Goal: Transaction & Acquisition: Purchase product/service

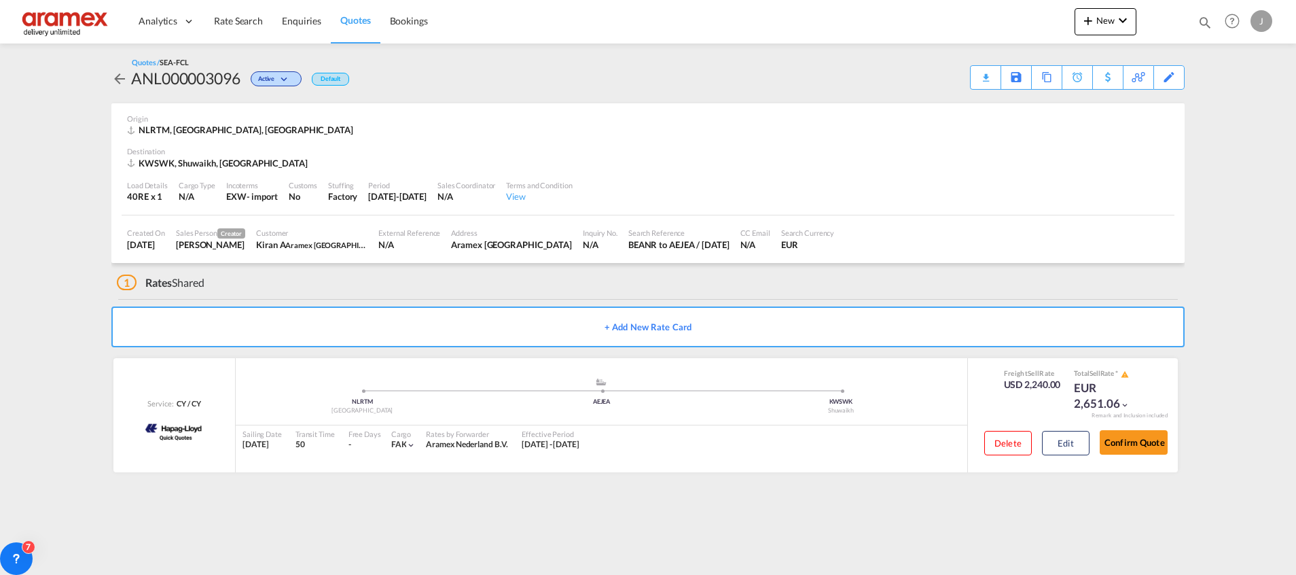
click at [346, 15] on span "Quotes" at bounding box center [355, 20] width 30 height 12
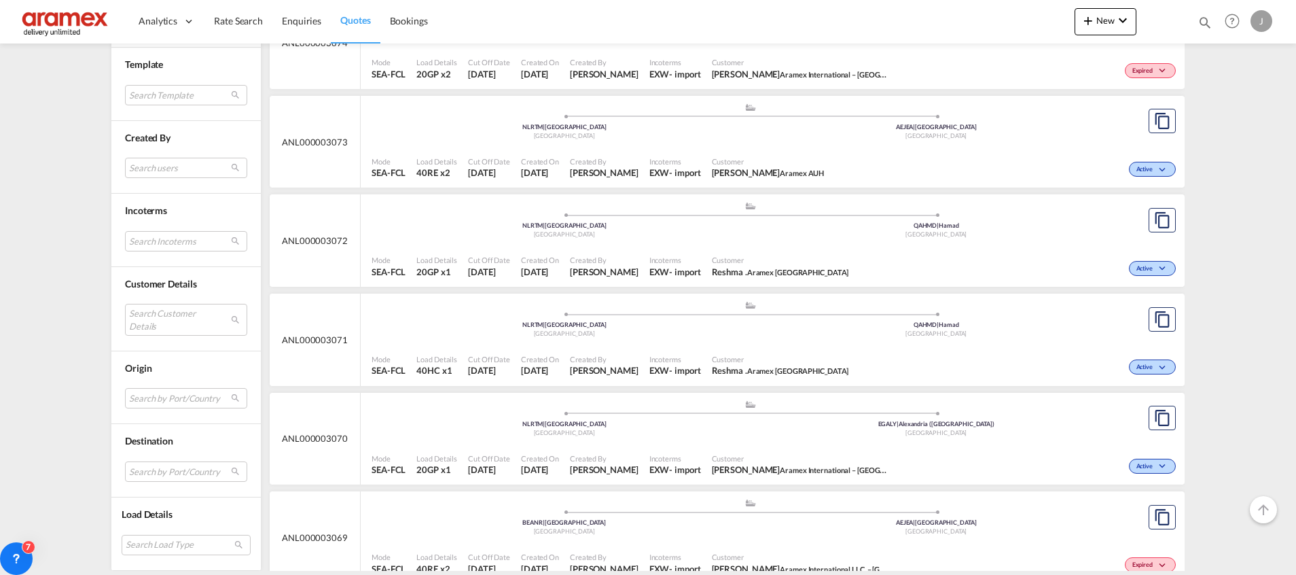
scroll to position [2344, 0]
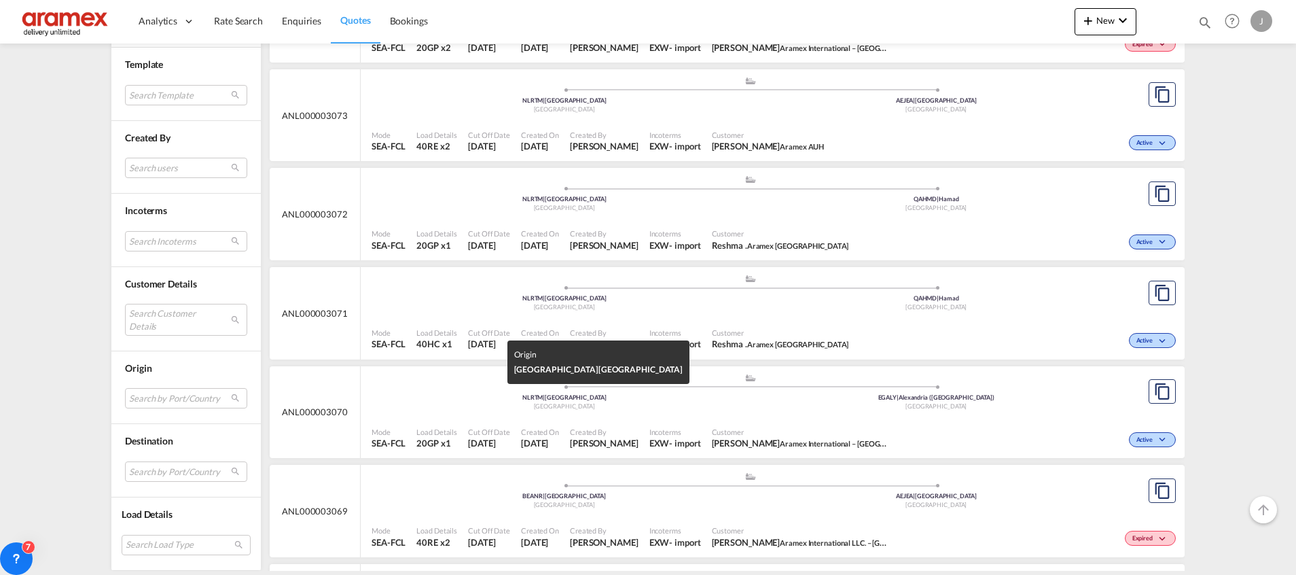
click at [698, 408] on div "[GEOGRAPHIC_DATA]" at bounding box center [564, 406] width 372 height 9
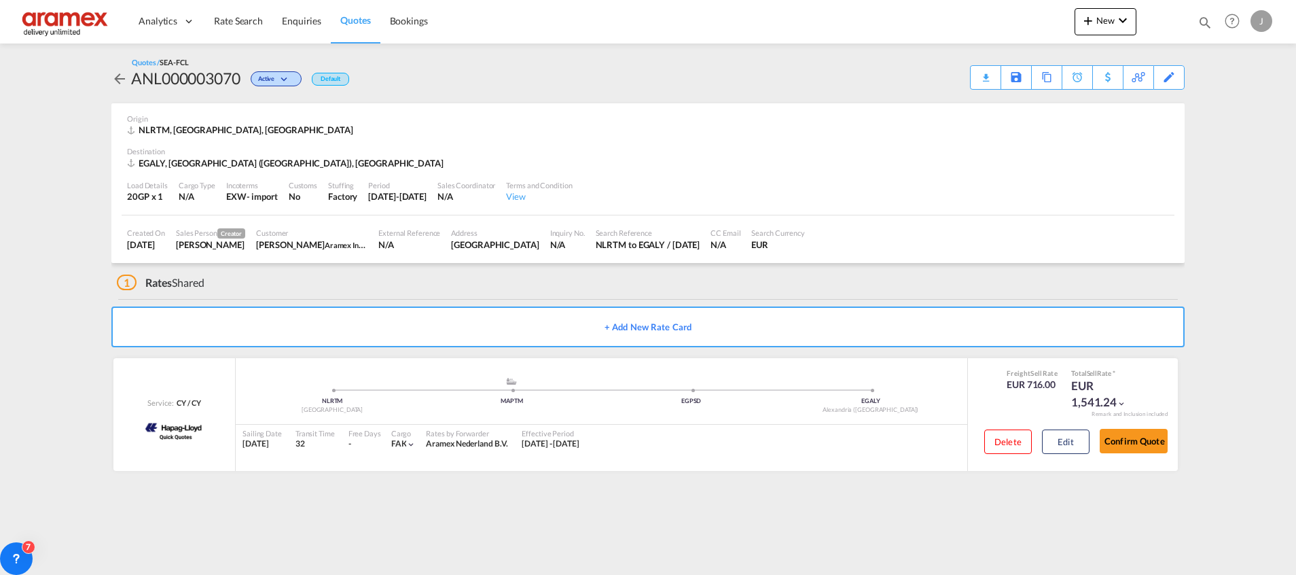
click at [187, 164] on div "EGALY, Alexandria (El Iskandariya), Africa" at bounding box center [287, 163] width 320 height 12
copy div "Alexandria"
click at [1077, 439] on button "Edit" at bounding box center [1066, 441] width 48 height 24
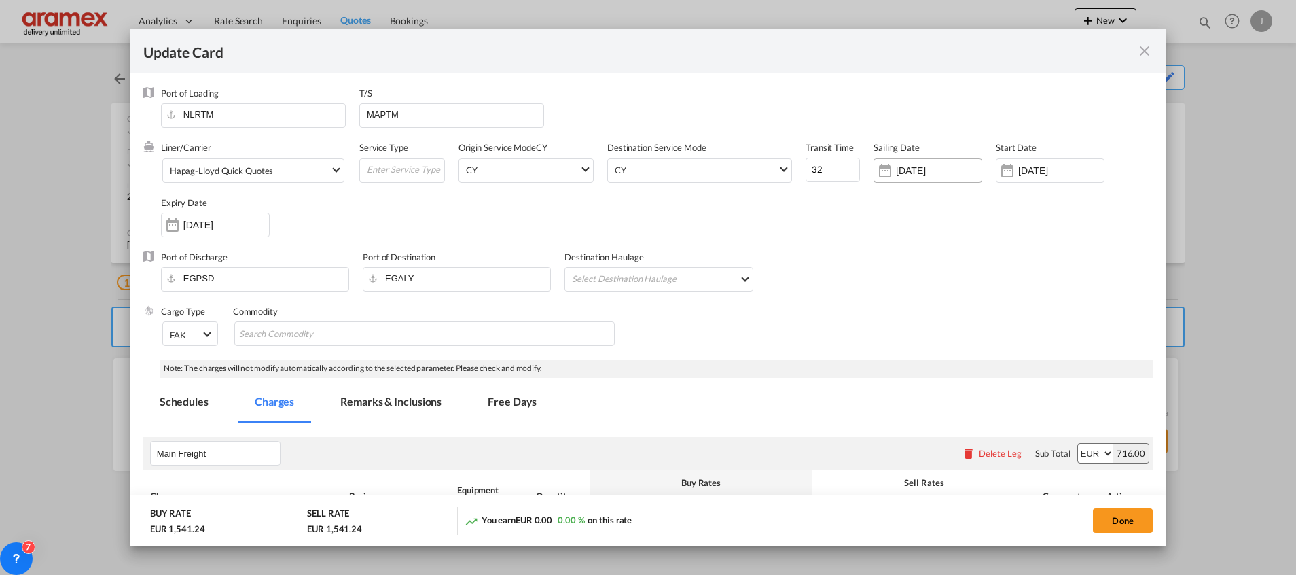
click at [906, 172] on input "10 Sep 2025" at bounding box center [939, 170] width 86 height 11
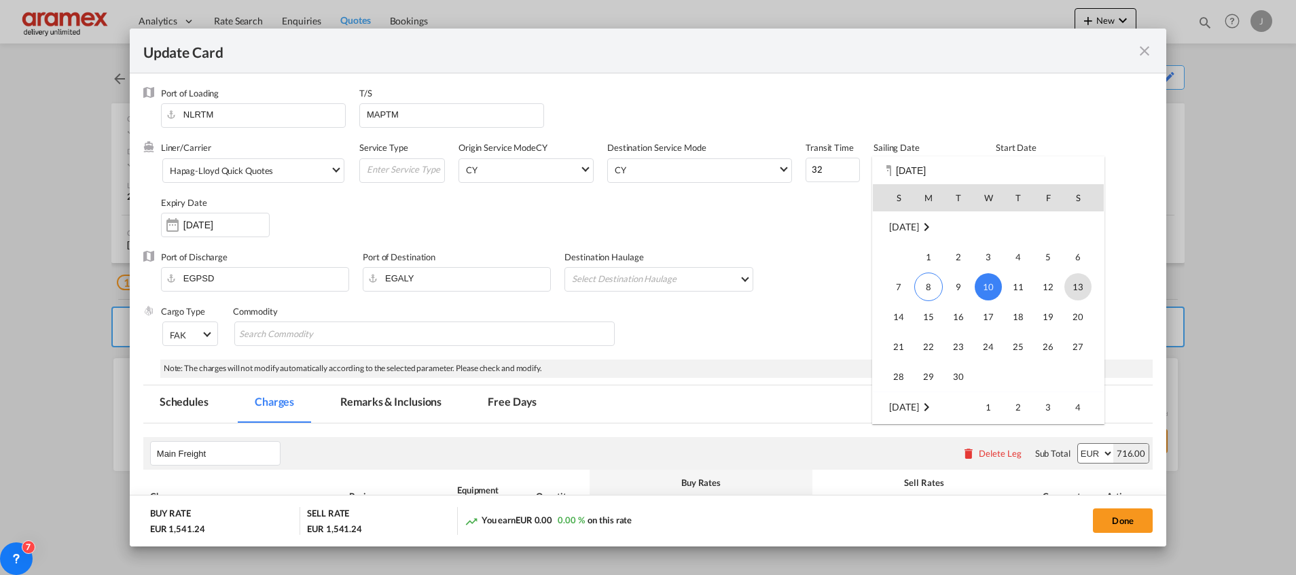
click at [1080, 287] on span "13" at bounding box center [1077, 286] width 27 height 27
type input "13 Sep 2025"
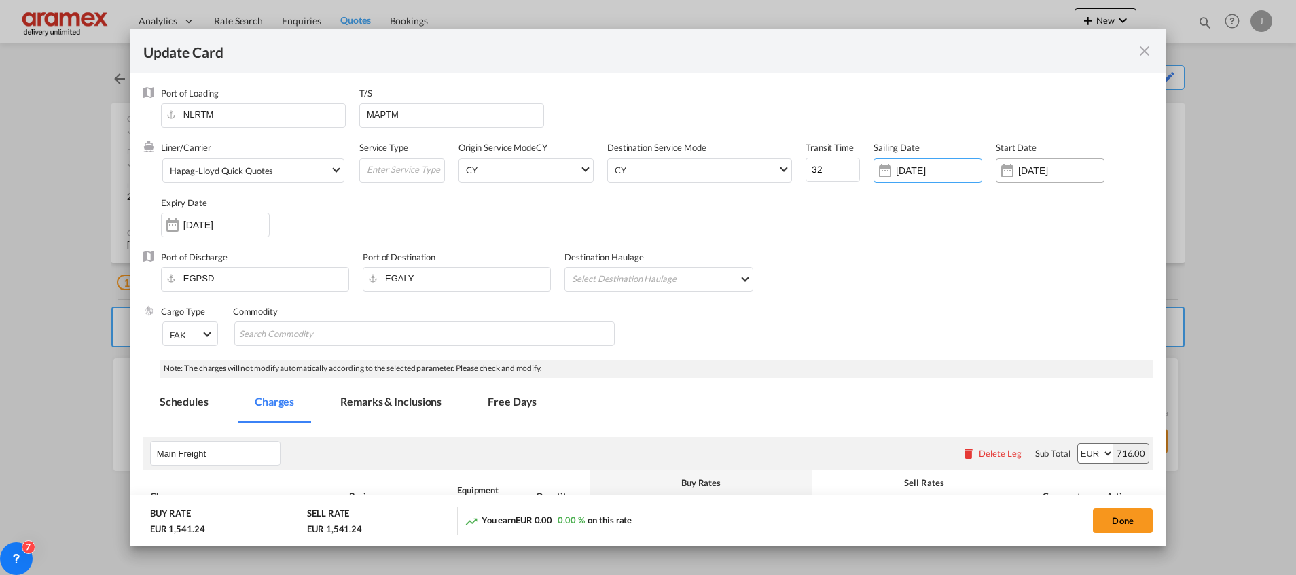
click at [1027, 171] on input "01 Sep 2025" at bounding box center [1061, 170] width 86 height 11
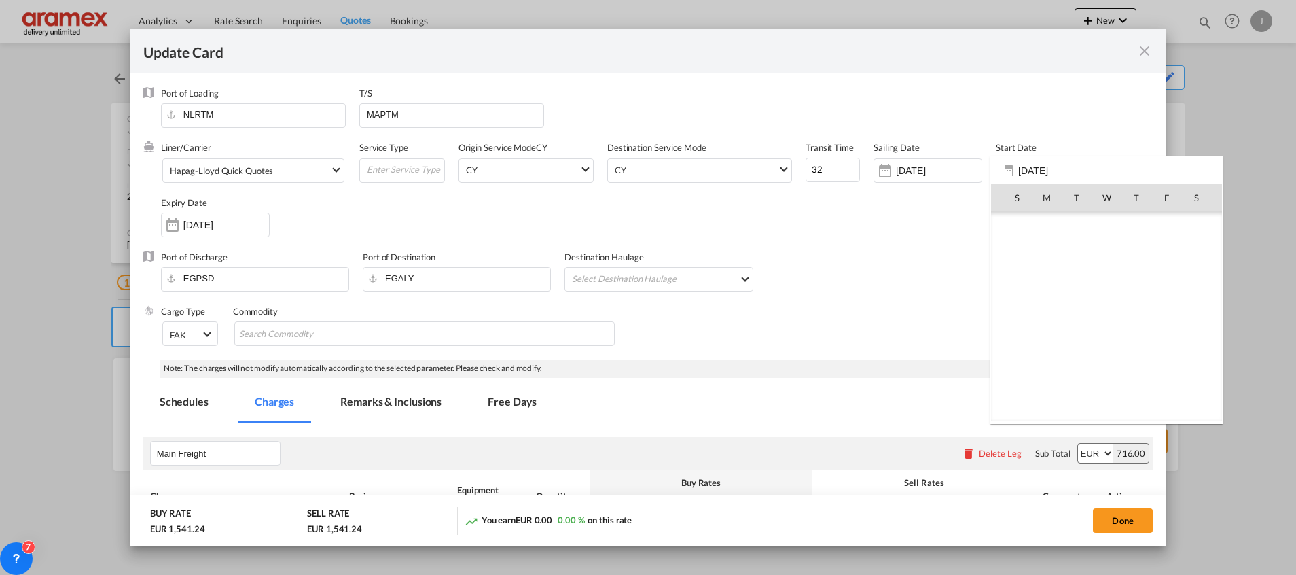
scroll to position [314676, 0]
click at [1080, 376] on span "30" at bounding box center [1076, 376] width 27 height 27
type input "30 Sep 2025"
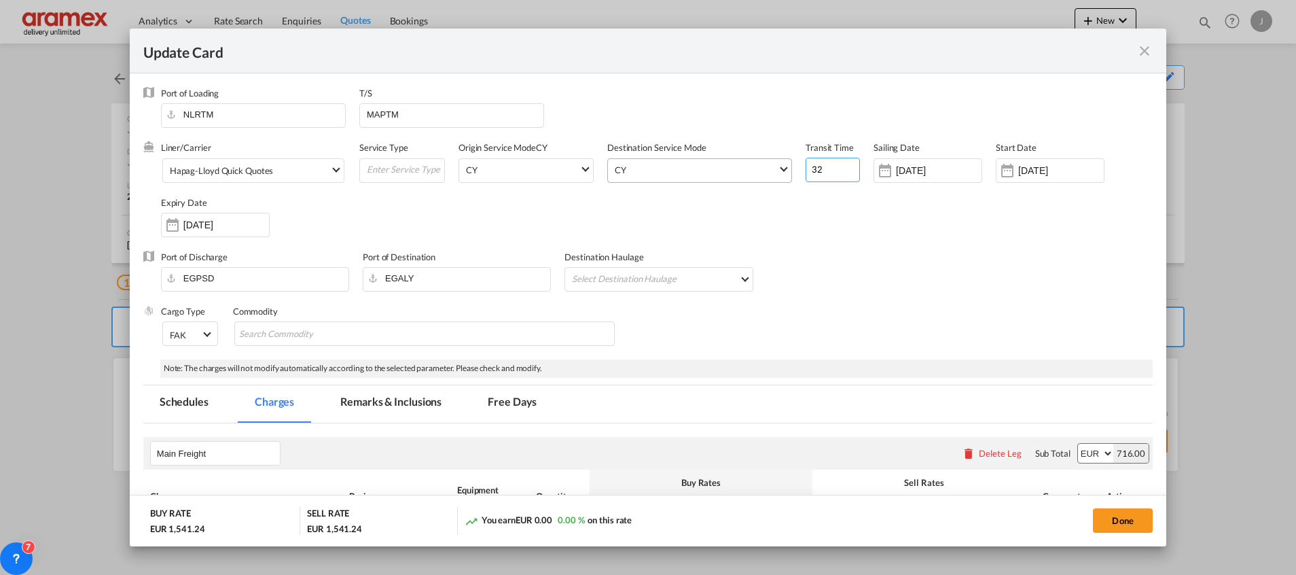
drag, startPoint x: 822, startPoint y: 171, endPoint x: 766, endPoint y: 172, distance: 56.4
click at [766, 172] on div "Liner/Carrier Hapag-Lloyd Quick Quotes 2HM LOGISTICS D.O.O AAXL GLOBAL SHIPPING…" at bounding box center [657, 195] width 992 height 109
type input "25"
click at [289, 176] on span "Hapag-Lloyd Quick Quotes" at bounding box center [250, 171] width 160 height 12
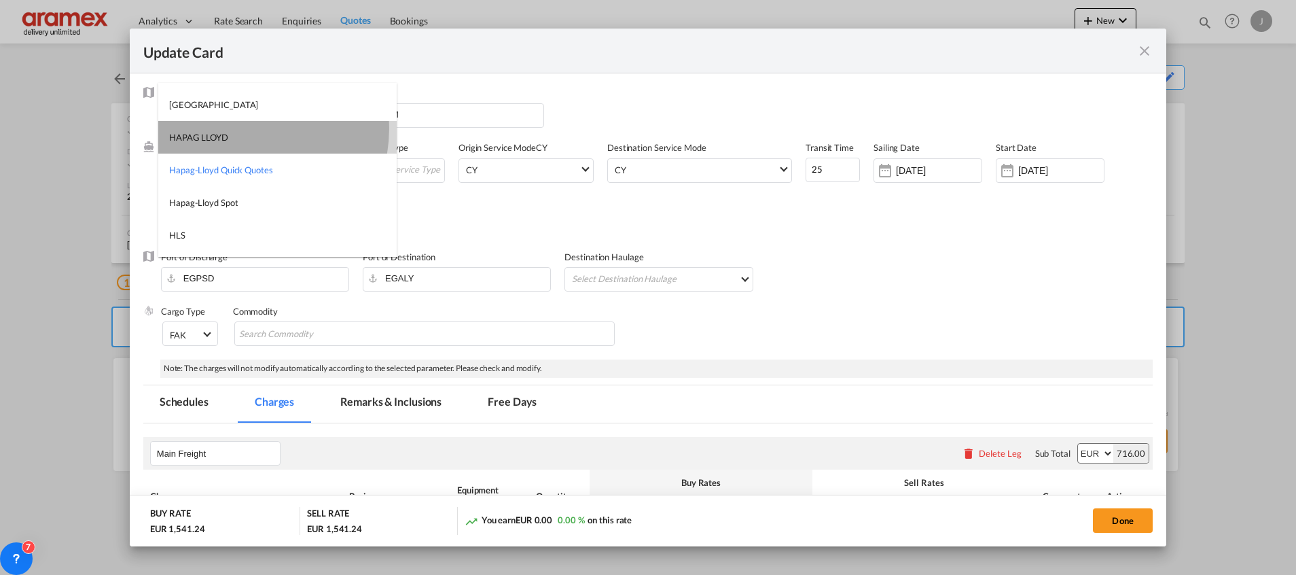
click at [244, 129] on md-option "HAPAG LLOYD" at bounding box center [277, 137] width 238 height 33
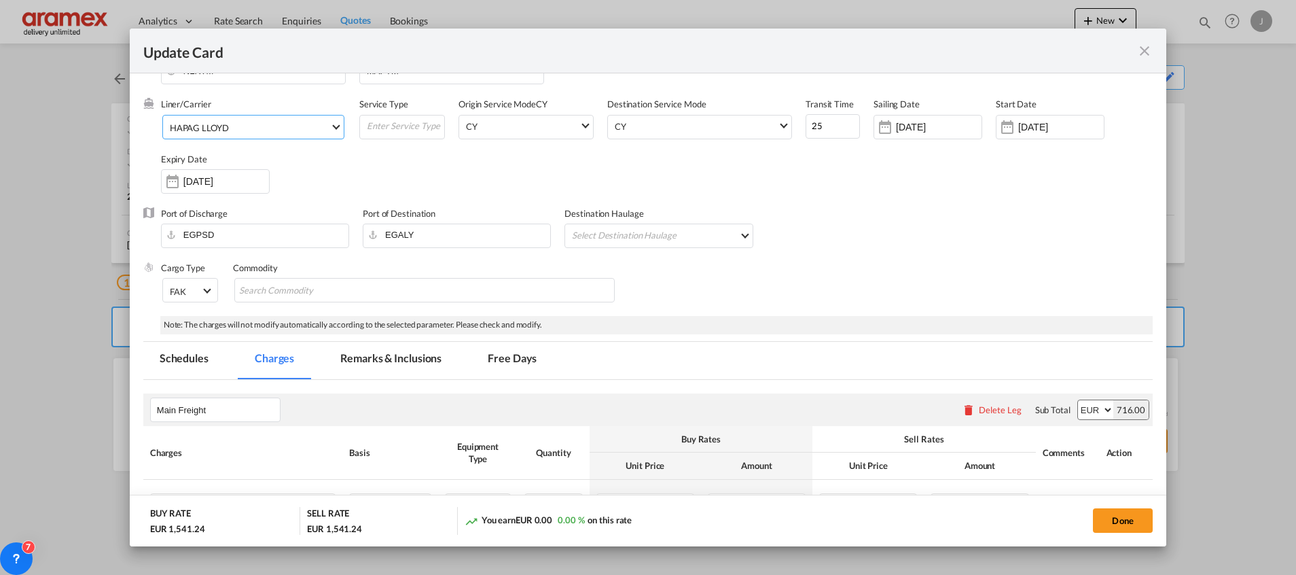
scroll to position [0, 0]
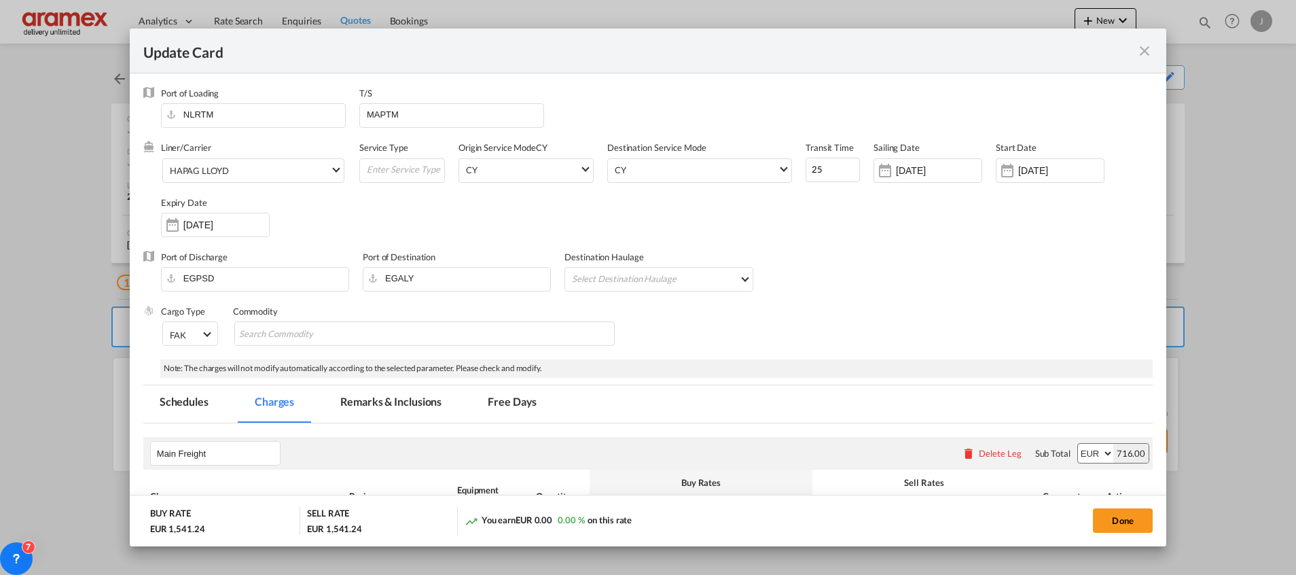
click at [1138, 54] on md-icon "icon-close fg-AAA8AD m-0 pointer" at bounding box center [1145, 51] width 16 height 16
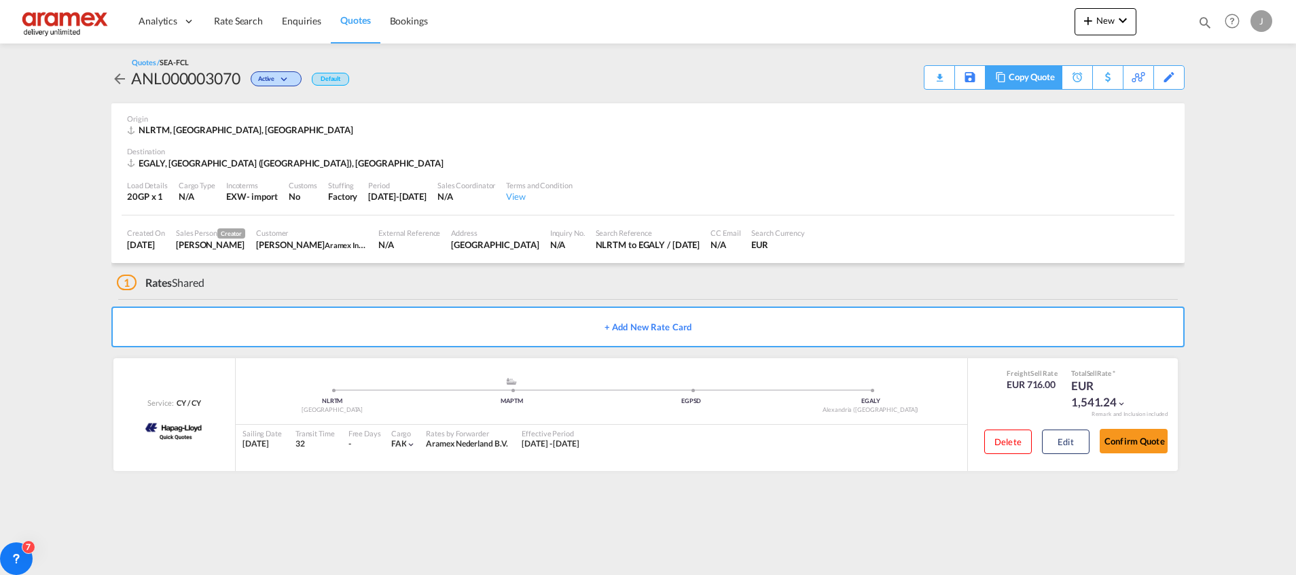
click at [1039, 80] on div "Copy Quote" at bounding box center [1032, 77] width 46 height 23
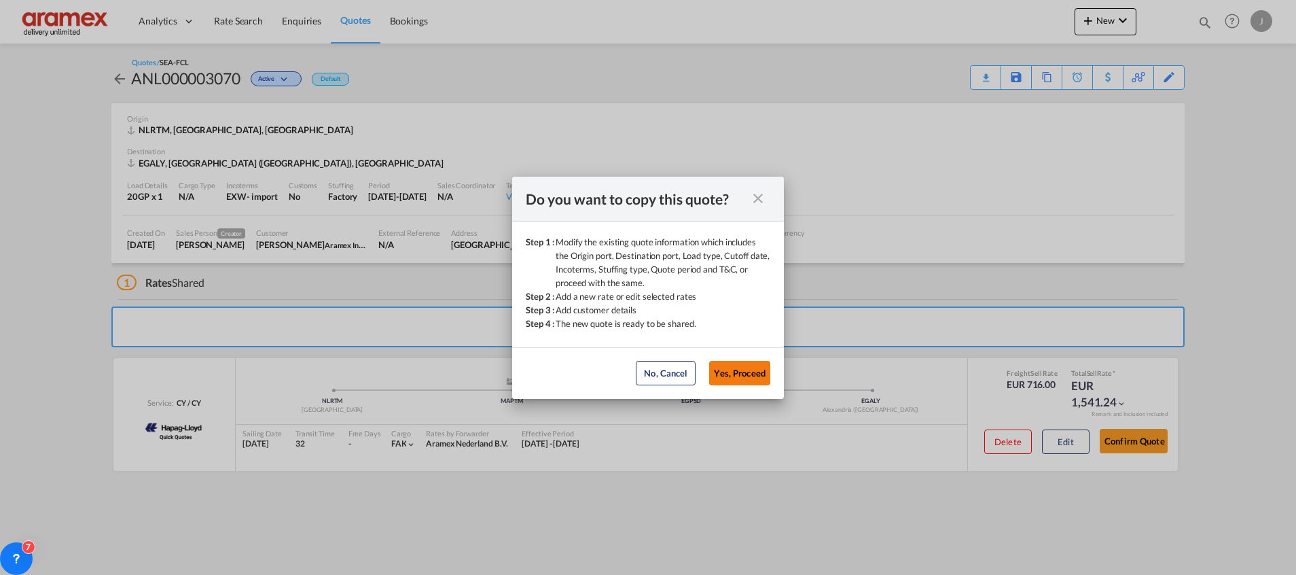
click at [740, 365] on button "Yes, Proceed" at bounding box center [739, 373] width 61 height 24
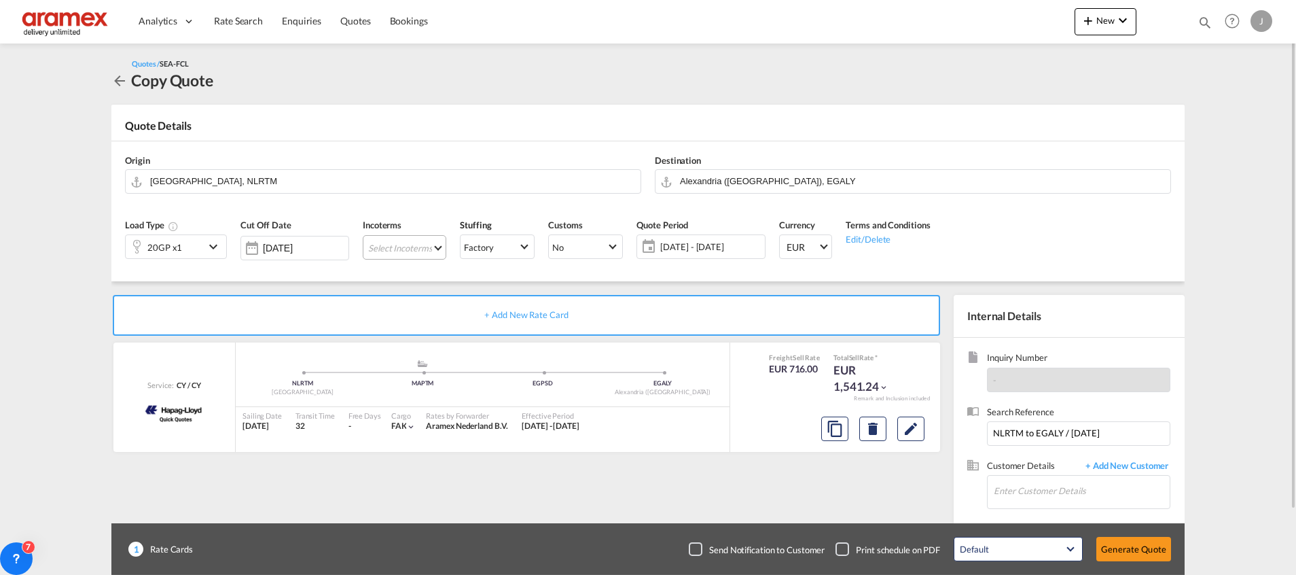
click at [399, 243] on md-select "Select Incoterms FCA - export Free Carrier FOB - export Free on Board CPT - imp…" at bounding box center [405, 247] width 84 height 24
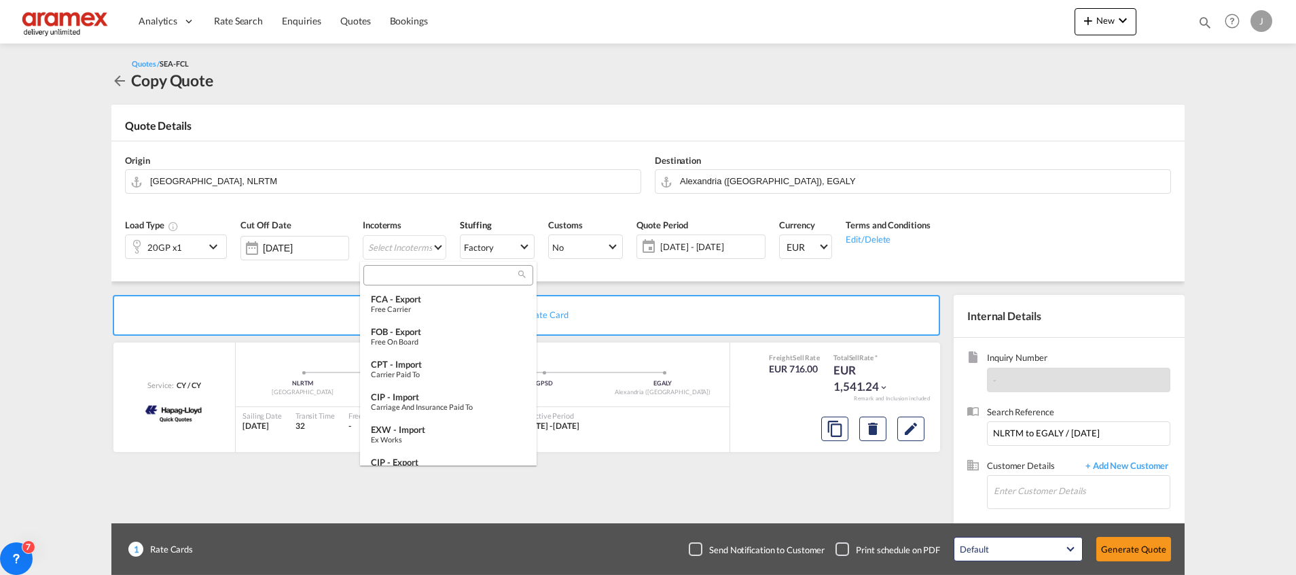
click at [397, 271] on input "search" at bounding box center [443, 275] width 151 height 12
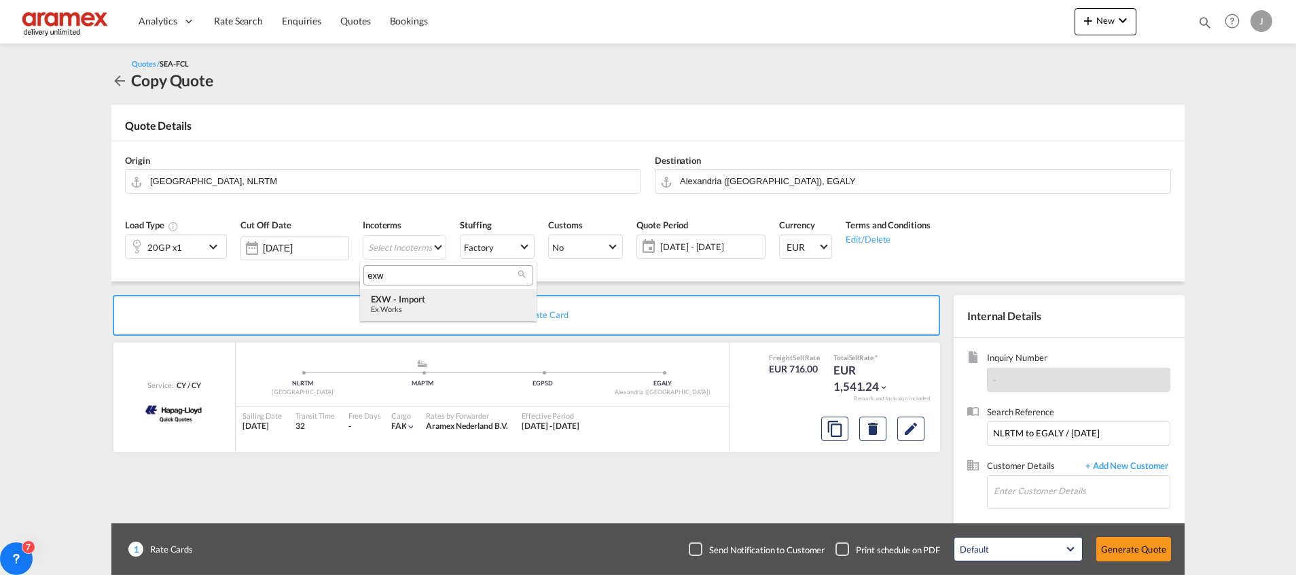
type input "exw"
click at [418, 304] on div "EXW - import" at bounding box center [448, 298] width 155 height 11
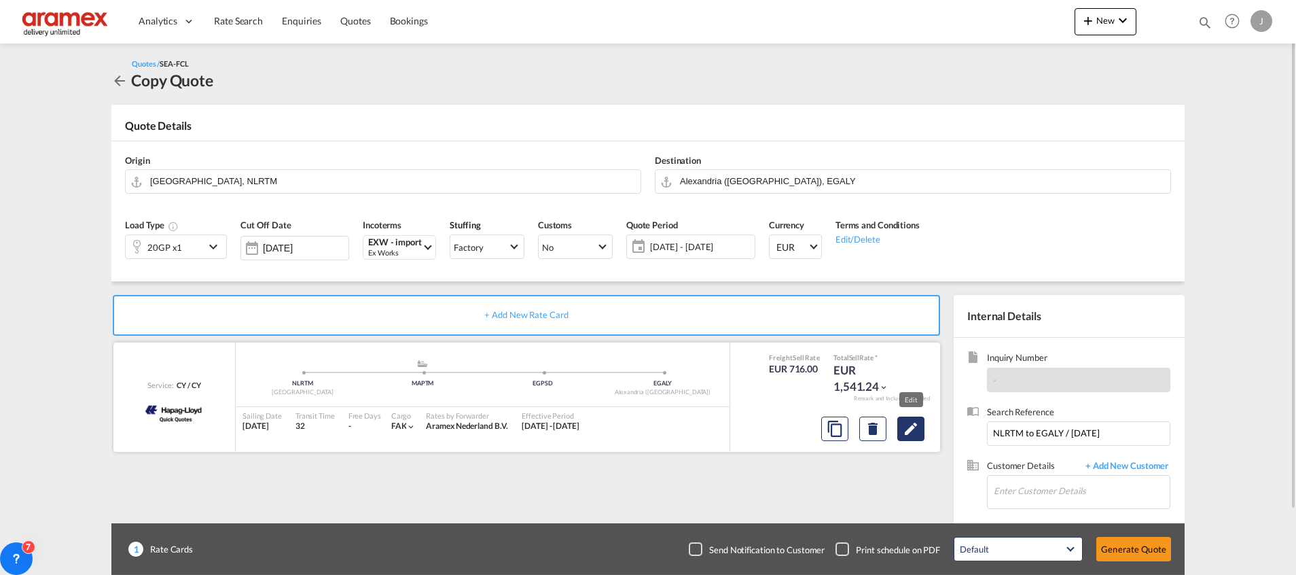
click at [917, 426] on md-icon "Edit" at bounding box center [911, 429] width 16 height 16
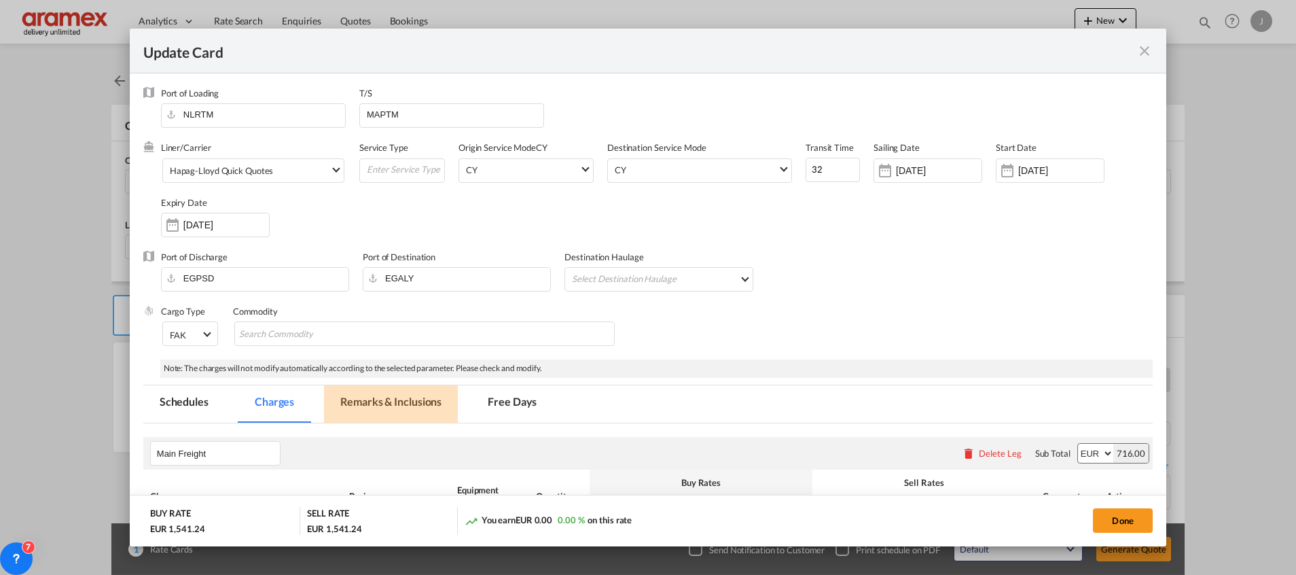
click at [386, 397] on md-tab-item "Remarks & Inclusions" at bounding box center [391, 403] width 134 height 37
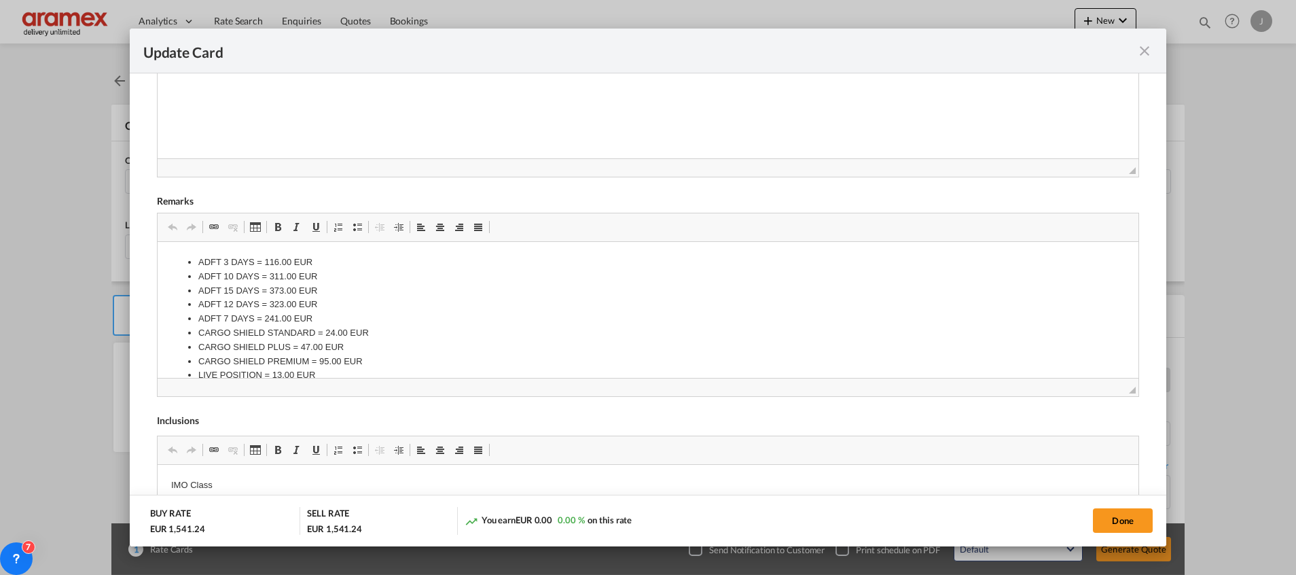
scroll to position [607, 0]
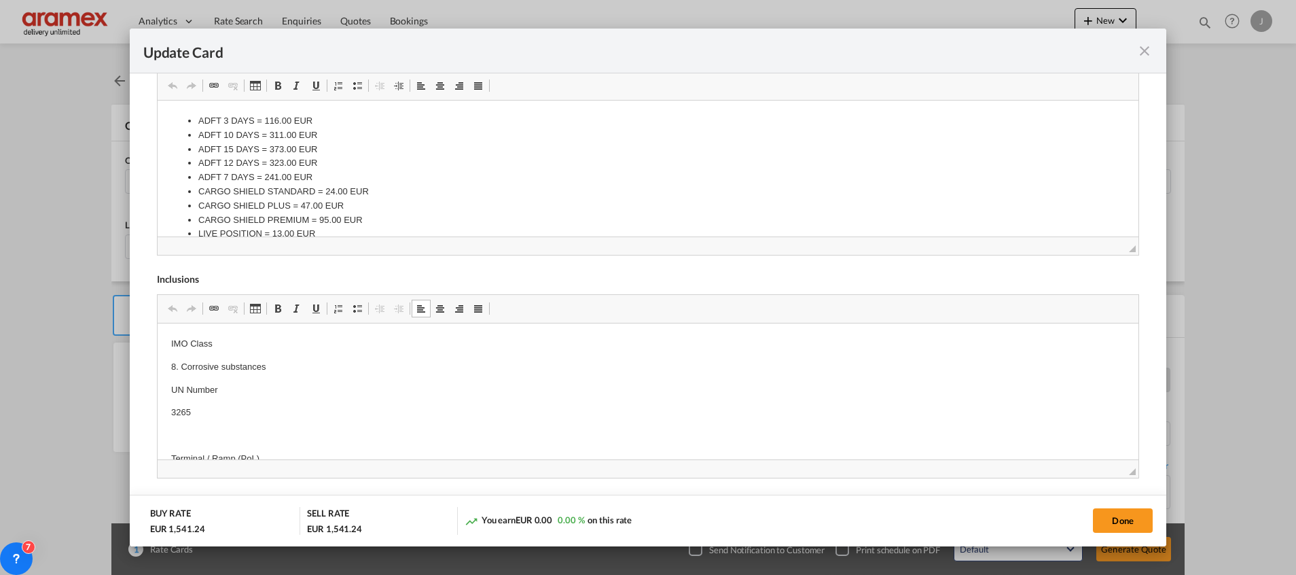
drag, startPoint x: 194, startPoint y: 417, endPoint x: 190, endPoint y: 380, distance: 37.0
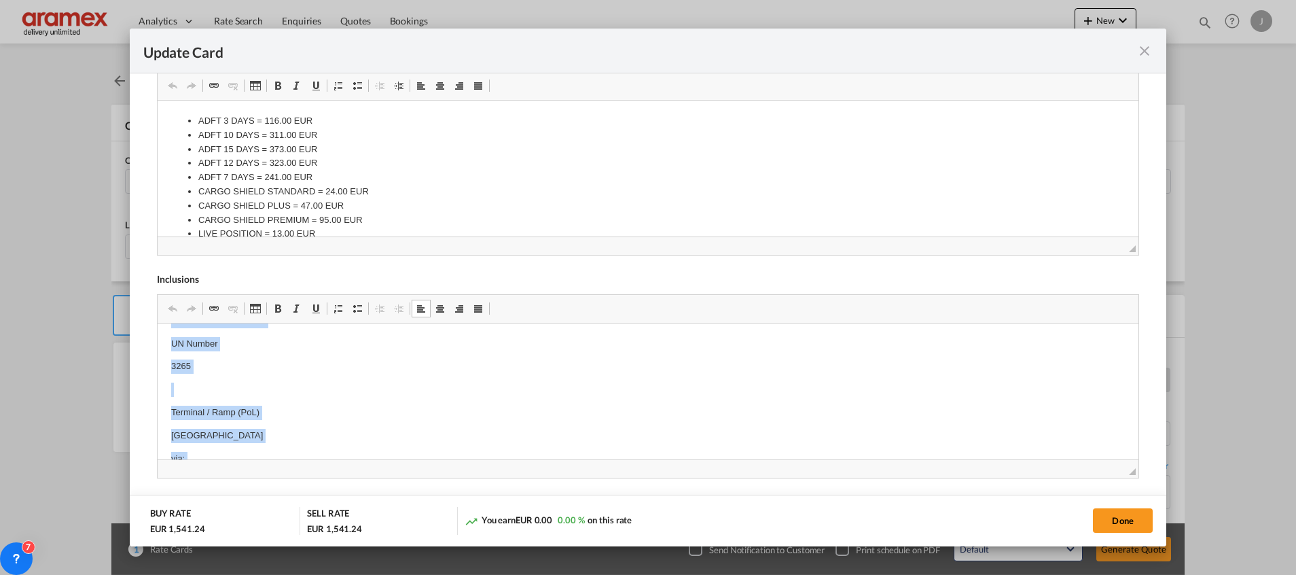
scroll to position [0, 0]
drag, startPoint x: 213, startPoint y: 446, endPoint x: 254, endPoint y: 571, distance: 131.5
click at [157, 323] on html "IMO Class 8. Corrosive substances UN Number 3265 Terminal / Ramp (PoL) Rotterda…" at bounding box center [647, 481] width 981 height 317
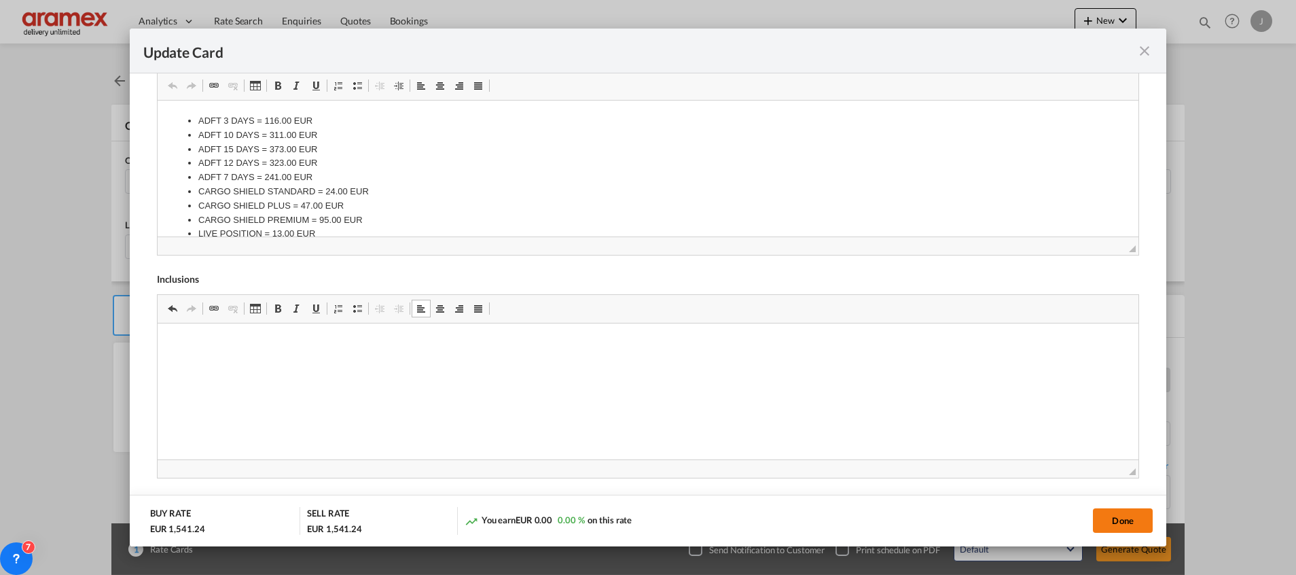
click at [1133, 512] on button "Done" at bounding box center [1123, 520] width 60 height 24
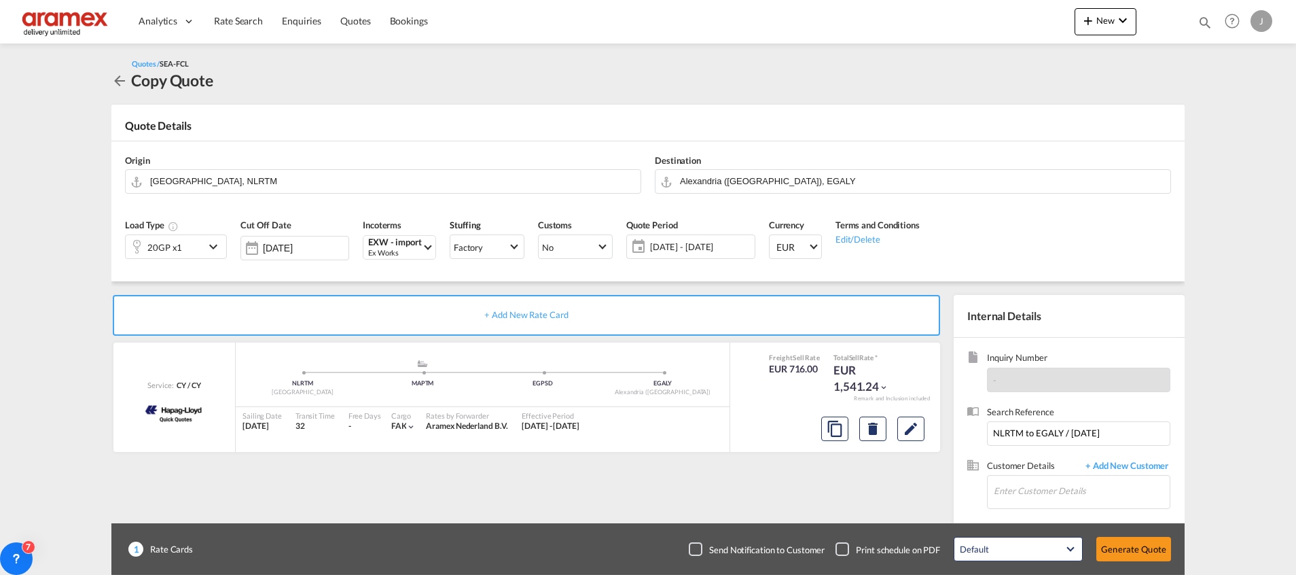
scroll to position [194, 0]
click at [908, 431] on md-icon "Edit" at bounding box center [911, 429] width 16 height 16
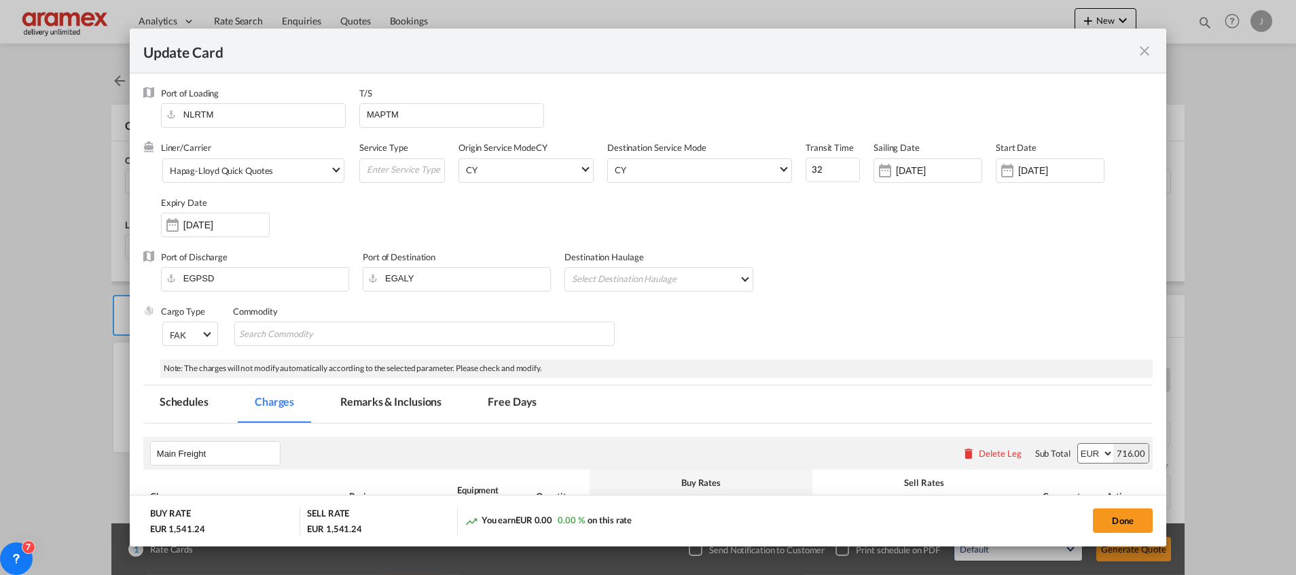
click at [382, 406] on md-tab-item "Remarks & Inclusions" at bounding box center [391, 403] width 134 height 37
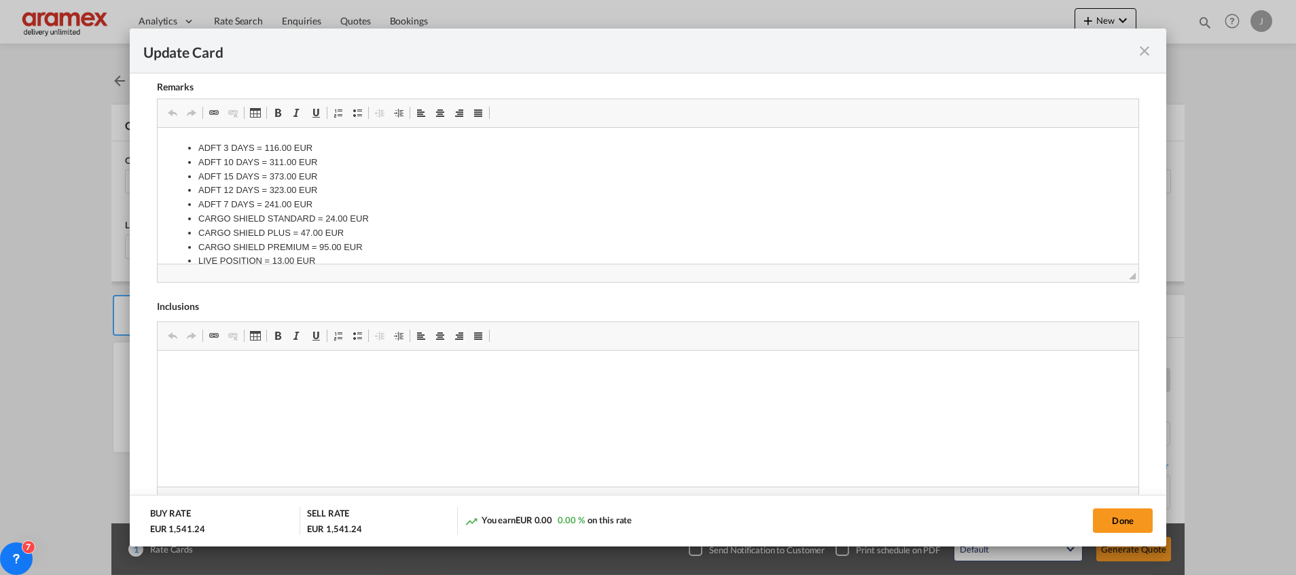
scroll to position [607, 0]
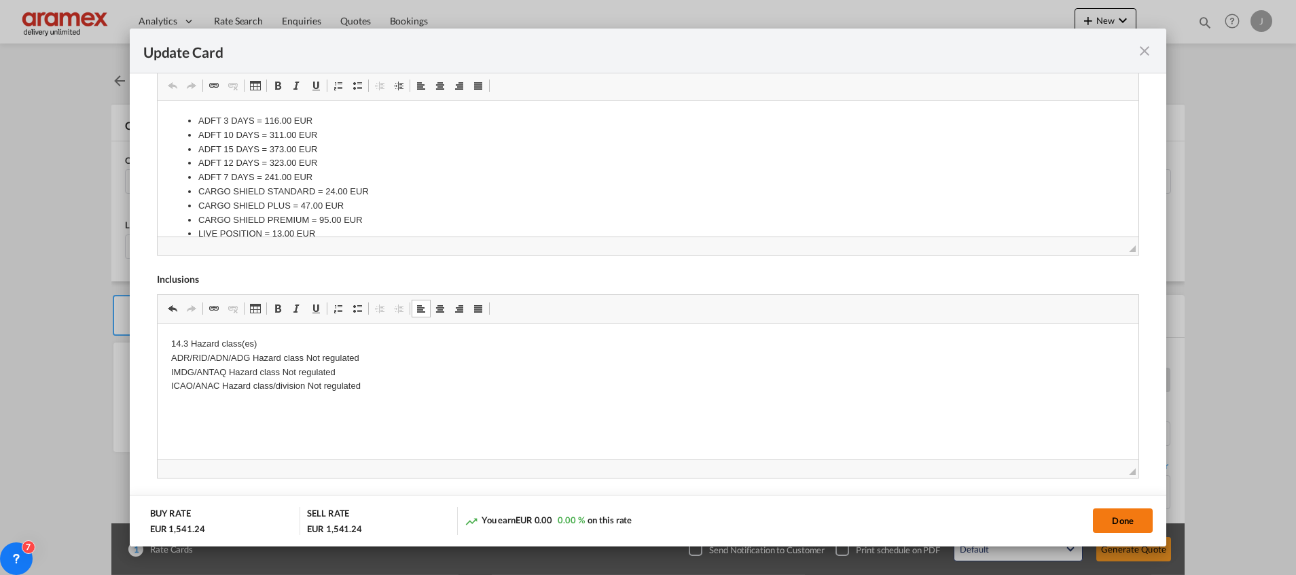
click at [1121, 518] on button "Done" at bounding box center [1123, 520] width 60 height 24
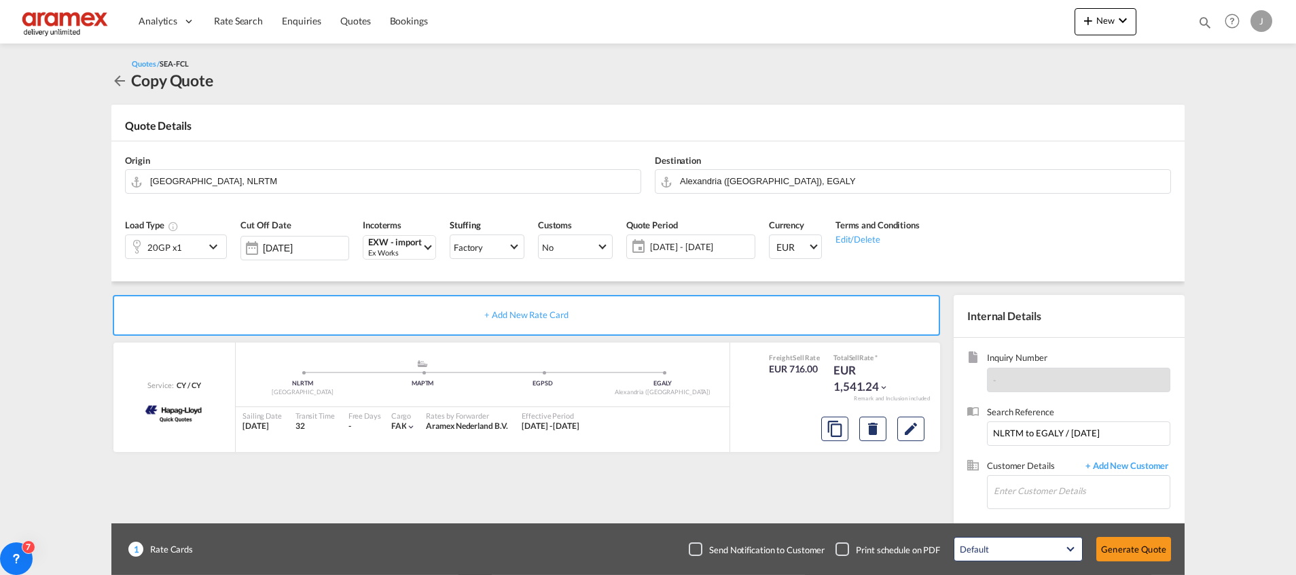
scroll to position [194, 0]
click at [915, 432] on md-icon "Edit" at bounding box center [911, 429] width 16 height 16
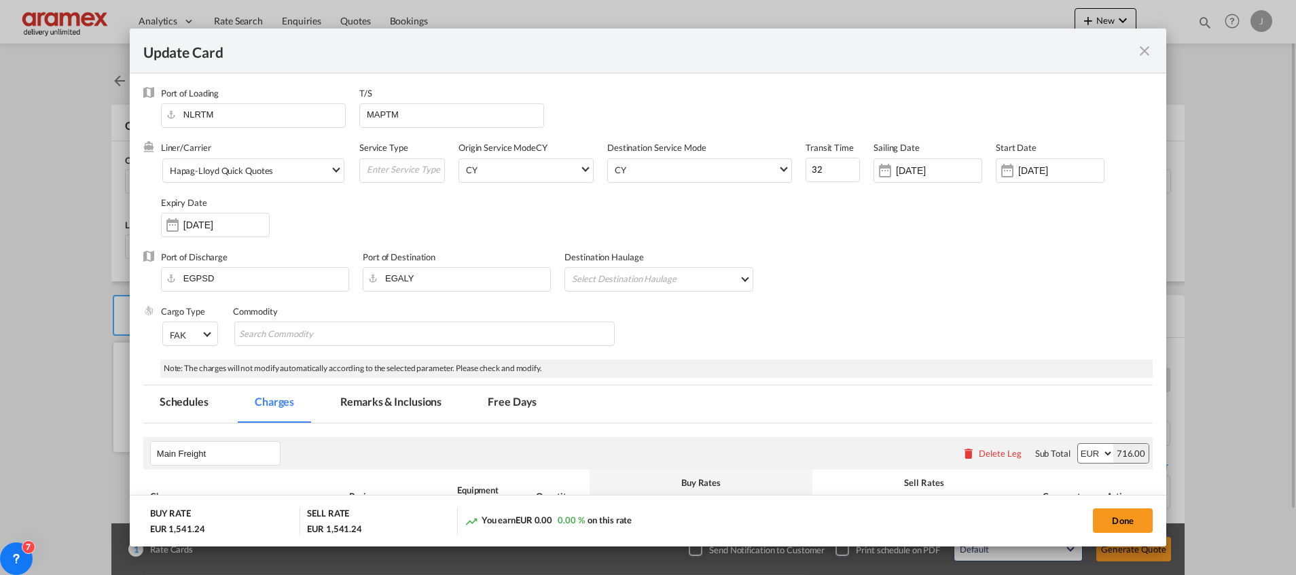
scroll to position [408, 0]
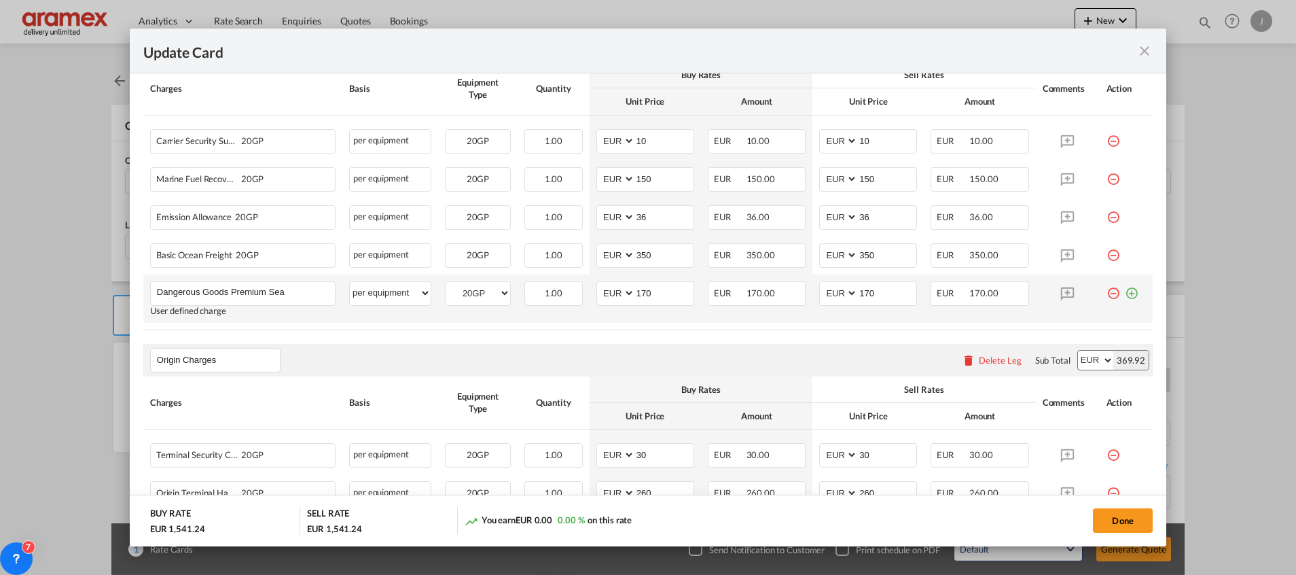
click at [1107, 291] on md-icon "icon-minus-circle-outline red-400-fg" at bounding box center [1114, 288] width 14 height 14
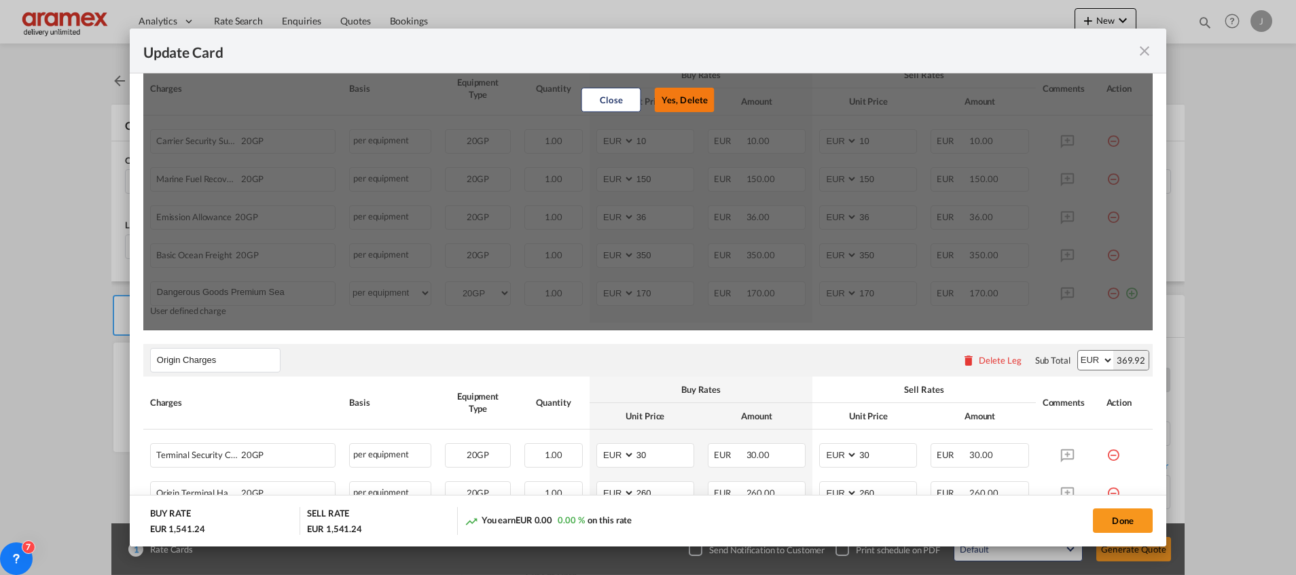
click at [687, 96] on button "Yes, Delete" at bounding box center [685, 100] width 60 height 24
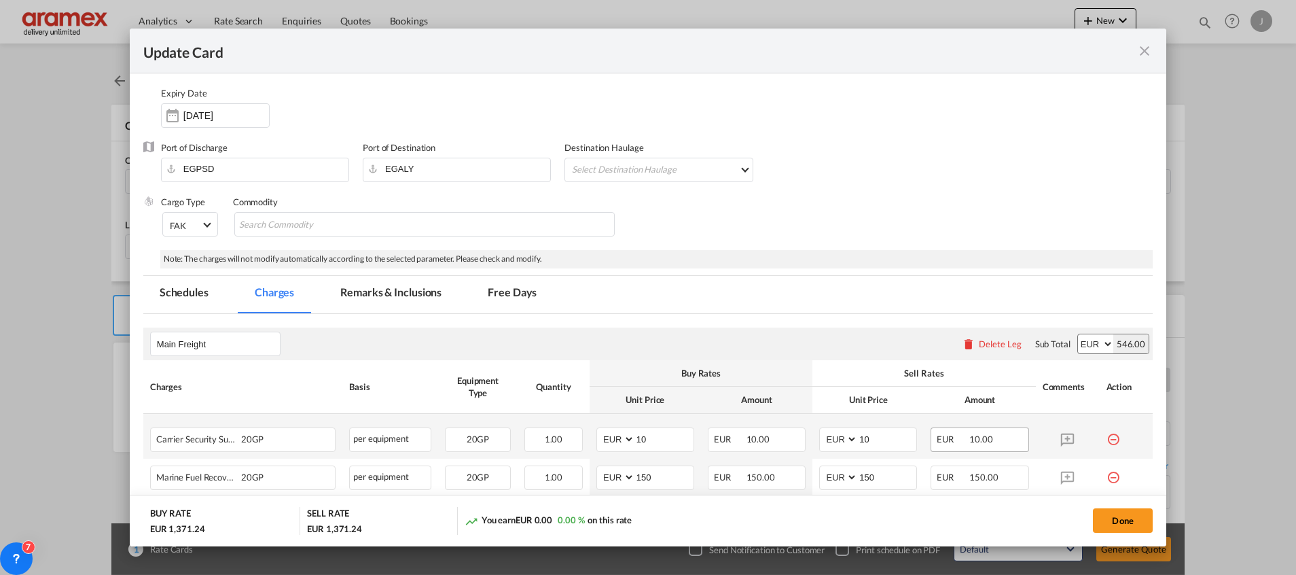
scroll to position [0, 0]
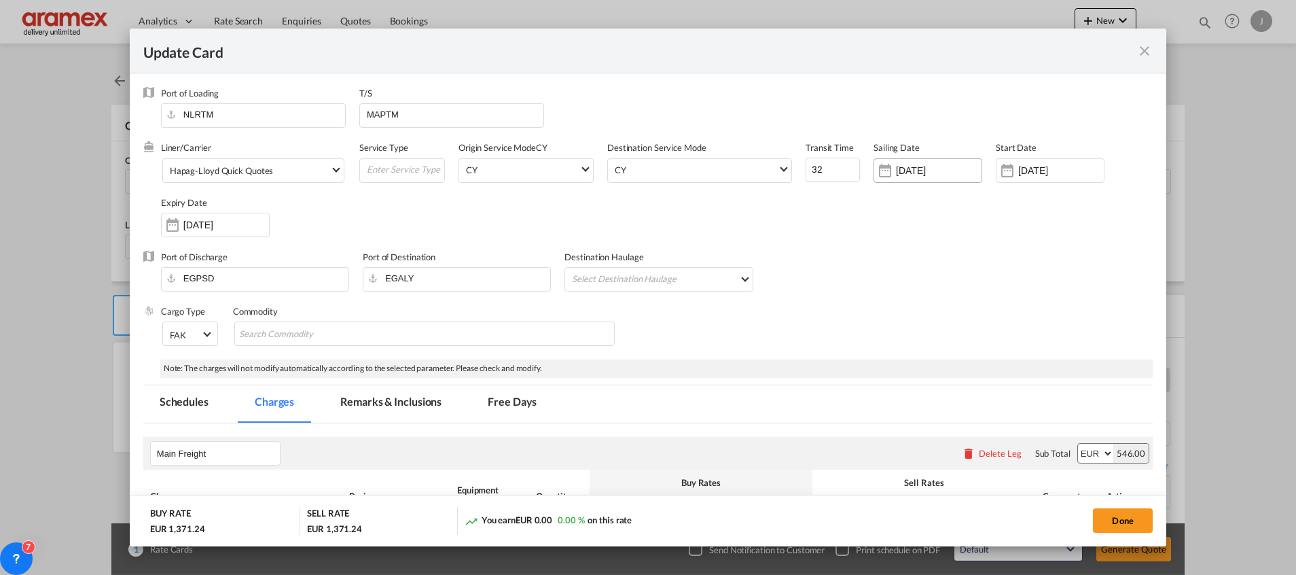
click at [904, 167] on input "10 Sep 2025" at bounding box center [939, 170] width 86 height 11
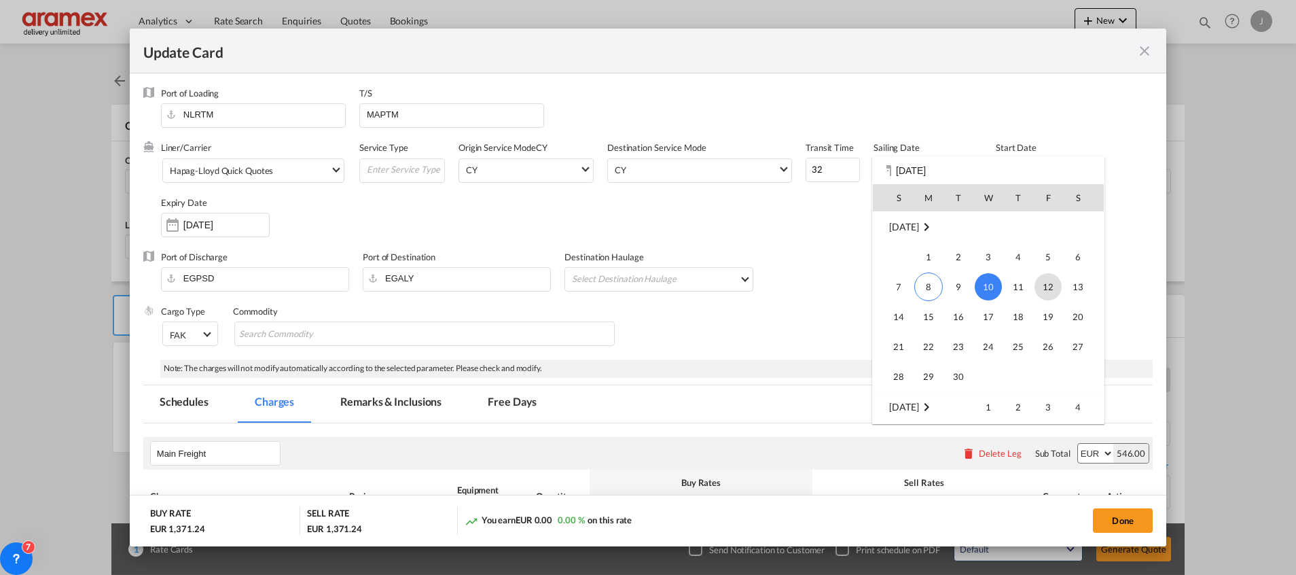
click at [1048, 283] on span "12" at bounding box center [1048, 286] width 27 height 27
type input "[DATE]"
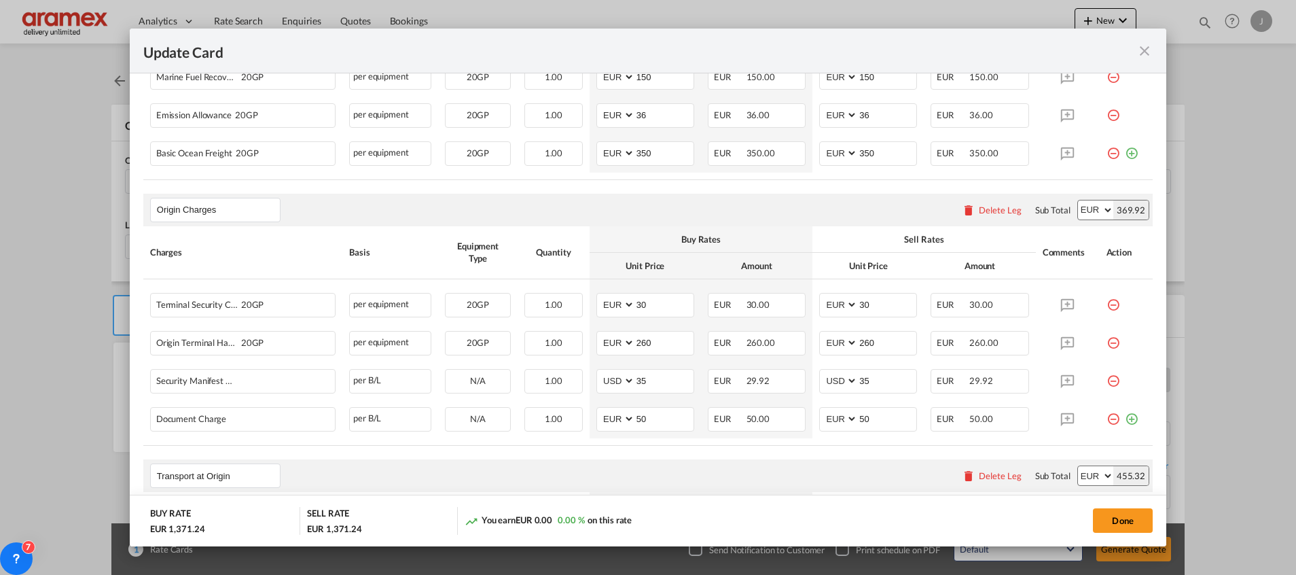
scroll to position [306, 0]
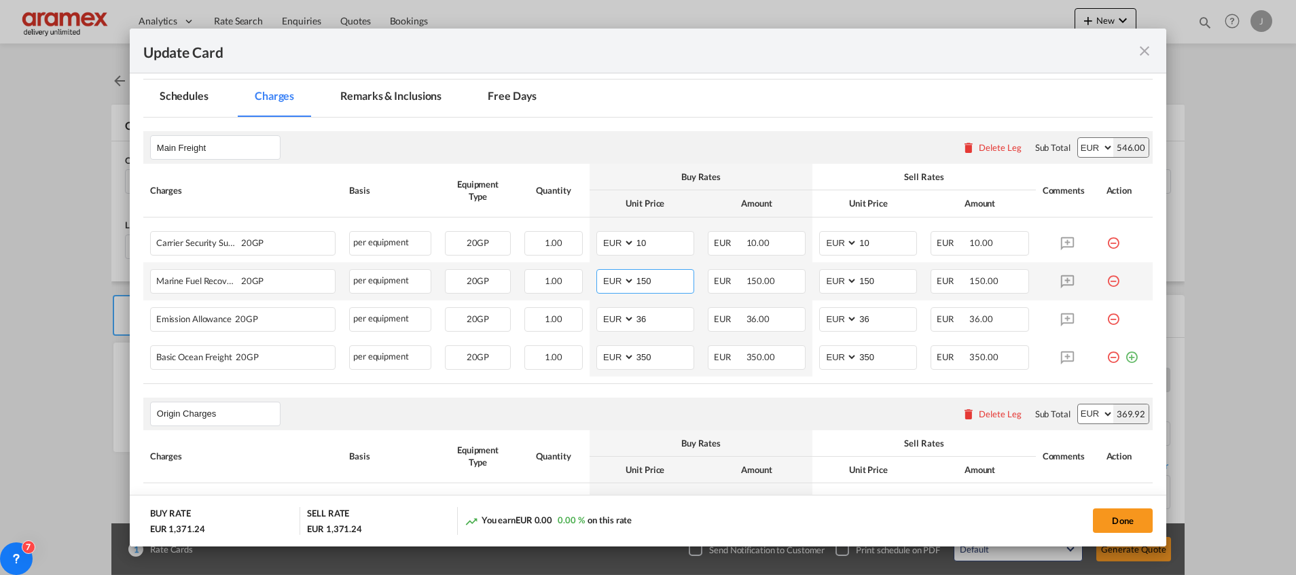
drag, startPoint x: 655, startPoint y: 282, endPoint x: 622, endPoint y: 279, distance: 33.5
click at [622, 279] on md-input-container "AED AFN ALL AMD ANG AOA ARS AUD AWG AZN BAM BBD BDT BGN BHD BIF BMD BND BOB BRL…" at bounding box center [645, 281] width 98 height 24
click at [645, 282] on input "170" at bounding box center [664, 280] width 58 height 20
type input "170"
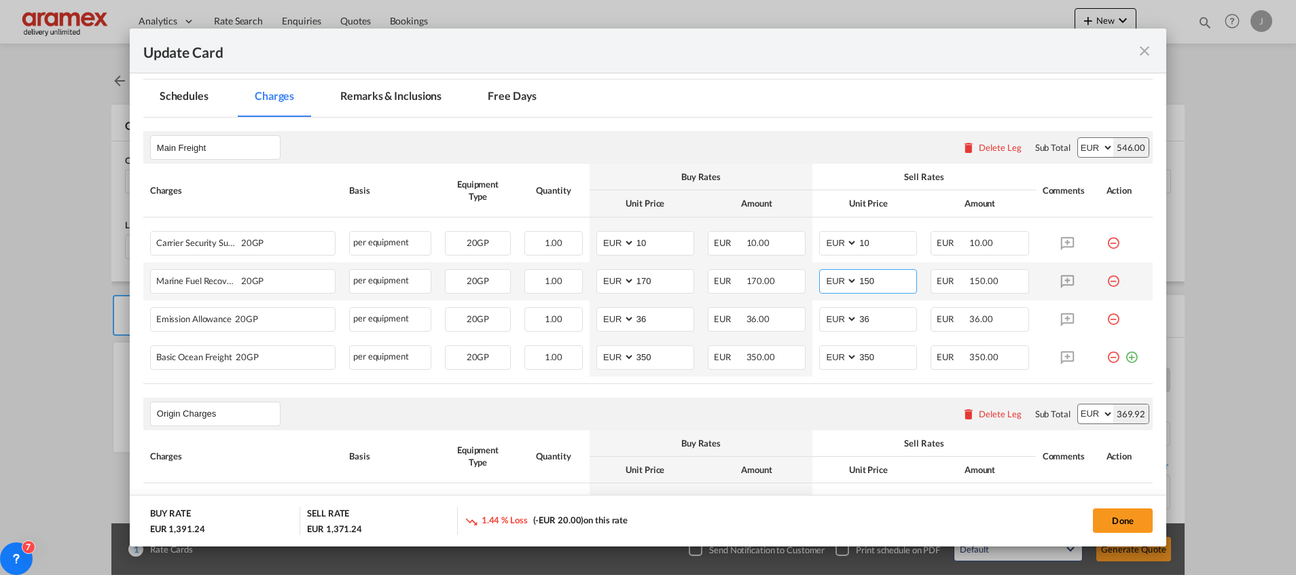
click at [872, 281] on input "150" at bounding box center [887, 280] width 58 height 20
paste input "7"
type input "170"
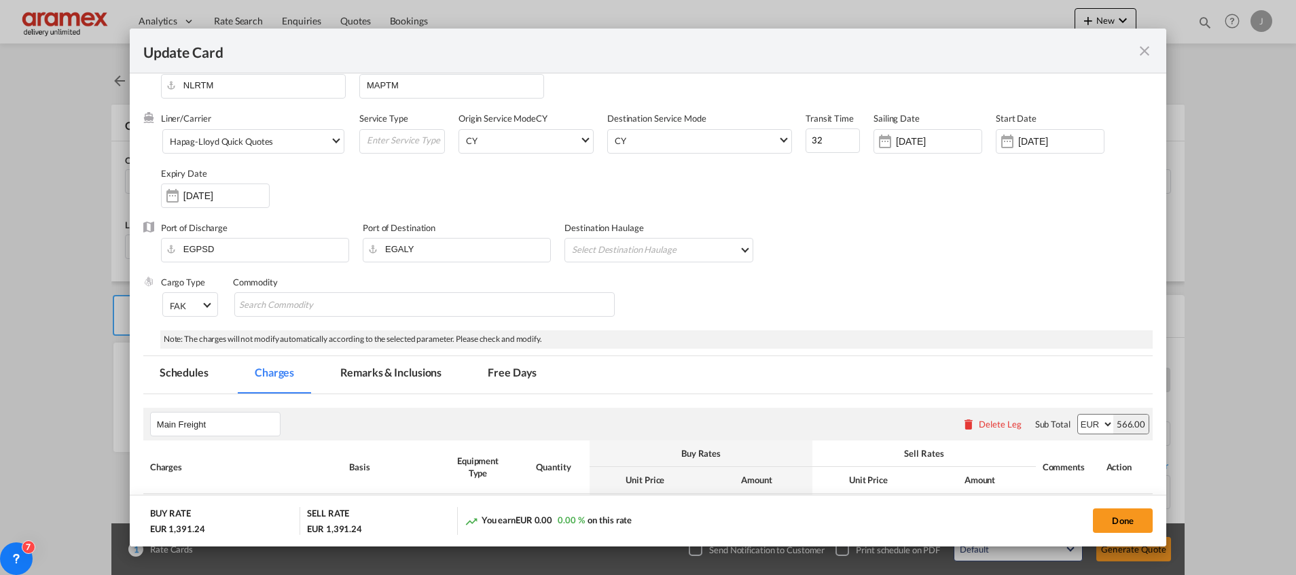
scroll to position [0, 0]
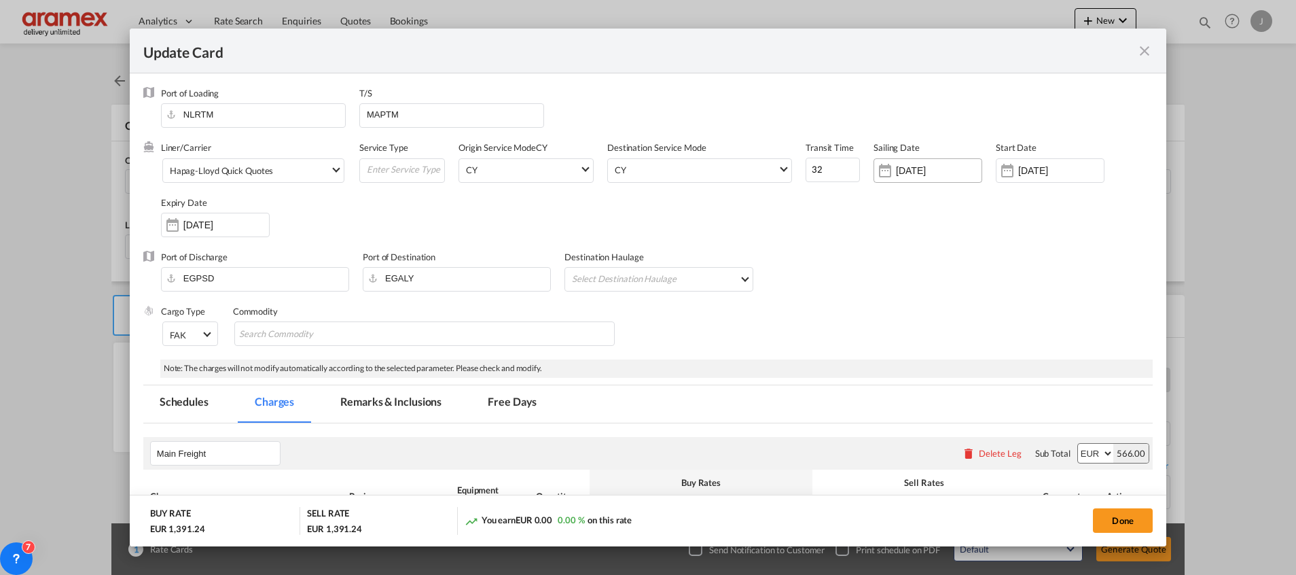
click at [899, 168] on input "[DATE]" at bounding box center [939, 170] width 86 height 11
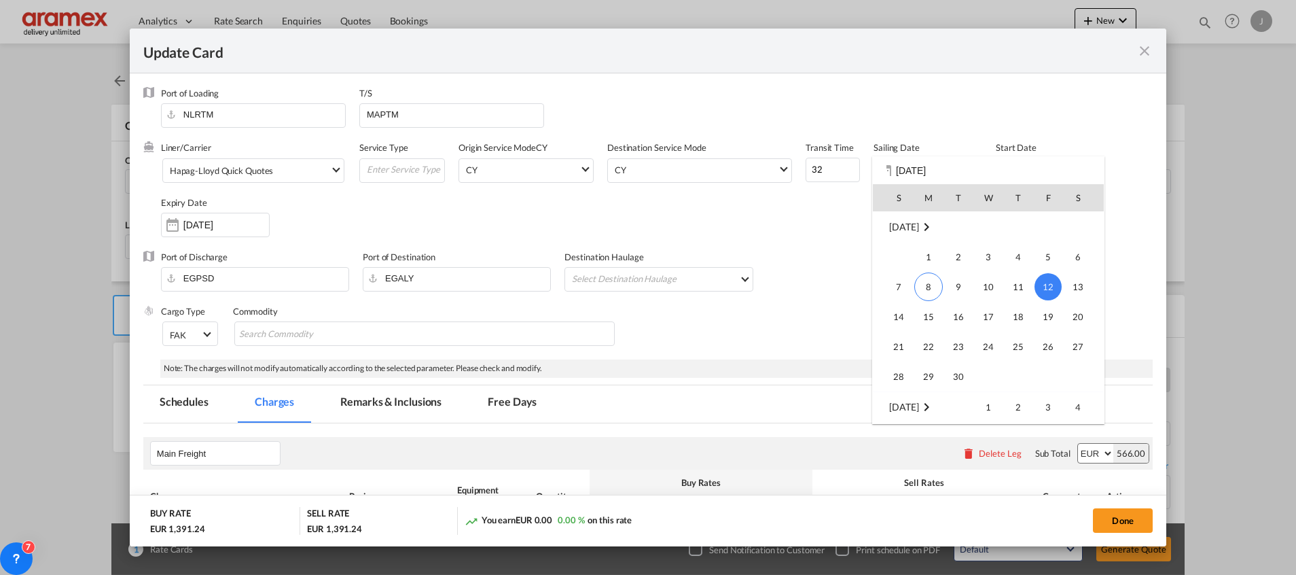
click at [1079, 293] on span "13" at bounding box center [1077, 286] width 27 height 27
type input "13 Sep 2025"
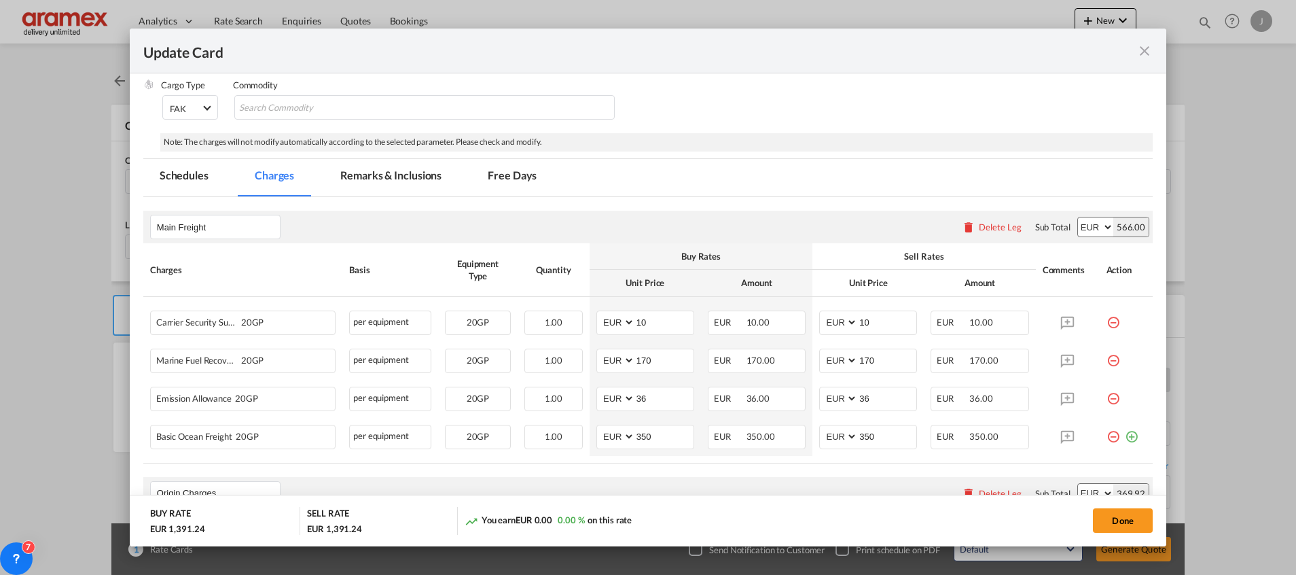
scroll to position [306, 0]
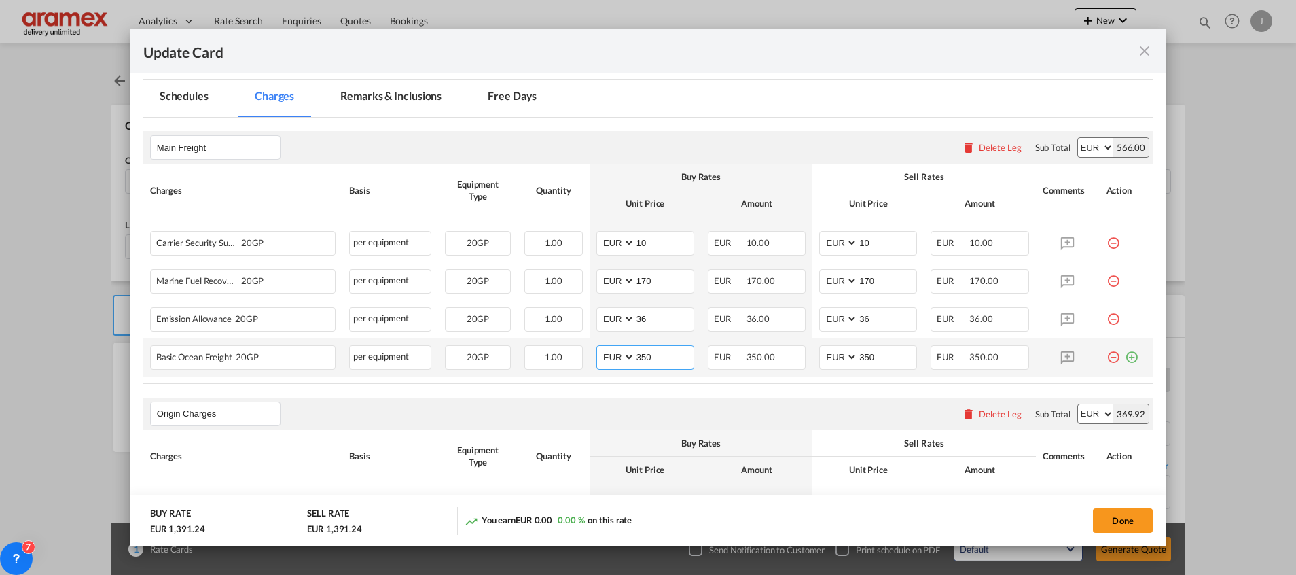
click at [645, 356] on input "350" at bounding box center [664, 356] width 58 height 20
click at [880, 357] on input "350" at bounding box center [887, 356] width 58 height 20
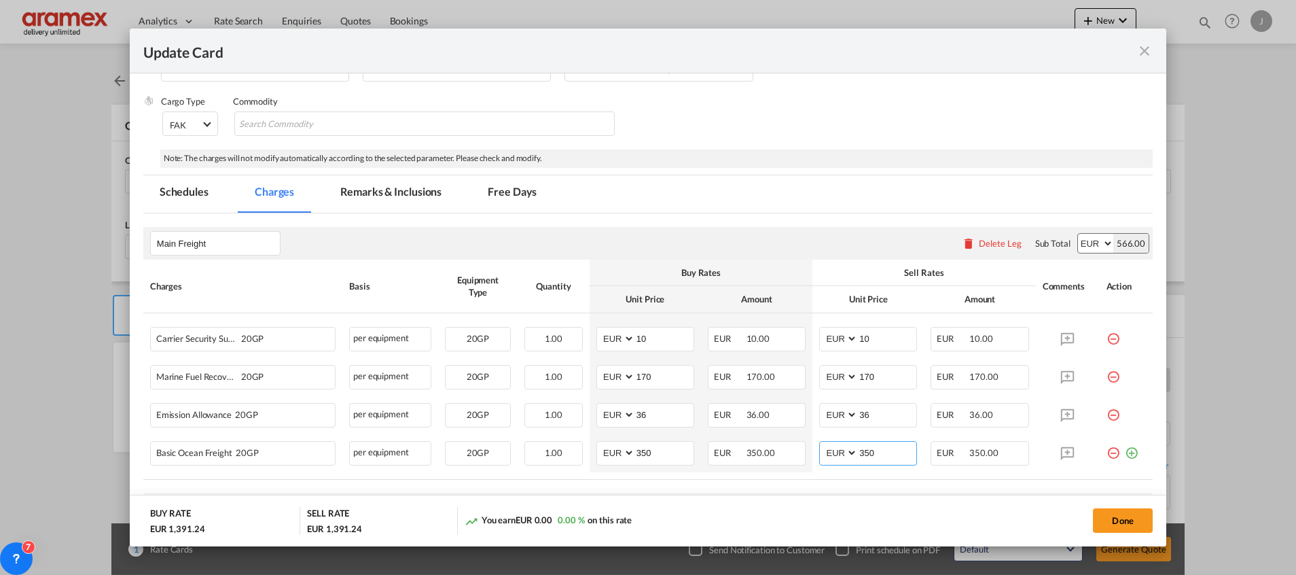
scroll to position [204, 0]
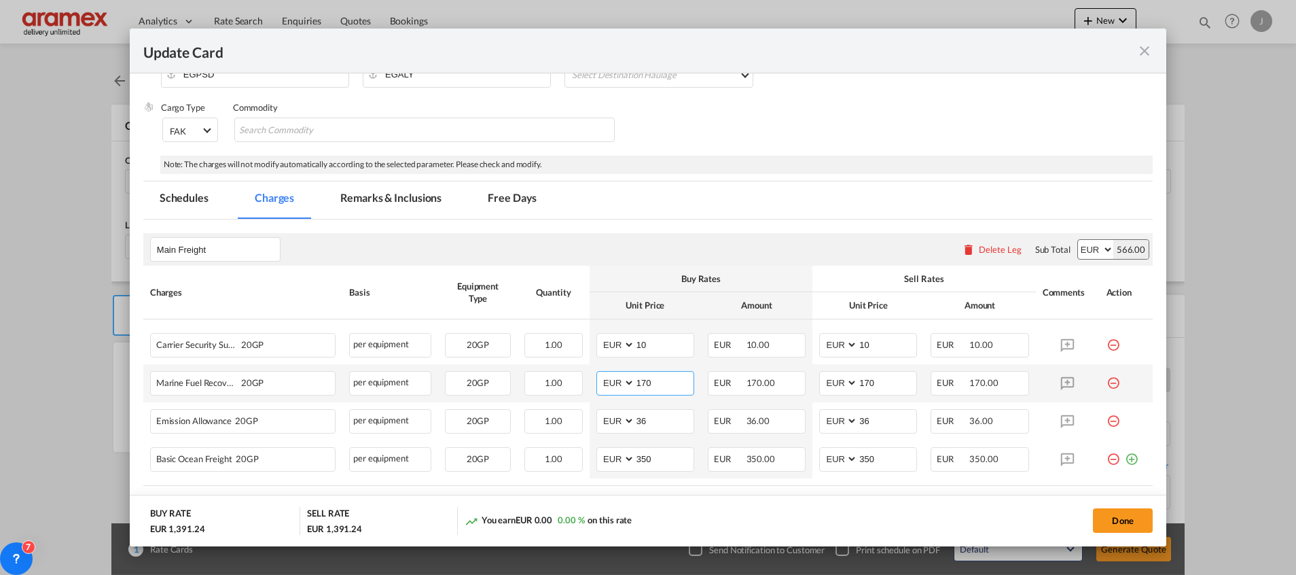
click at [644, 386] on input "170" at bounding box center [664, 382] width 58 height 20
paste input "5"
type input "150"
click at [873, 379] on input "170" at bounding box center [887, 382] width 58 height 20
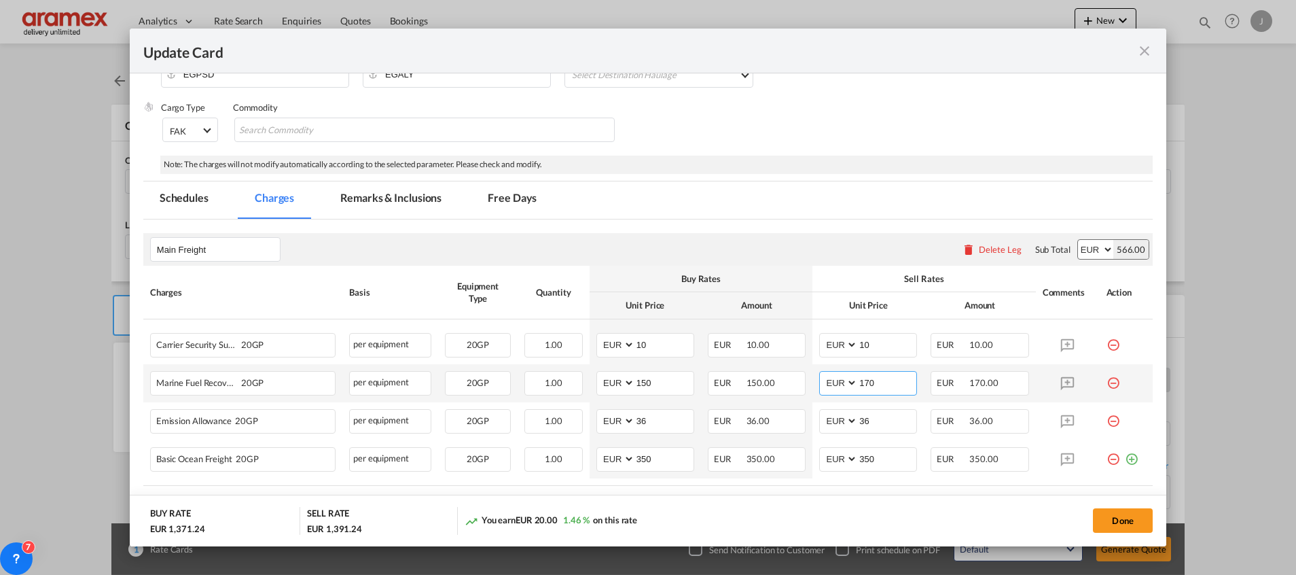
click at [873, 379] on input "170" at bounding box center [887, 382] width 58 height 20
paste input "5"
type input "150"
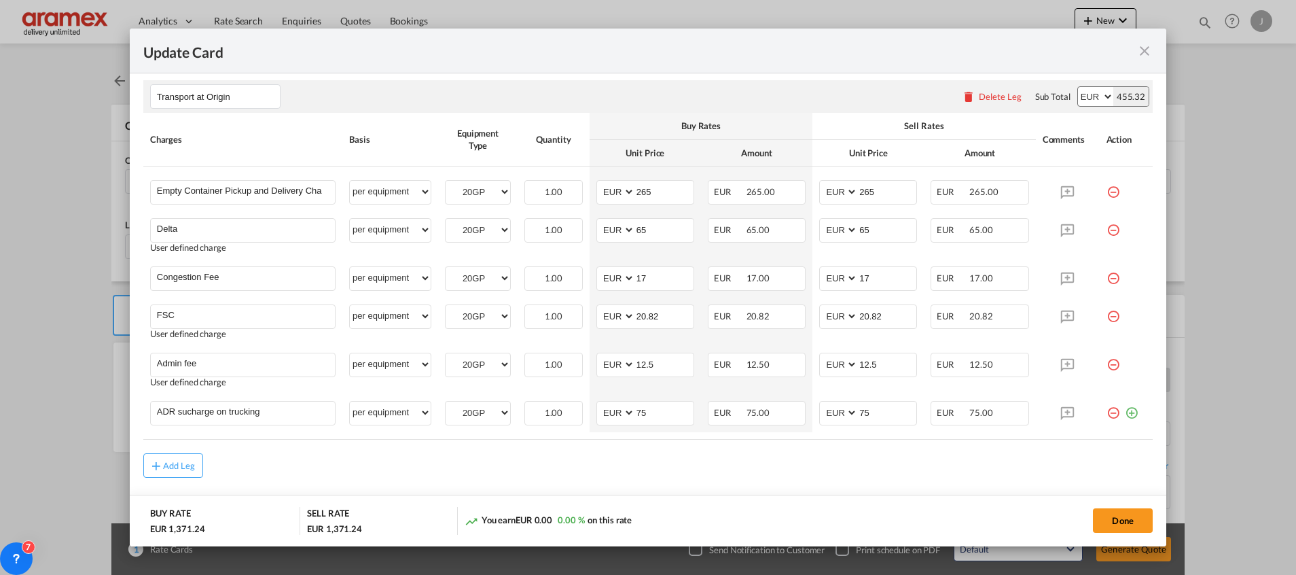
scroll to position [917, 0]
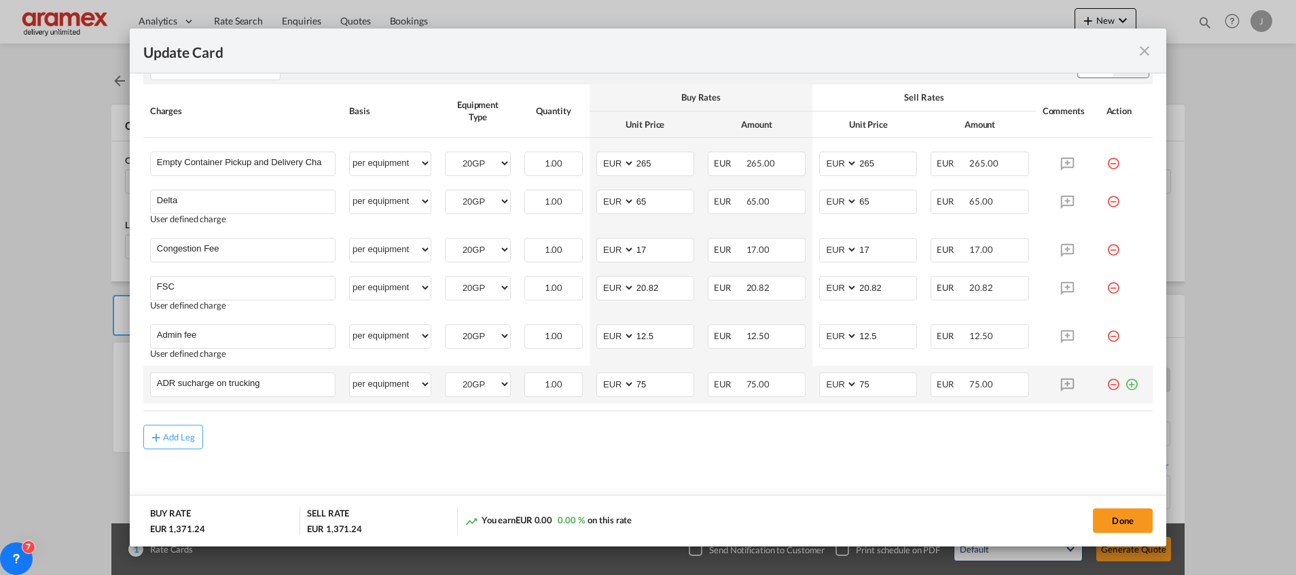
click at [1107, 386] on md-icon "icon-minus-circle-outline red-400-fg" at bounding box center [1114, 379] width 14 height 14
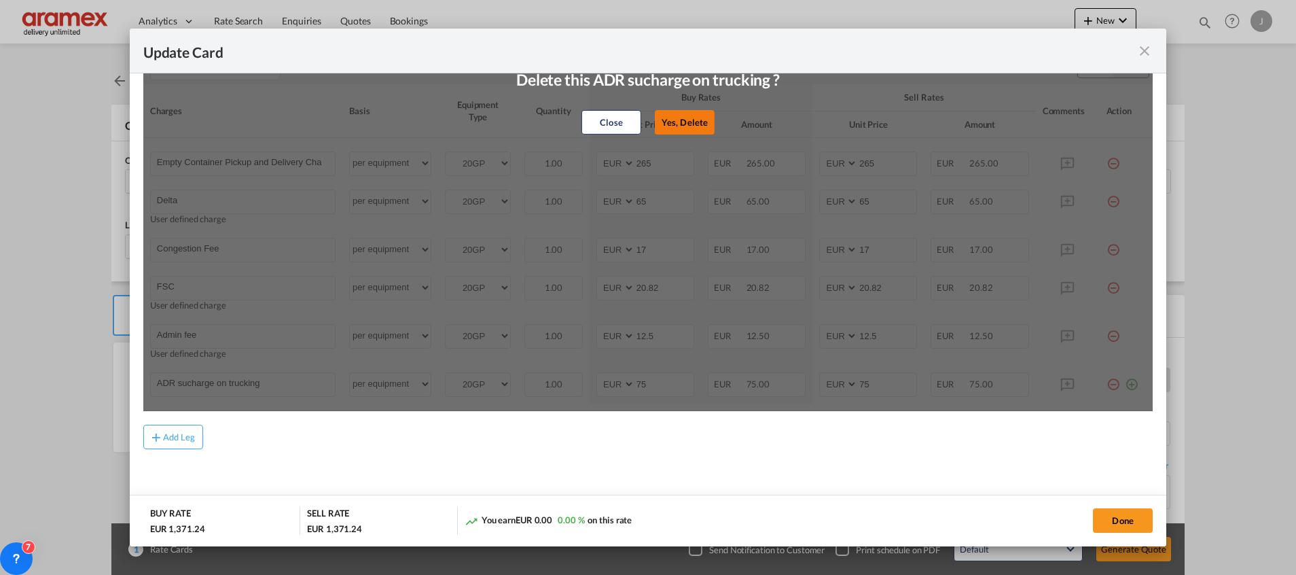
click at [687, 124] on button "Yes, Delete" at bounding box center [685, 122] width 60 height 24
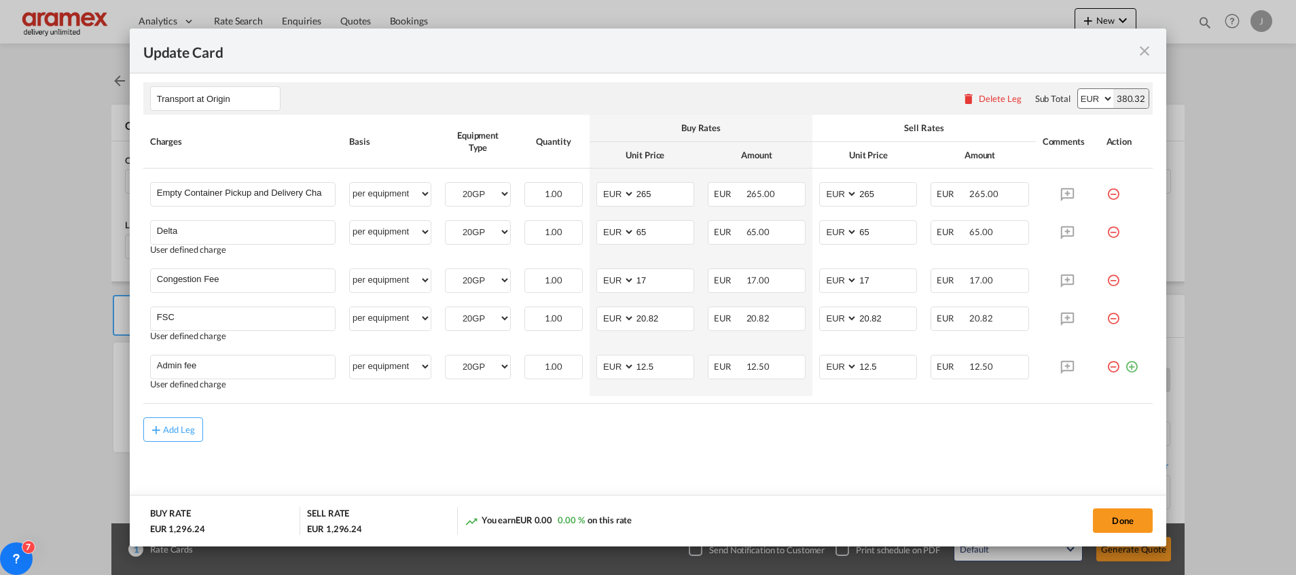
scroll to position [886, 0]
click at [1117, 514] on button "Done" at bounding box center [1123, 520] width 60 height 24
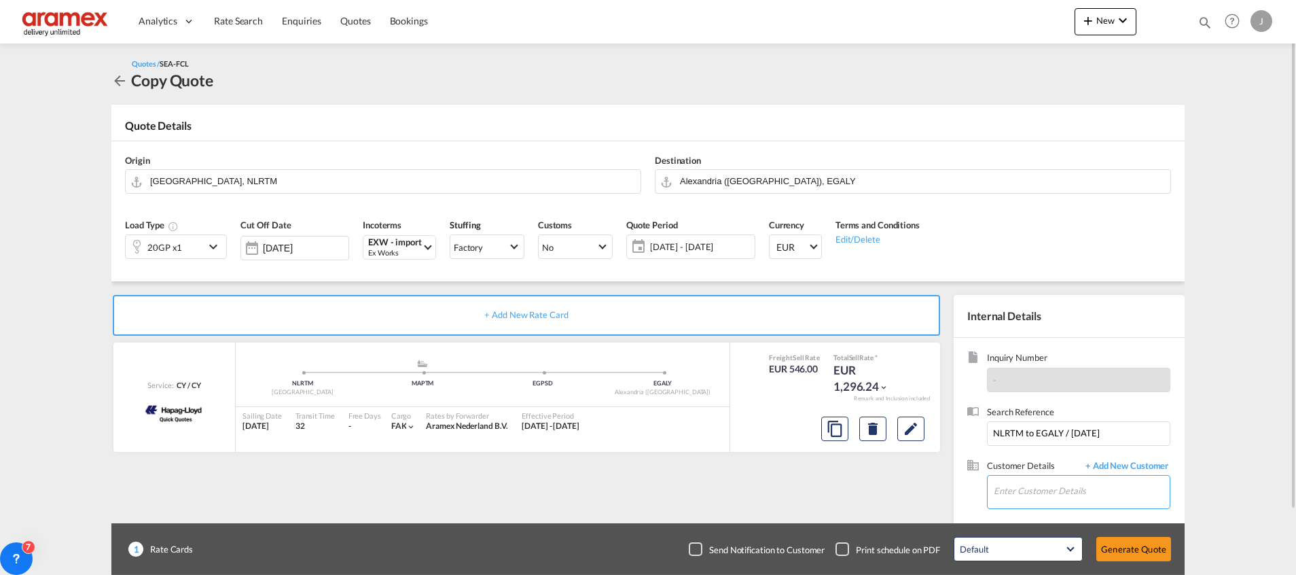
click at [1031, 484] on input "Enter Customer Details" at bounding box center [1082, 491] width 176 height 31
click at [1042, 456] on div "Mohamed Bazil Khan mohamedbaz@aramex.com | Aramex International – Dubai, UAE" at bounding box center [1081, 457] width 177 height 37
type input "Aramex International – Dubai, UAE, Mohamed Bazil Khan, mohamedbaz@aramex.com"
click at [1143, 543] on button "Generate Quote" at bounding box center [1133, 549] width 75 height 24
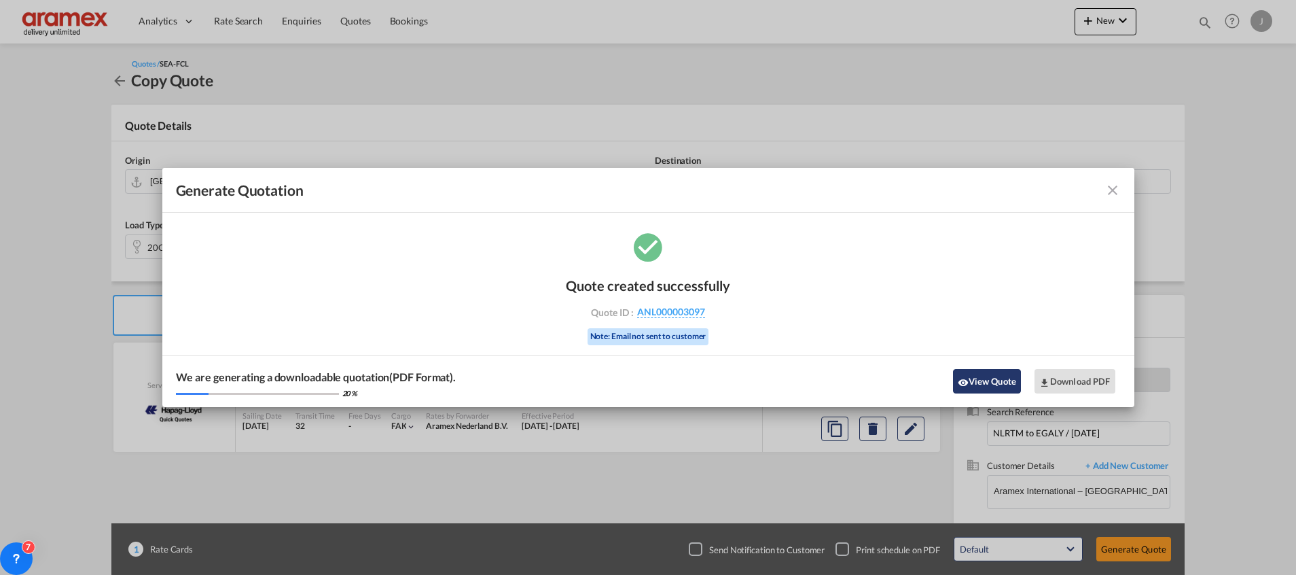
click at [989, 380] on button "View Quote" at bounding box center [987, 381] width 68 height 24
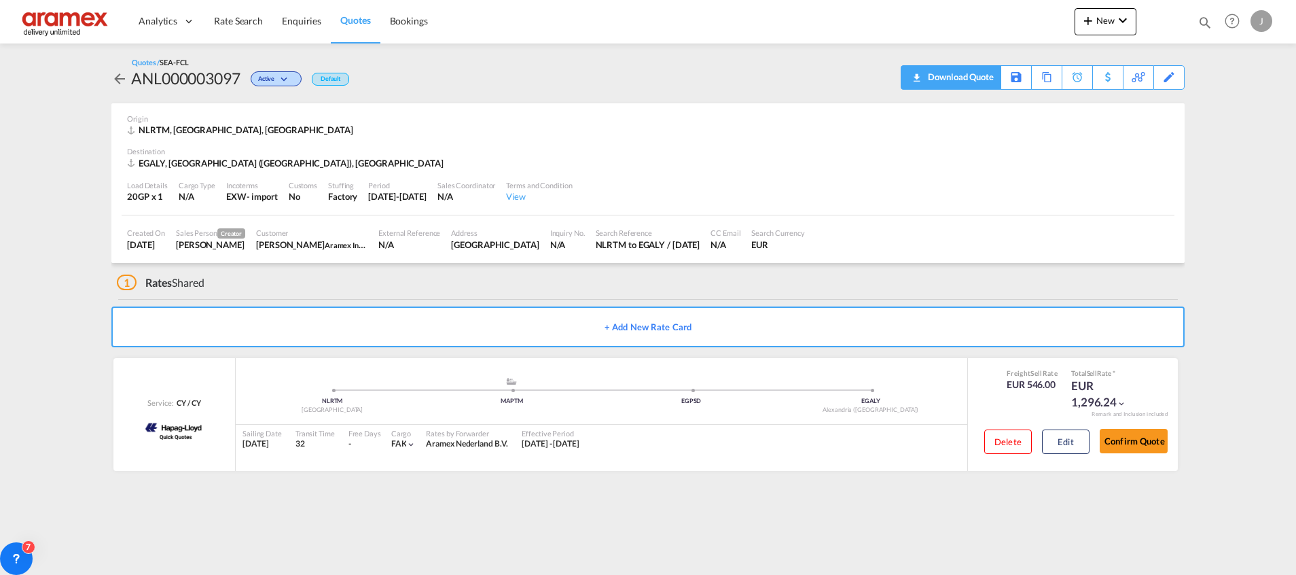
click at [977, 80] on div "Download Quote" at bounding box center [959, 77] width 69 height 22
click at [923, 74] on md-icon "icon-download" at bounding box center [916, 73] width 16 height 10
click at [346, 22] on span "Quotes" at bounding box center [355, 20] width 30 height 12
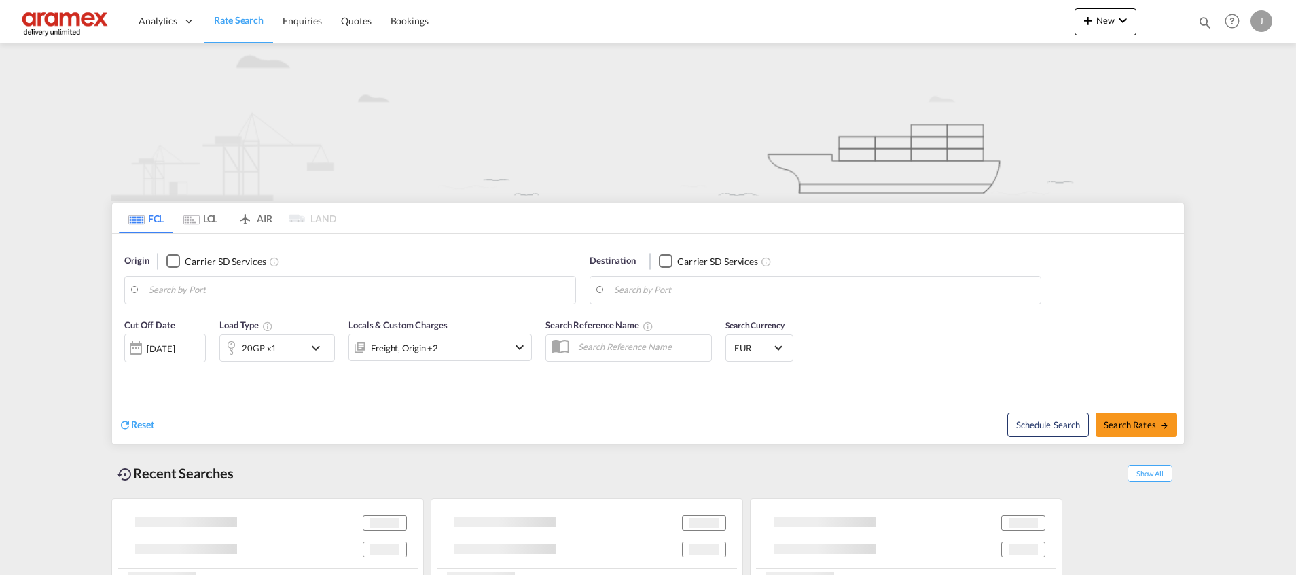
type input "[GEOGRAPHIC_DATA], NLRTM"
type input "[GEOGRAPHIC_DATA], LBBEY"
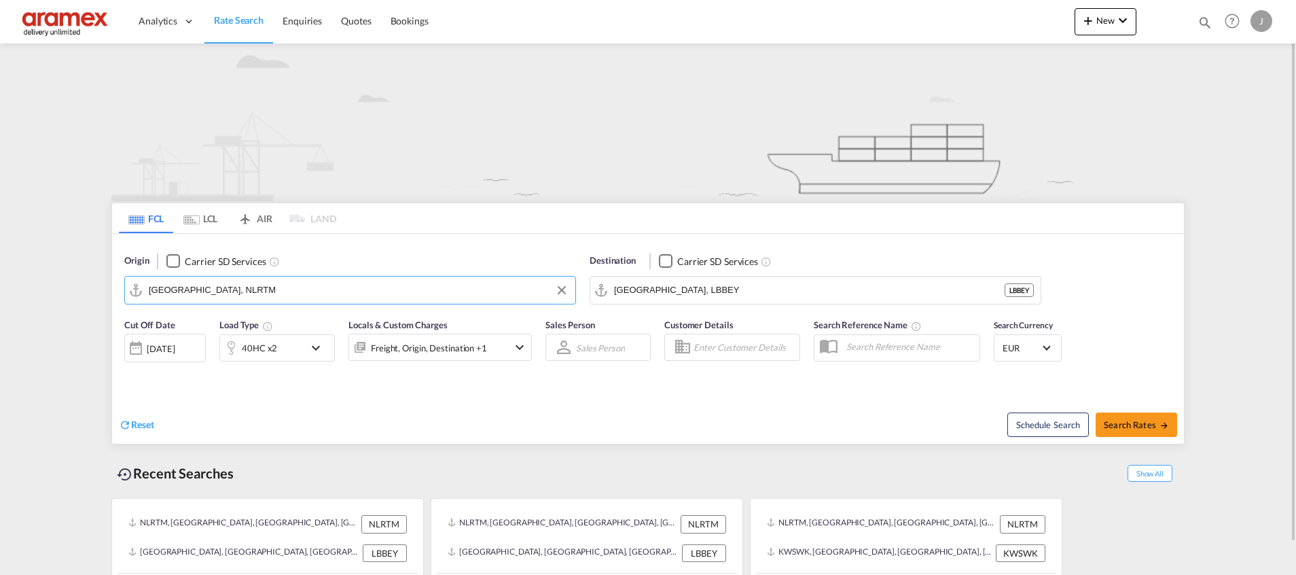
click at [208, 288] on input "[GEOGRAPHIC_DATA], NLRTM" at bounding box center [359, 290] width 420 height 20
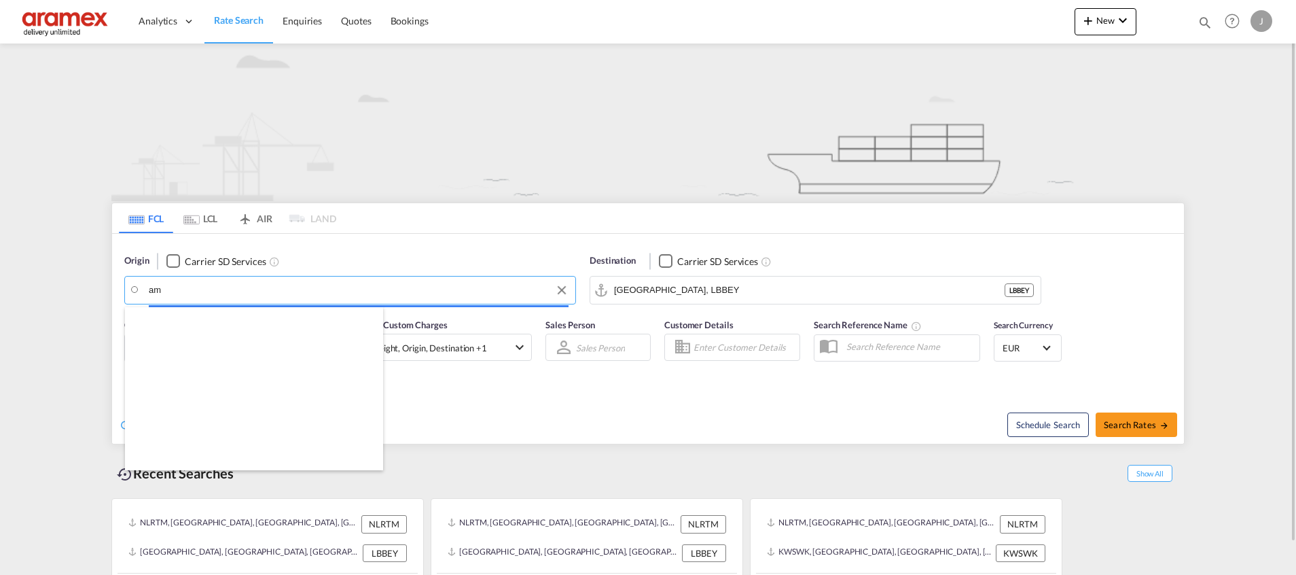
type input "a"
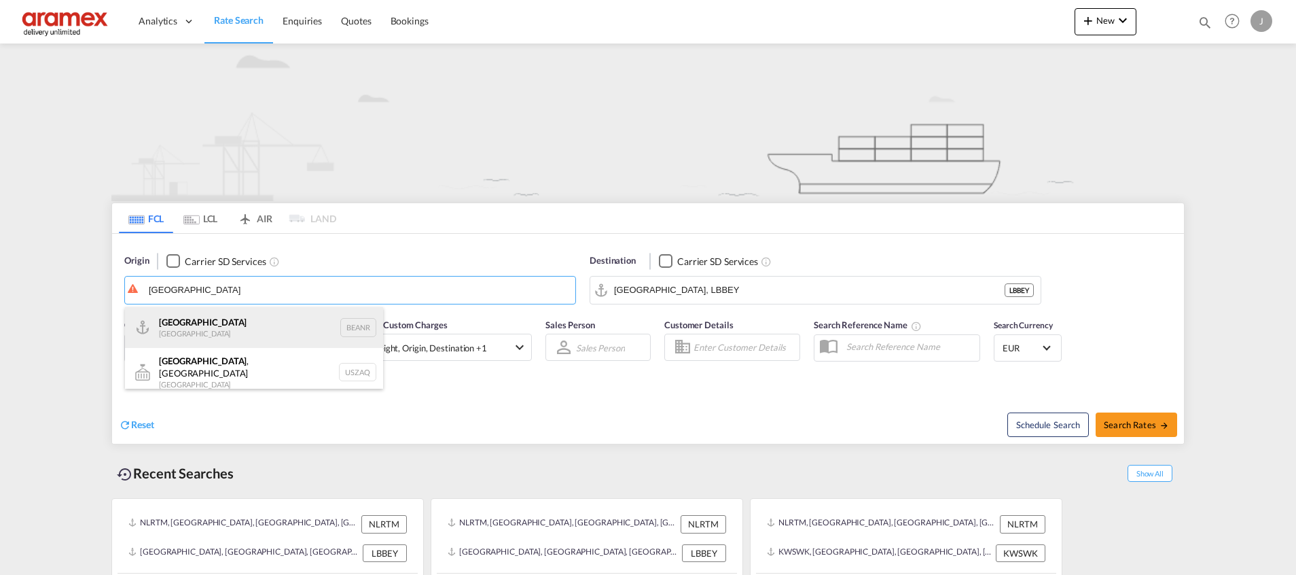
click at [198, 322] on div "Antwerp [GEOGRAPHIC_DATA] BEANR" at bounding box center [254, 327] width 258 height 41
type input "[GEOGRAPHIC_DATA], BEANR"
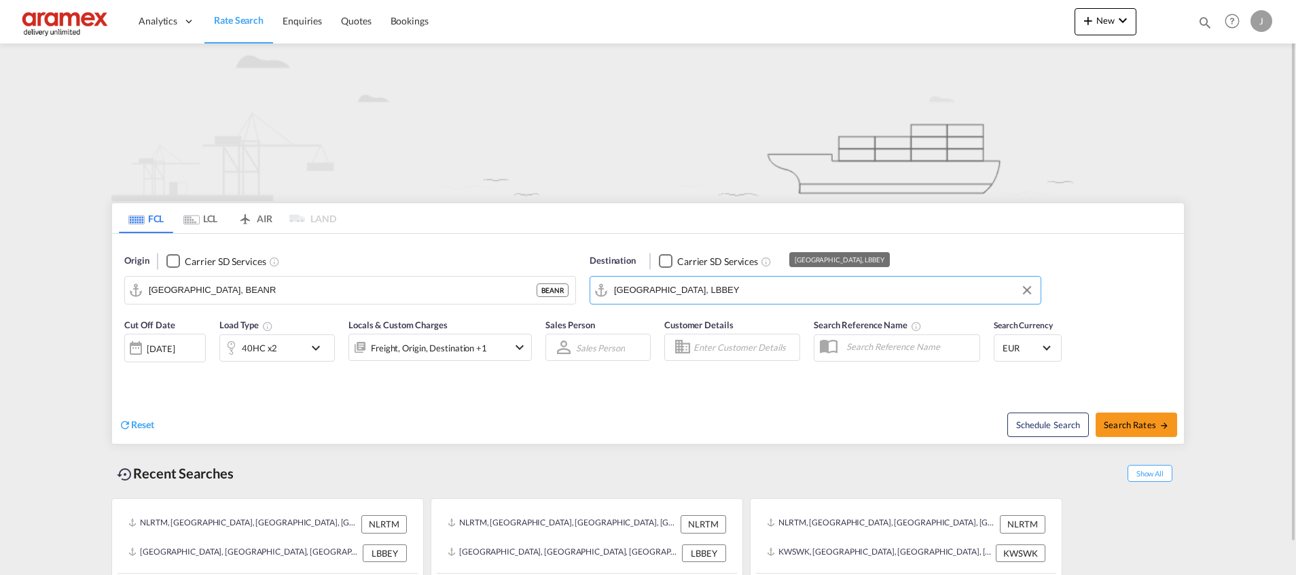
click at [694, 289] on input "[GEOGRAPHIC_DATA], LBBEY" at bounding box center [824, 290] width 420 height 20
click at [1035, 288] on button "Clear Input" at bounding box center [1027, 290] width 20 height 20
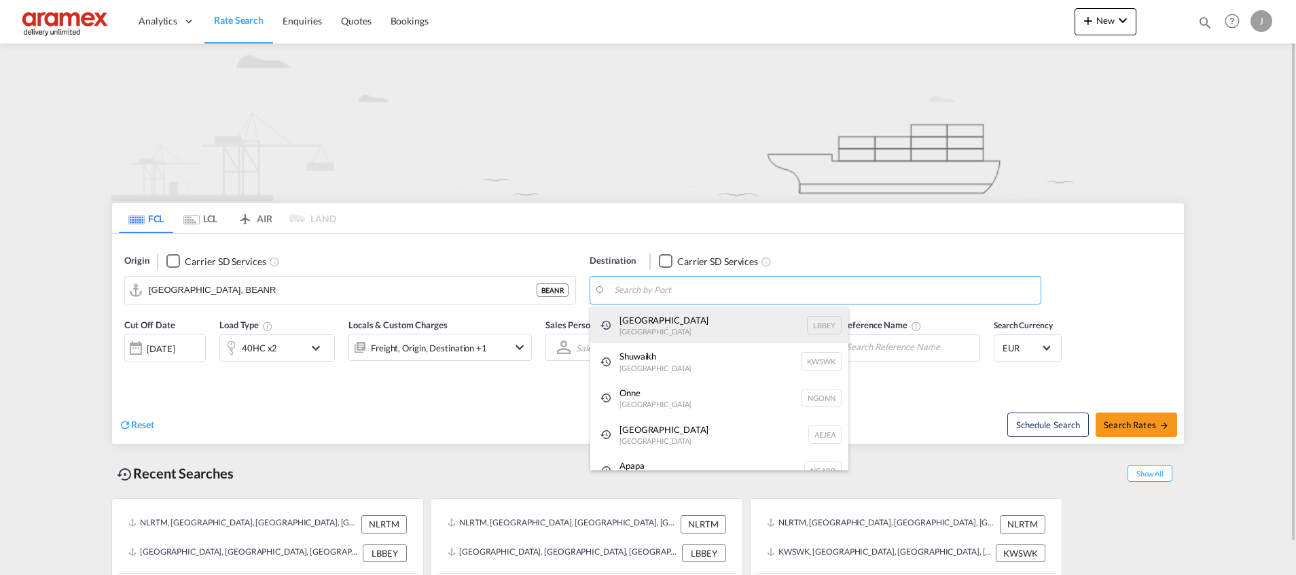
click at [694, 325] on div "Beirut [GEOGRAPHIC_DATA] LBBEY" at bounding box center [719, 325] width 258 height 37
type input "[GEOGRAPHIC_DATA], LBBEY"
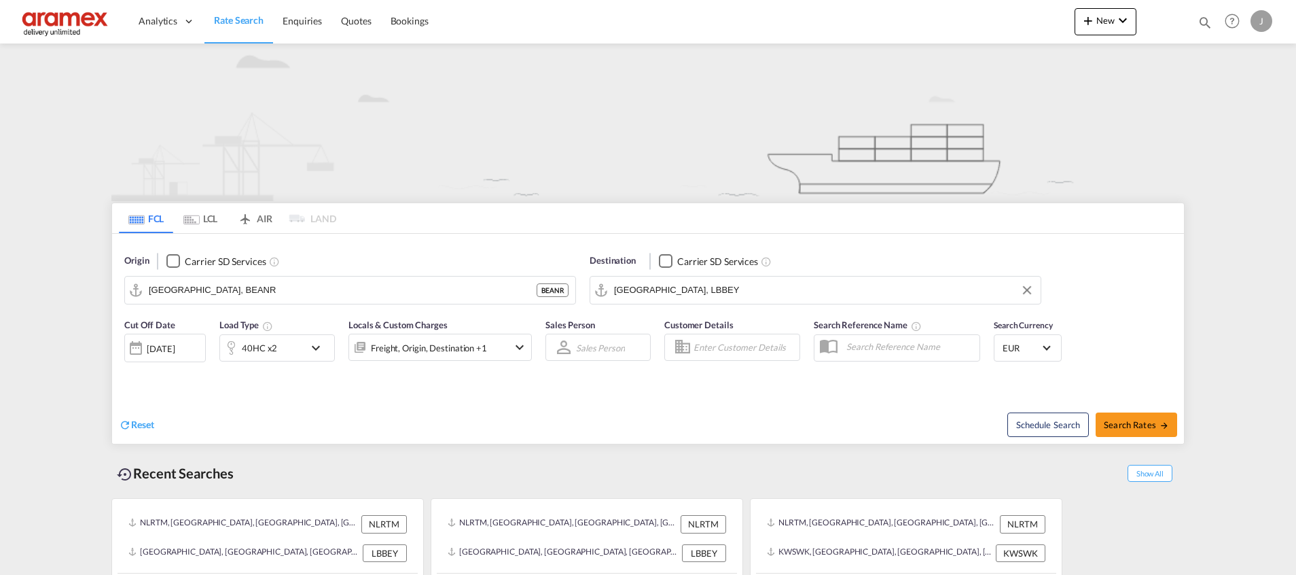
click at [281, 348] on div "40HC x2" at bounding box center [262, 347] width 84 height 27
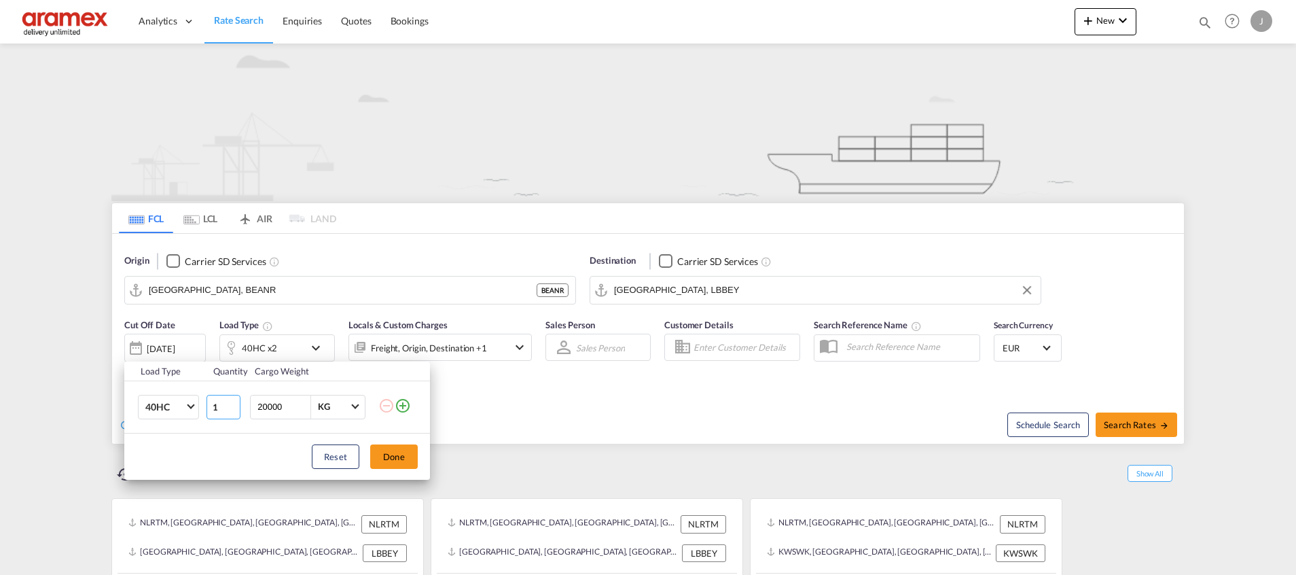
type input "1"
click at [234, 410] on input "1" at bounding box center [224, 407] width 34 height 24
click at [404, 457] on button "Done" at bounding box center [394, 456] width 48 height 24
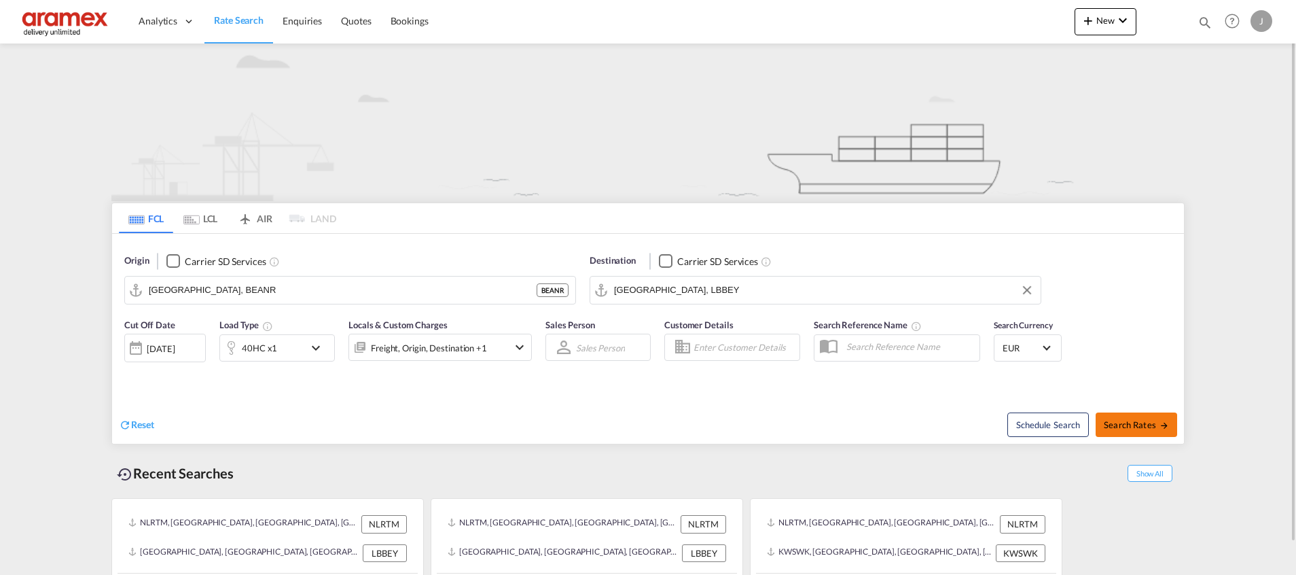
click at [1132, 427] on span "Search Rates" at bounding box center [1136, 424] width 65 height 11
type input "BEANR to LBBEY / [DATE]"
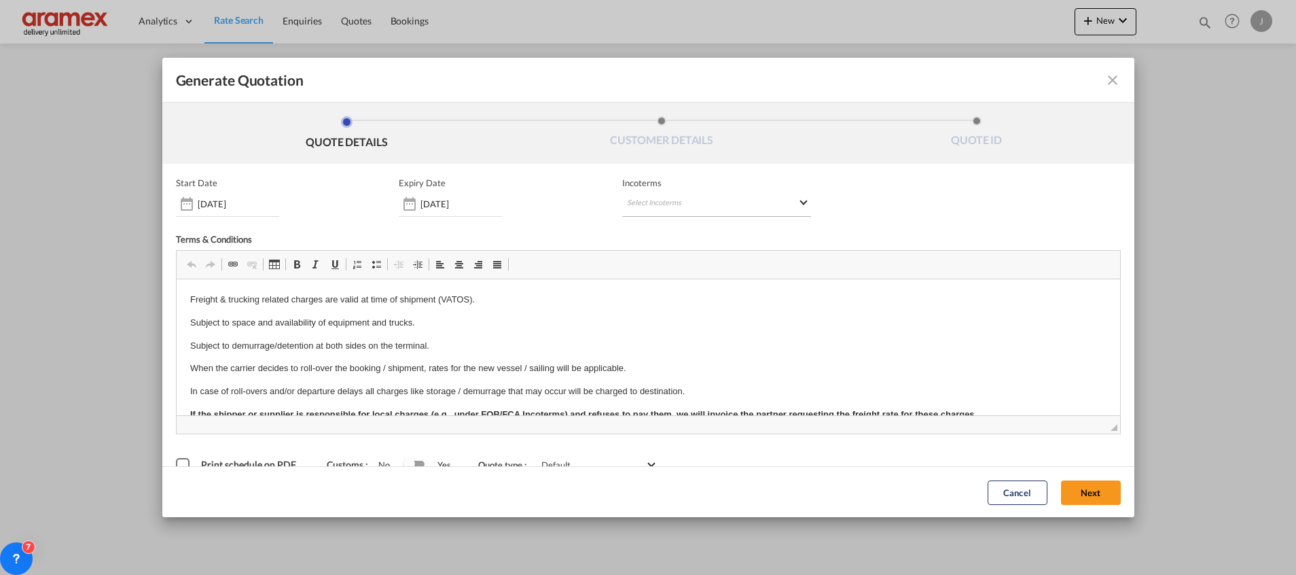
click at [711, 192] on md-select "Select Incoterms FCA - export Free Carrier FOB - export Free on Board CPT - imp…" at bounding box center [716, 204] width 189 height 24
click at [653, 234] on input "search" at bounding box center [687, 232] width 126 height 12
type input "exw"
click at [660, 263] on div "Ex Works" at bounding box center [692, 266] width 129 height 9
click at [1062, 488] on button "Next" at bounding box center [1091, 492] width 60 height 24
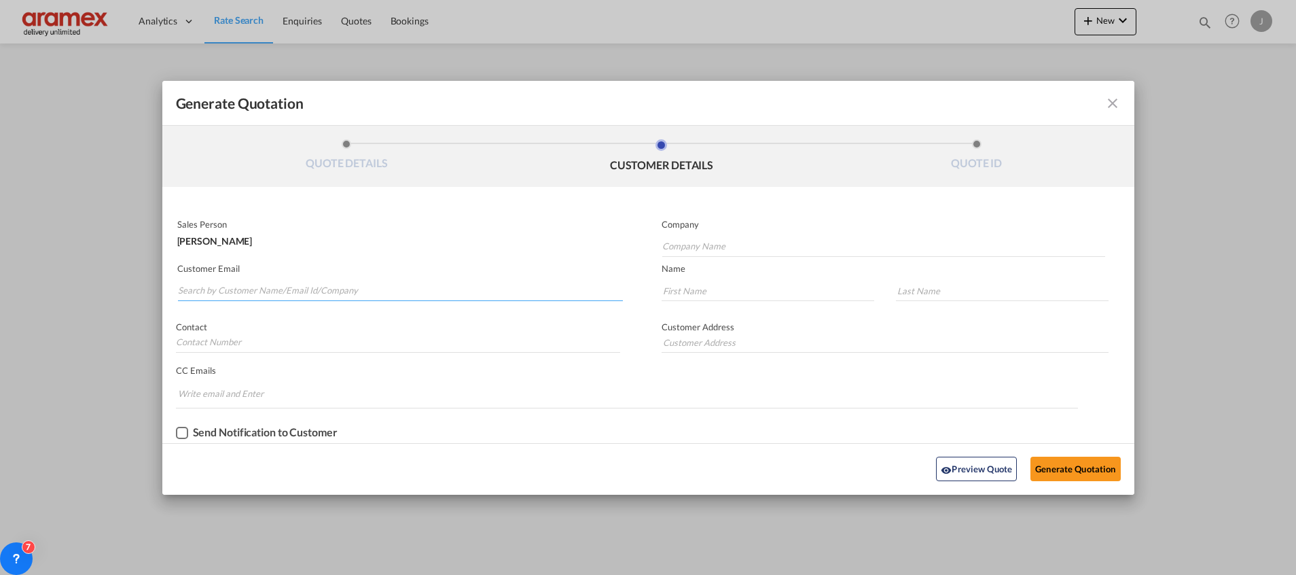
click at [259, 283] on input "Search by Customer Name/Email Id/Company" at bounding box center [400, 291] width 445 height 20
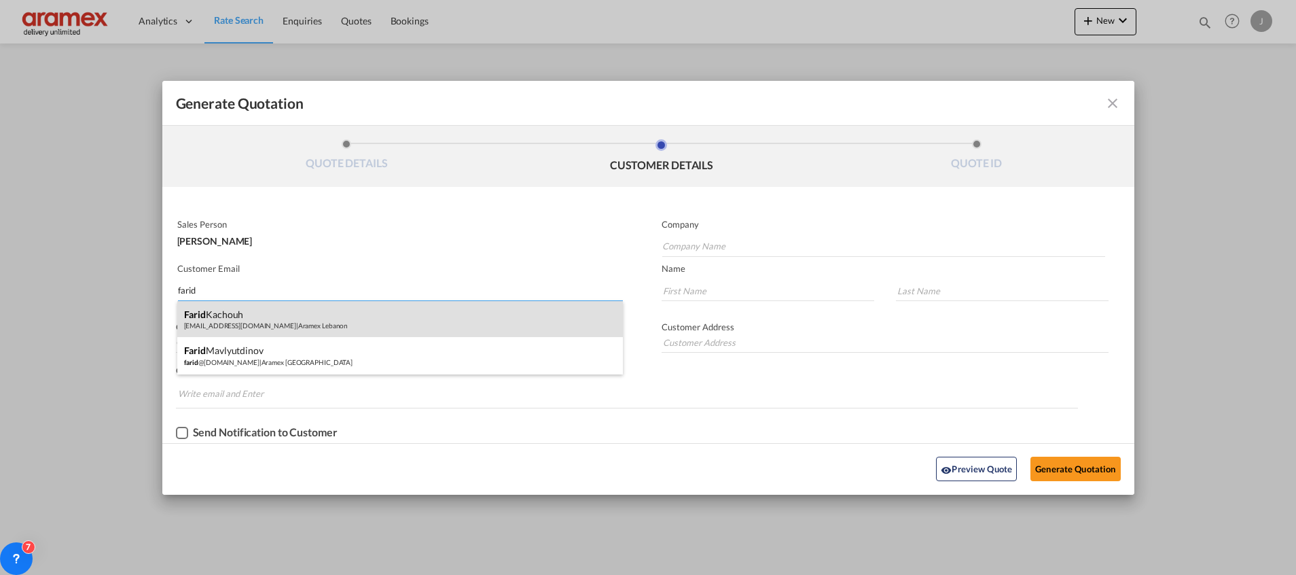
type input "farid"
click at [280, 318] on div "[PERSON_NAME] [EMAIL_ADDRESS][DOMAIN_NAME] | Aramex [GEOGRAPHIC_DATA]" at bounding box center [400, 319] width 446 height 37
type input "Aramex Lebanon"
type input "[EMAIL_ADDRESS][DOMAIN_NAME]"
type input "Farid"
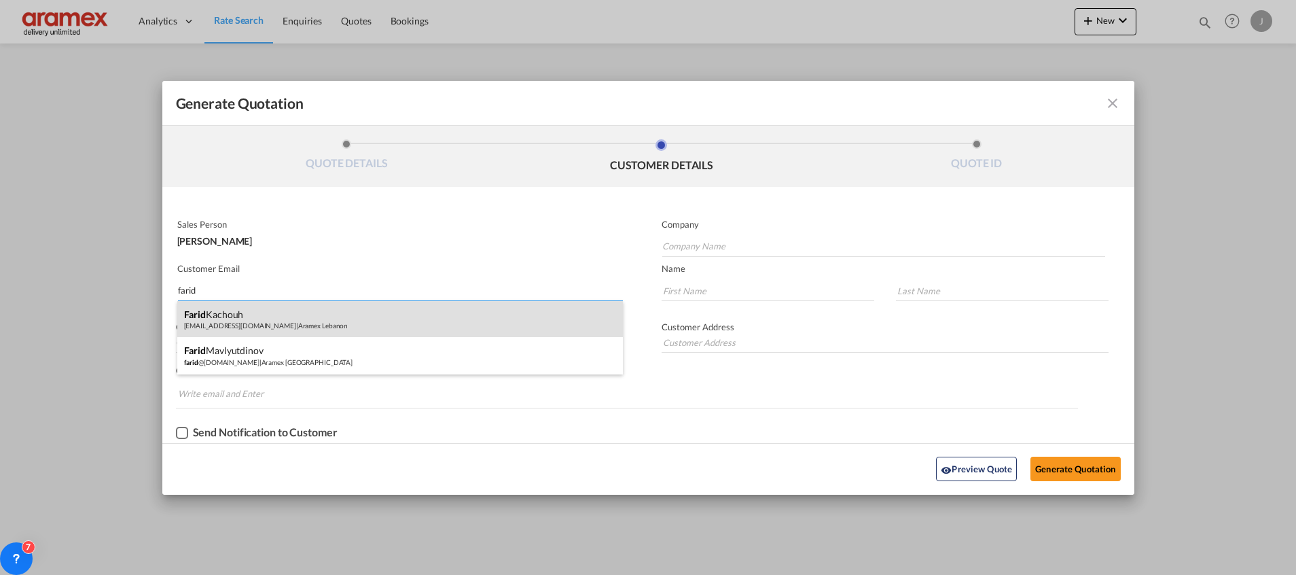
type input "Kachouh"
type input "[GEOGRAPHIC_DATA]"
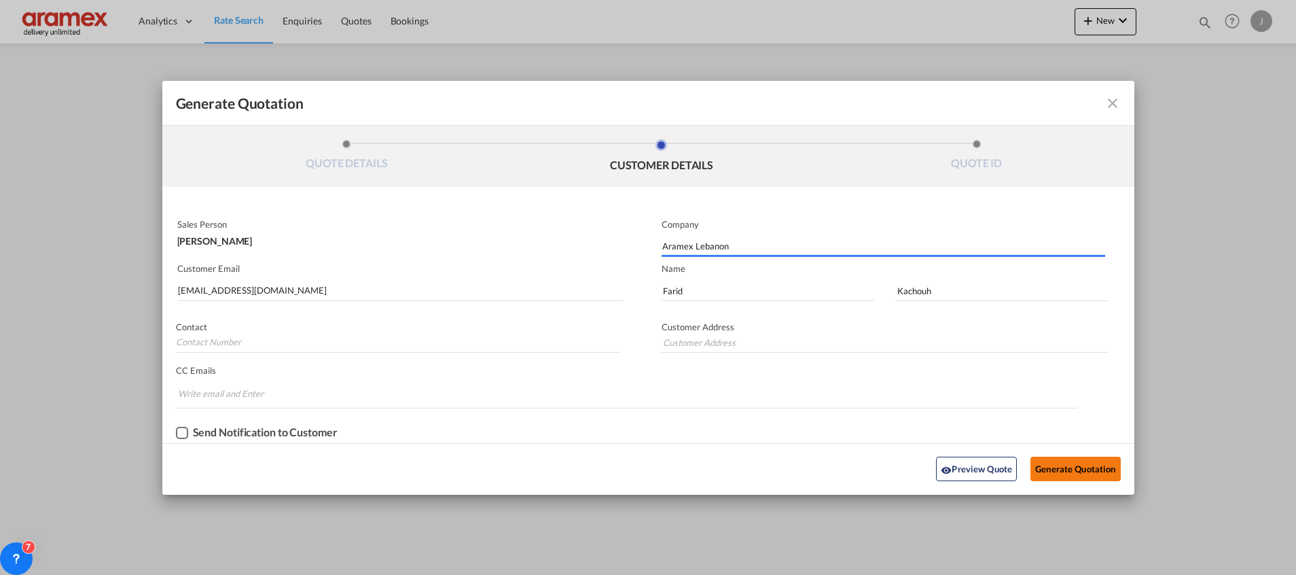
click at [1073, 464] on button "Generate Quotation" at bounding box center [1076, 469] width 90 height 24
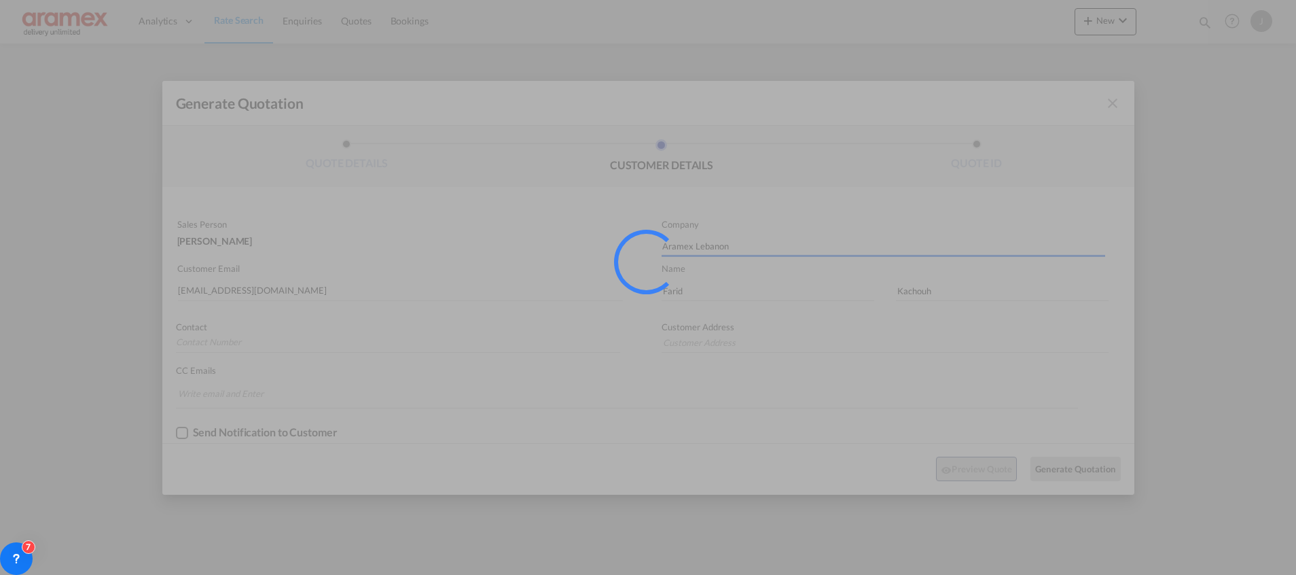
type input "[GEOGRAPHIC_DATA]"
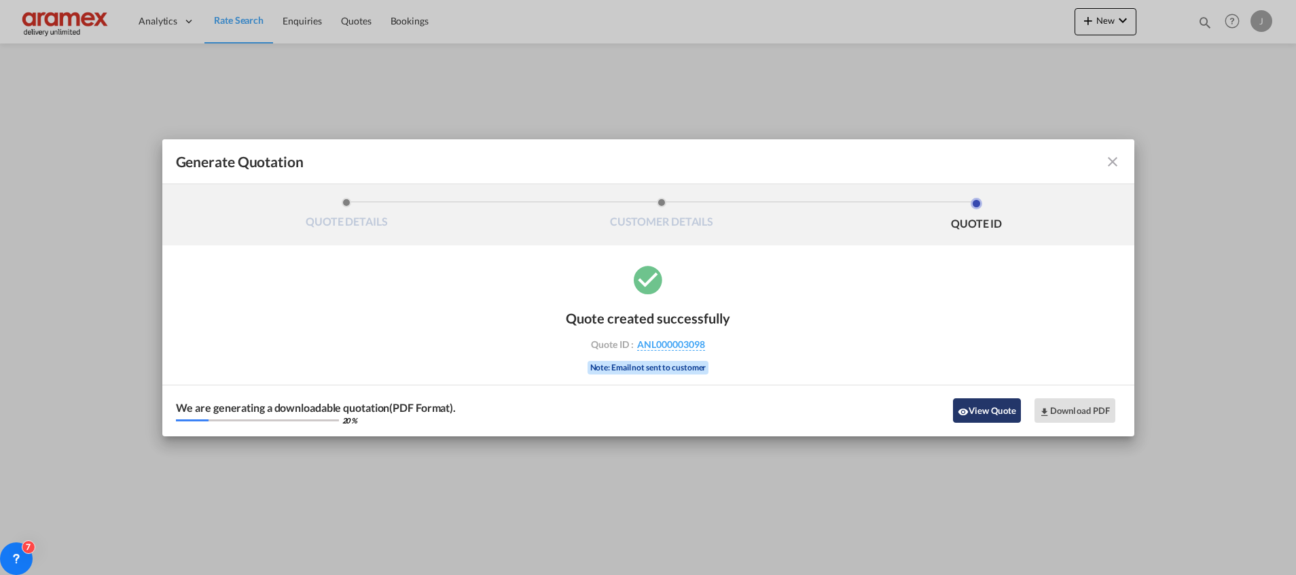
click at [990, 411] on button "View Quote" at bounding box center [987, 410] width 68 height 24
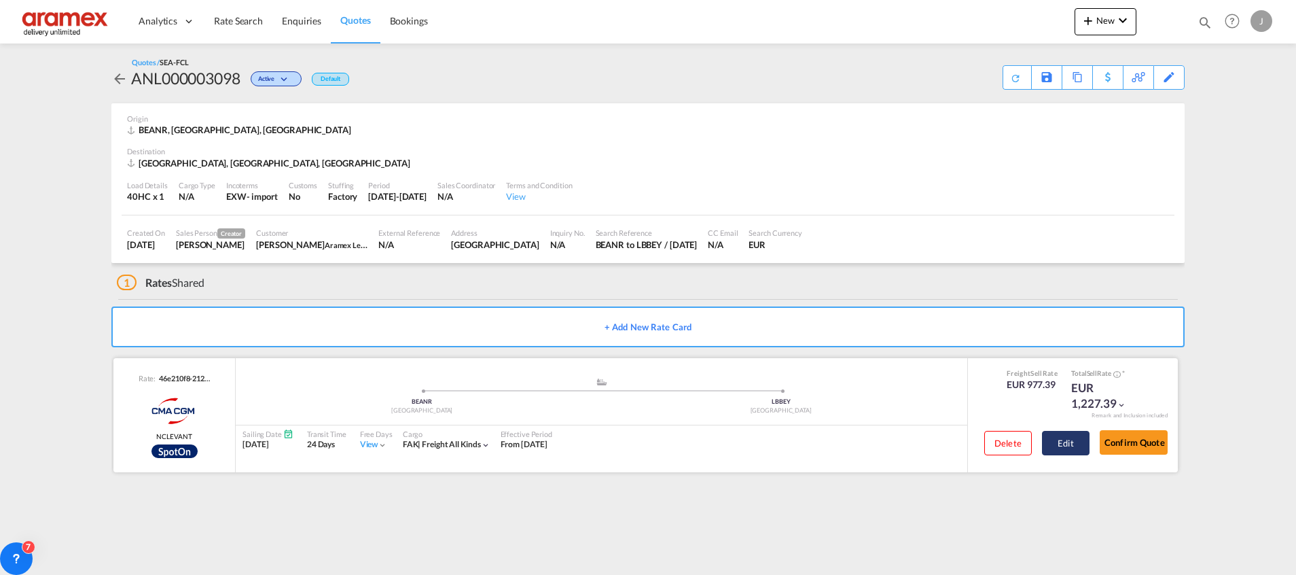
click at [1070, 437] on button "Edit" at bounding box center [1066, 443] width 48 height 24
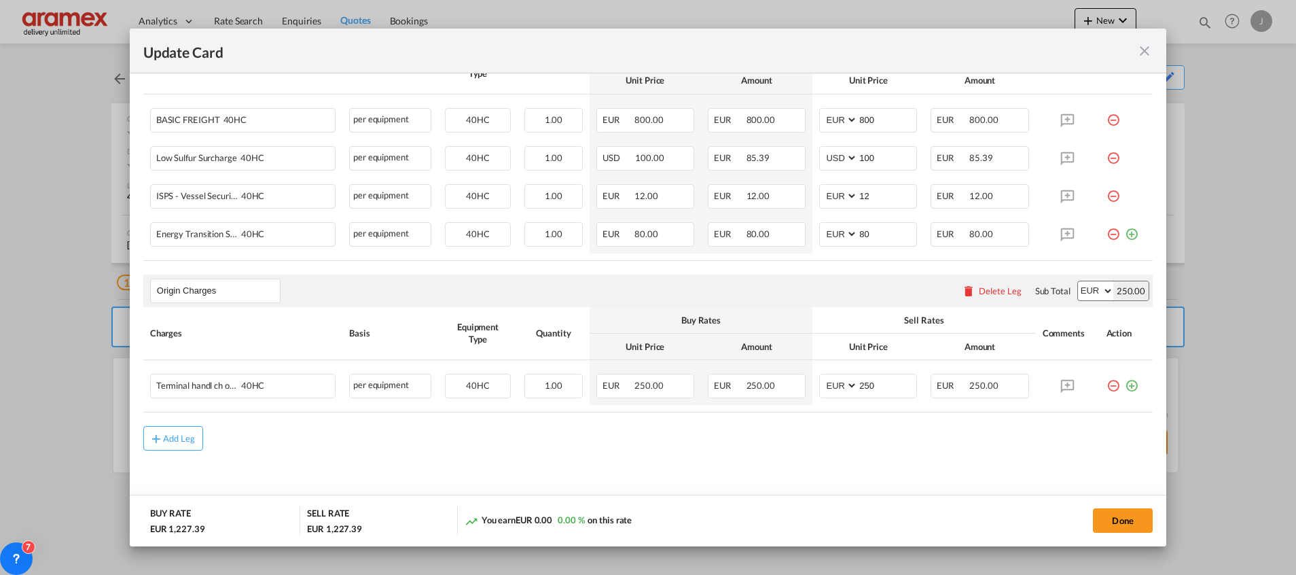
scroll to position [437, 0]
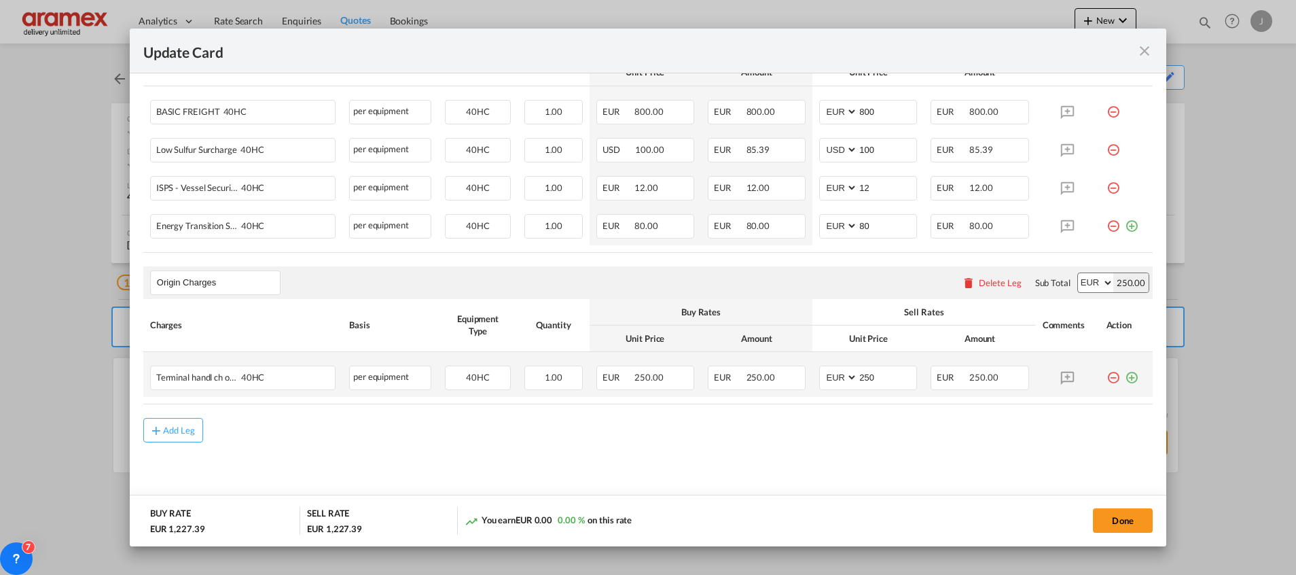
click at [1125, 376] on md-icon "icon-plus-circle-outline green-400-fg" at bounding box center [1132, 372] width 14 height 14
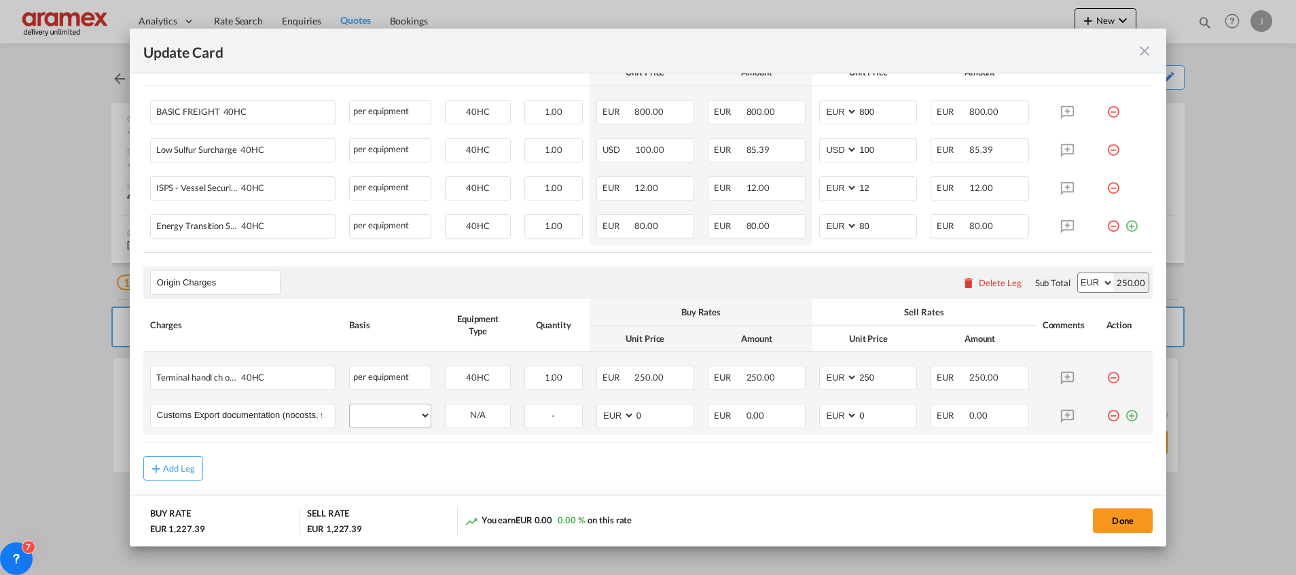
scroll to position [0, 60]
type input "Customs Export documentation (nocosts, suggested sell"
click at [382, 412] on select "per equipment per container per B/L per shipping bill per shipment per pallet p…" at bounding box center [390, 415] width 81 height 22
select select "per equipment"
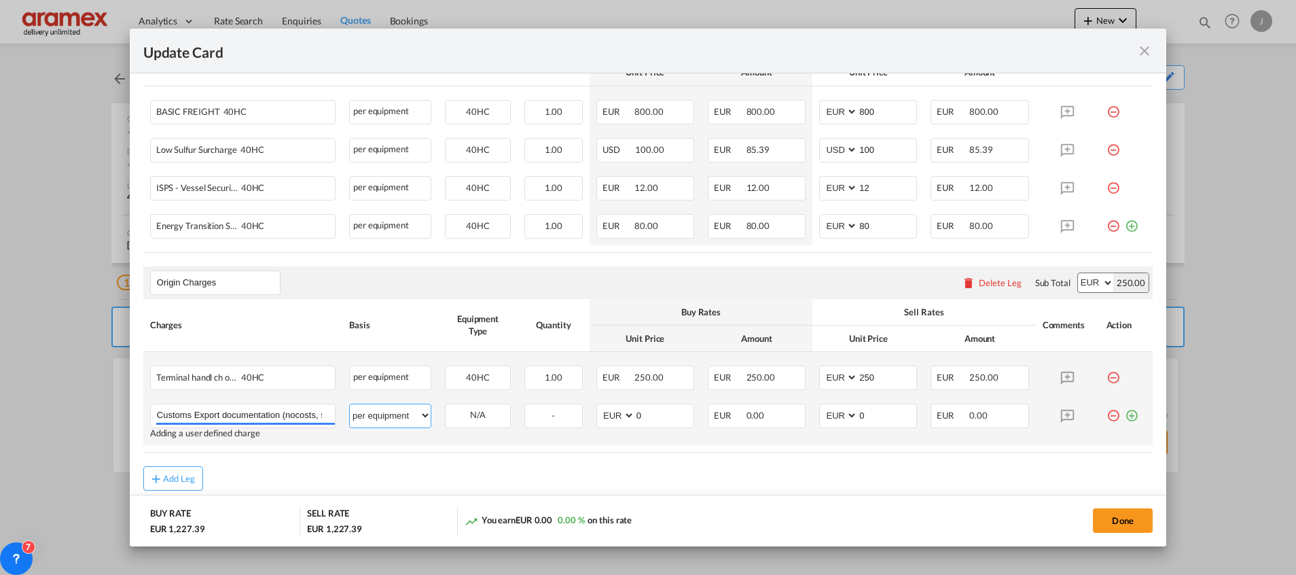
click at [350, 404] on select "per equipment per container per B/L per shipping bill per shipment per pallet p…" at bounding box center [390, 415] width 81 height 22
click at [467, 421] on select "40HC" at bounding box center [478, 415] width 65 height 18
select select "40HC"
click at [446, 406] on select "40HC" at bounding box center [478, 415] width 65 height 18
drag, startPoint x: 653, startPoint y: 418, endPoint x: 594, endPoint y: 424, distance: 58.7
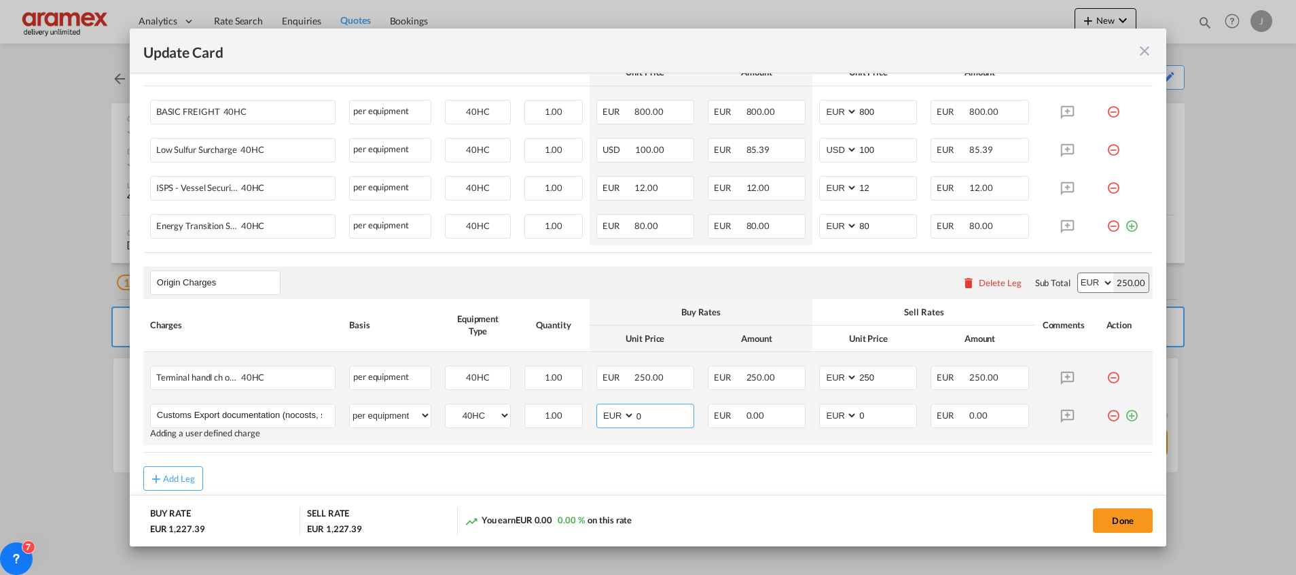
click at [596, 424] on md-input-container "AED AFN ALL AMD ANG AOA ARS AUD AWG AZN BAM BBD BDT BGN BHD BIF BMD BND BOB BRL…" at bounding box center [645, 416] width 98 height 24
type input "65"
drag, startPoint x: 876, startPoint y: 417, endPoint x: 802, endPoint y: 425, distance: 73.7
click at [812, 425] on td "AED AFN ALL AMD ANG AOA ARS AUD AWG AZN BAM BBD BDT BGN BHD BIF BMD BND BOB BRL…" at bounding box center [867, 421] width 111 height 48
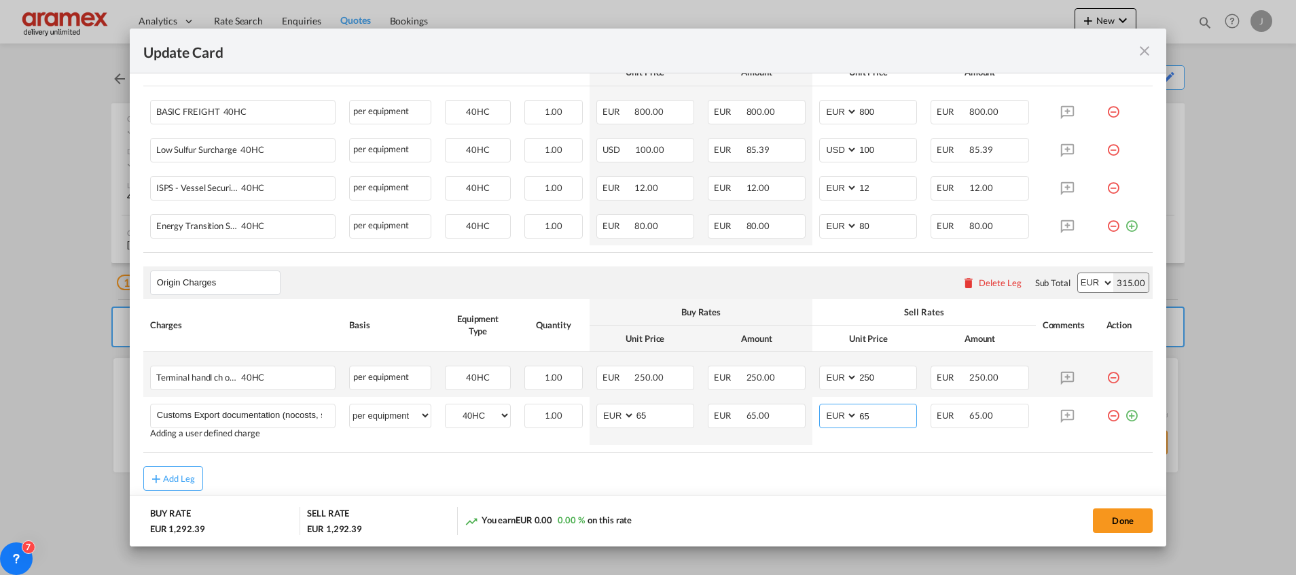
type input "65"
click at [761, 476] on div "Add Leg" at bounding box center [647, 478] width 1009 height 24
click at [1141, 46] on md-icon "icon-close fg-AAA8AD m-0 pointer" at bounding box center [1145, 51] width 16 height 16
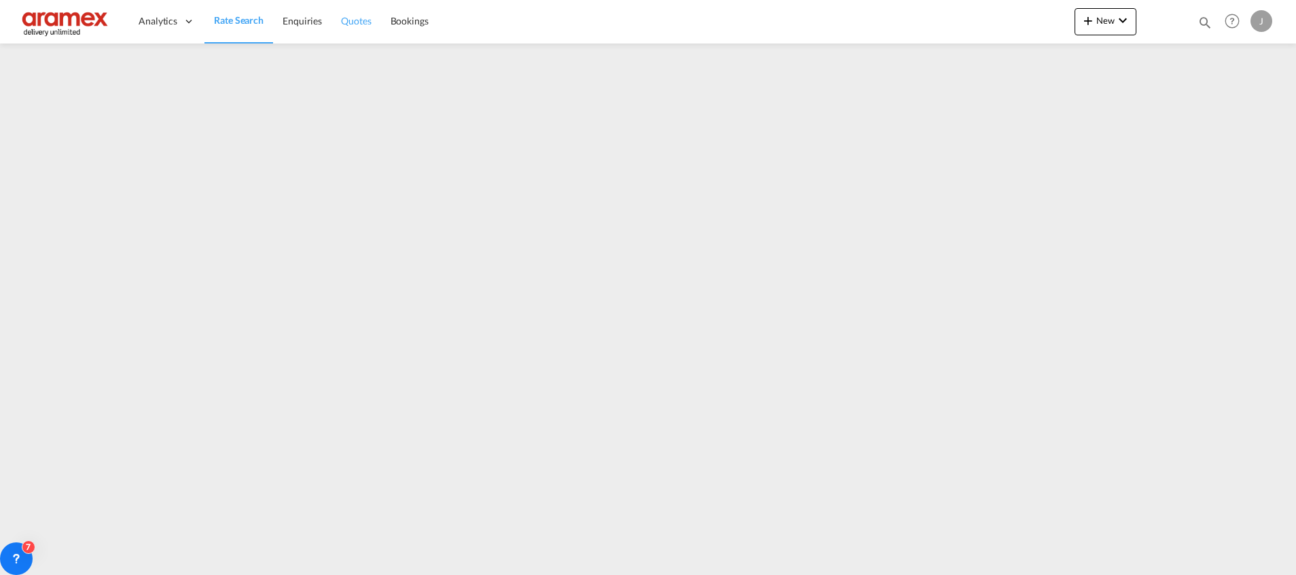
click at [359, 21] on span "Quotes" at bounding box center [356, 21] width 30 height 12
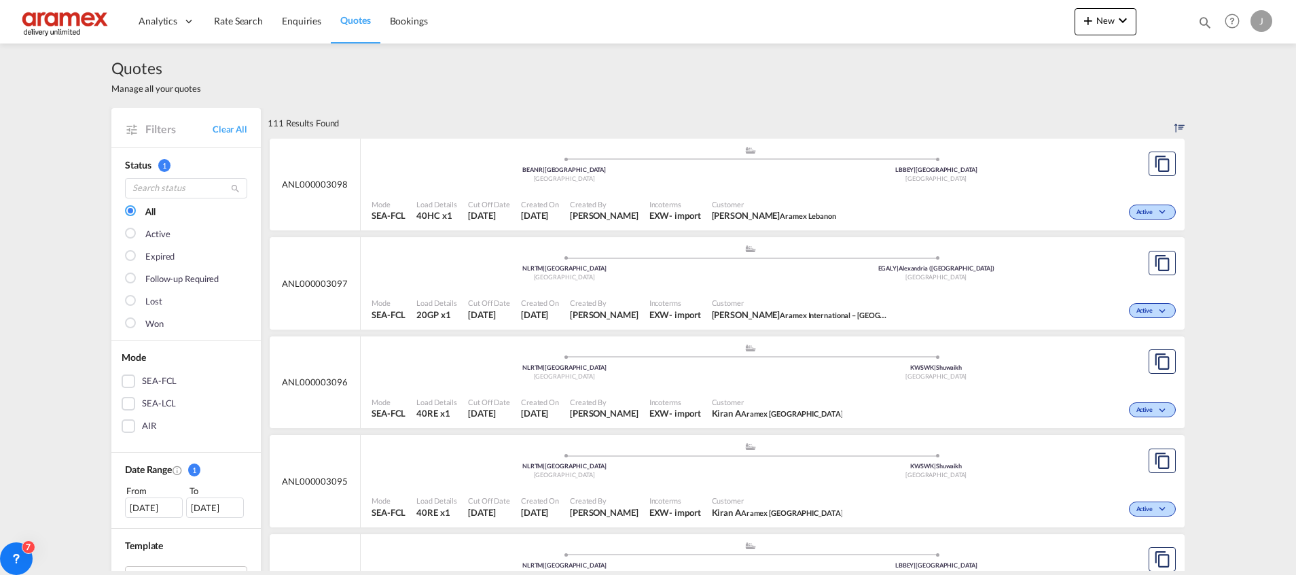
click at [122, 382] on div "SEA-FCL" at bounding box center [129, 381] width 14 height 14
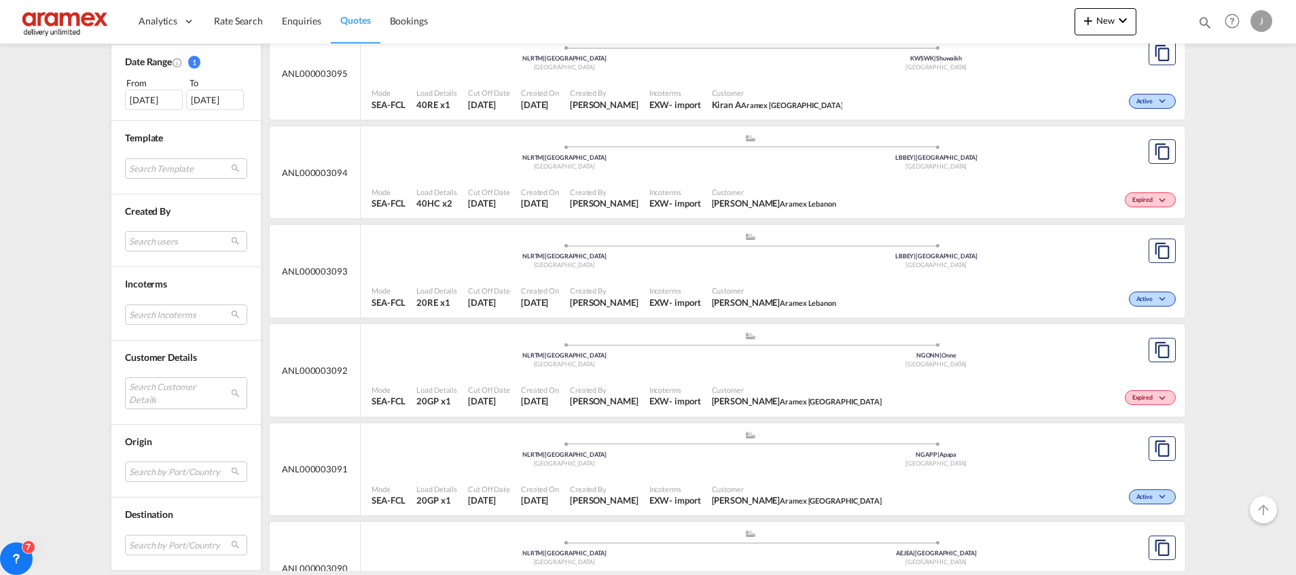
scroll to position [481, 0]
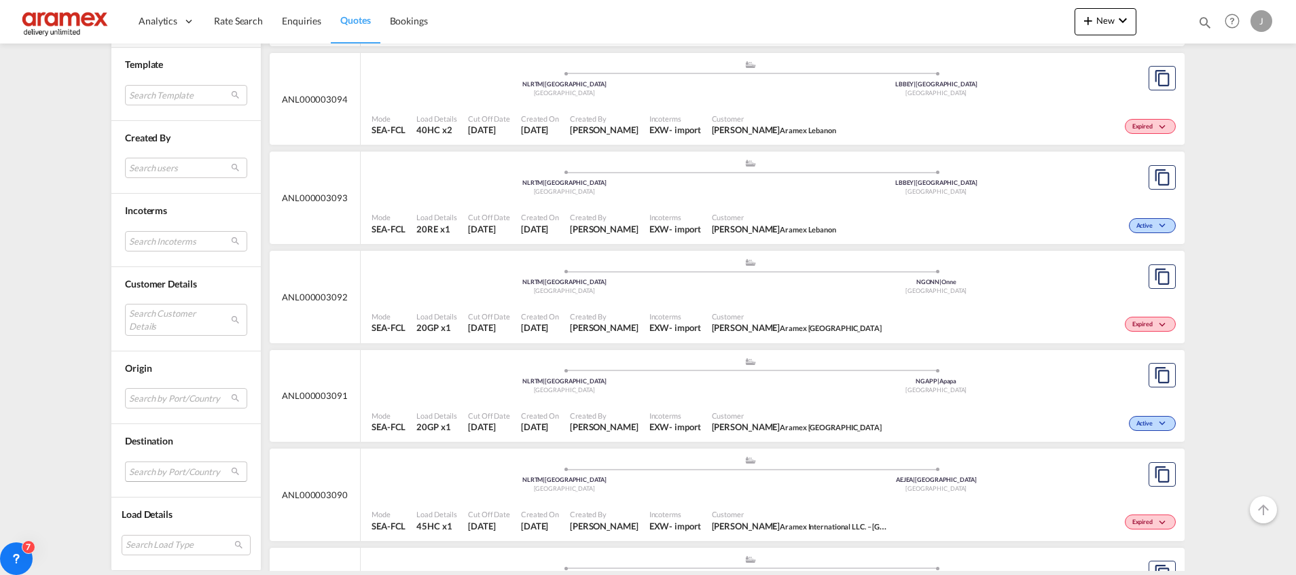
click at [150, 467] on md-select "Search by Port/Country JPNIC nichinan [GEOGRAPHIC_DATA] AEAMF mussafah [GEOGRAP…" at bounding box center [186, 471] width 122 height 20
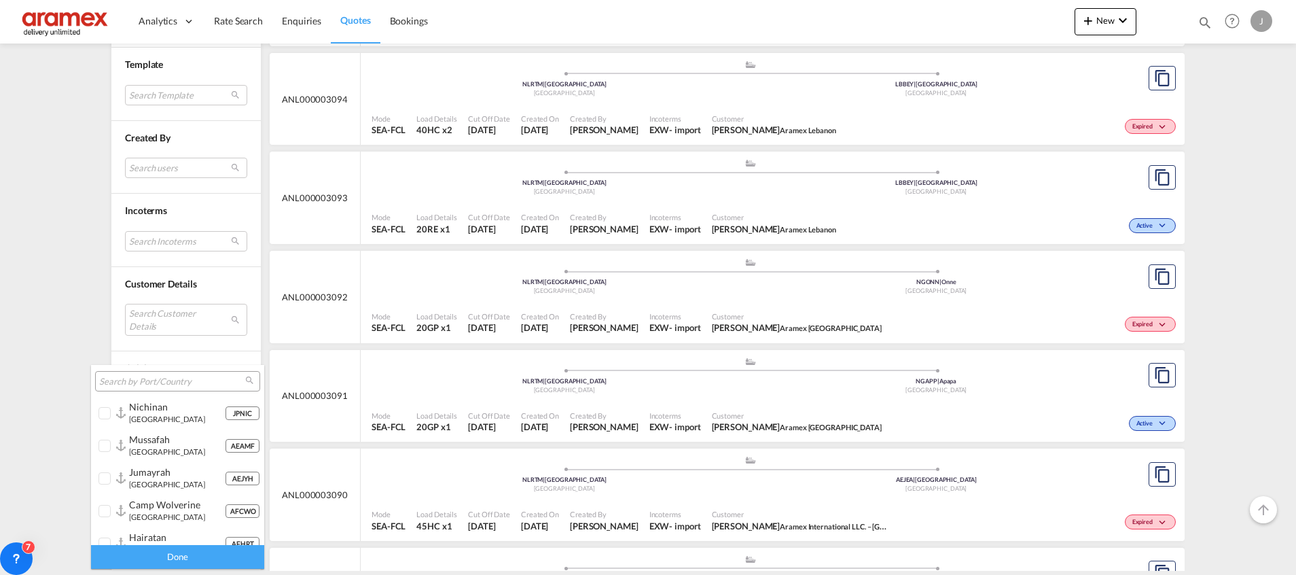
click at [157, 381] on input "search" at bounding box center [172, 382] width 146 height 12
paste input "Umm Qasr"
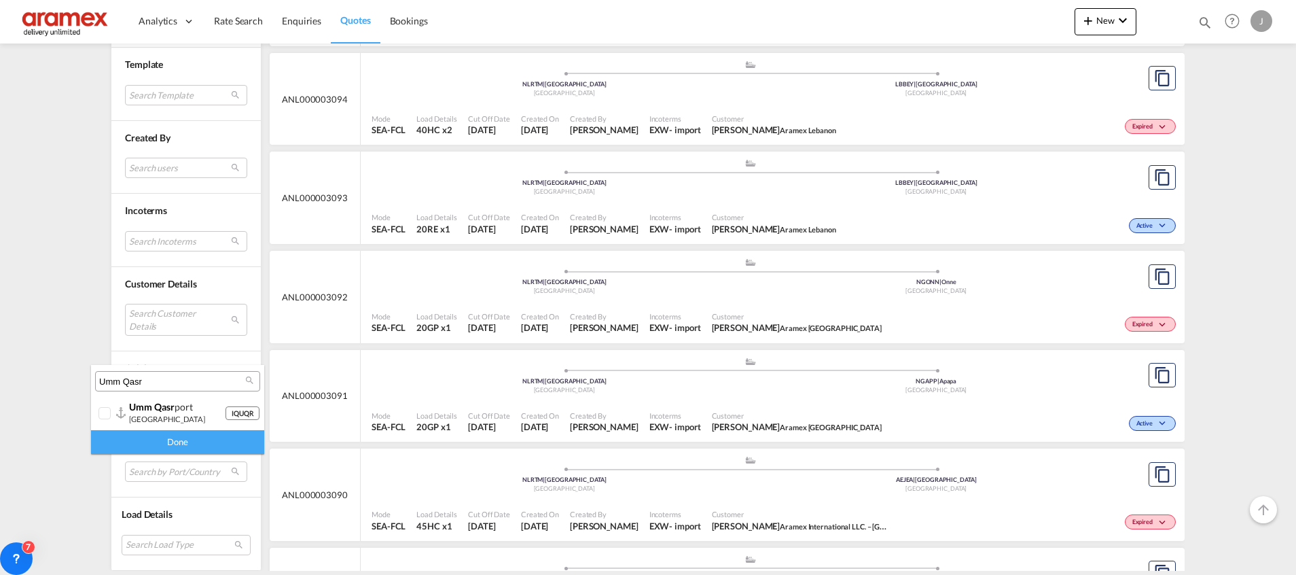
type input "Umm Qasr"
click at [156, 419] on div "umm qasr [GEOGRAPHIC_DATA]" at bounding box center [177, 412] width 96 height 23
click at [171, 435] on div "Done" at bounding box center [177, 442] width 173 height 24
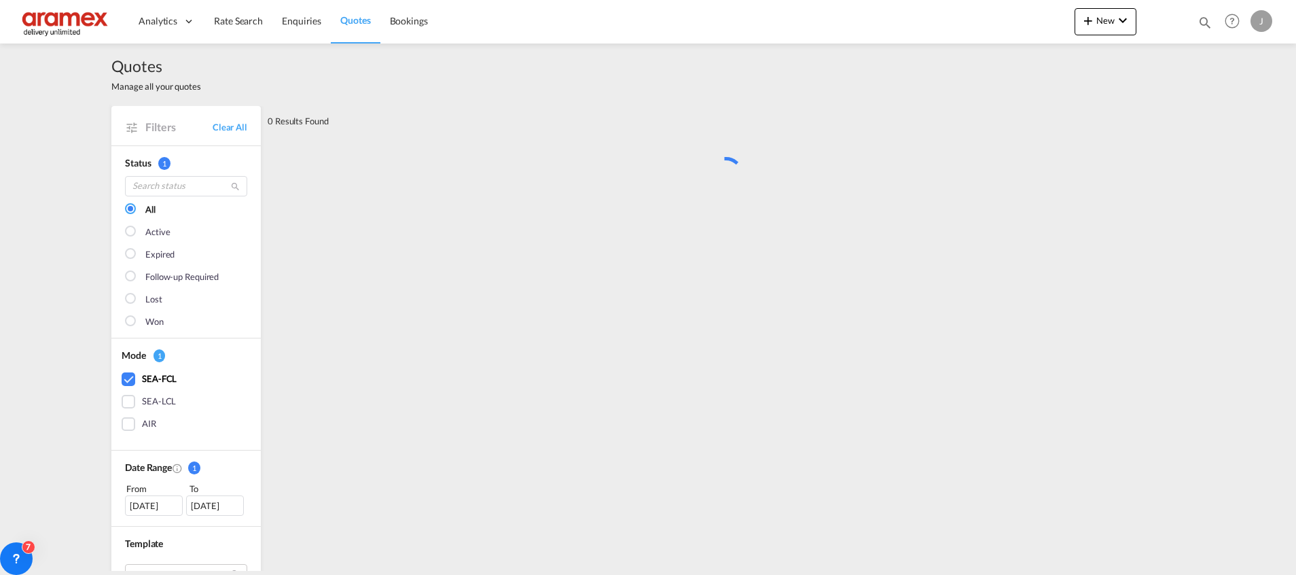
scroll to position [0, 0]
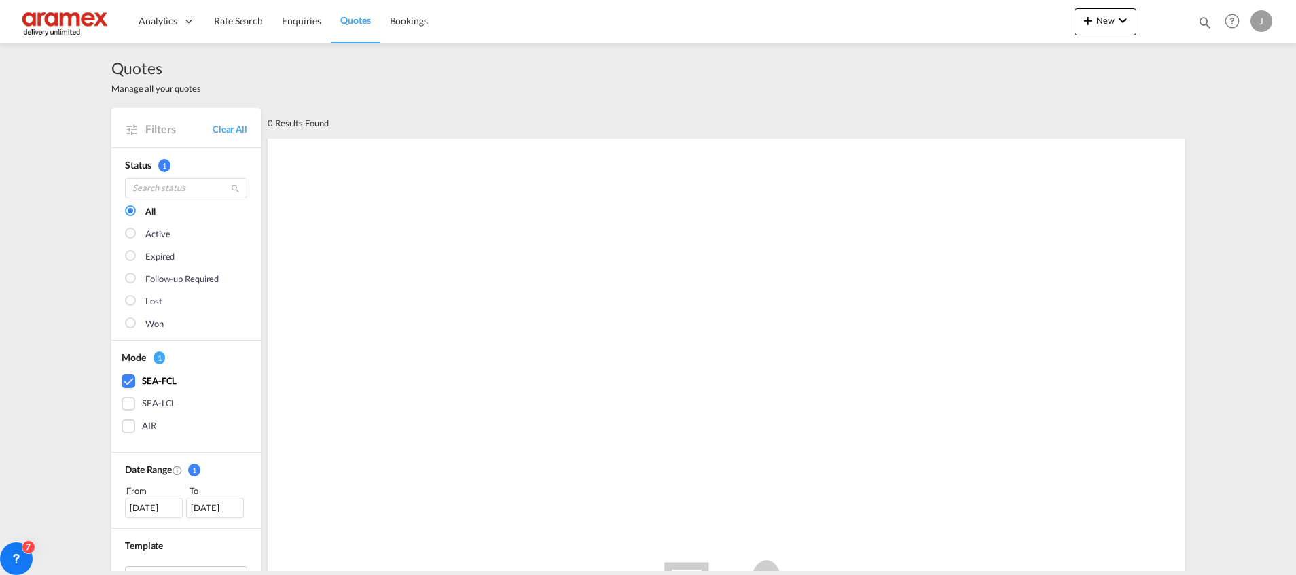
click at [145, 502] on div "[DATE]" at bounding box center [154, 507] width 58 height 20
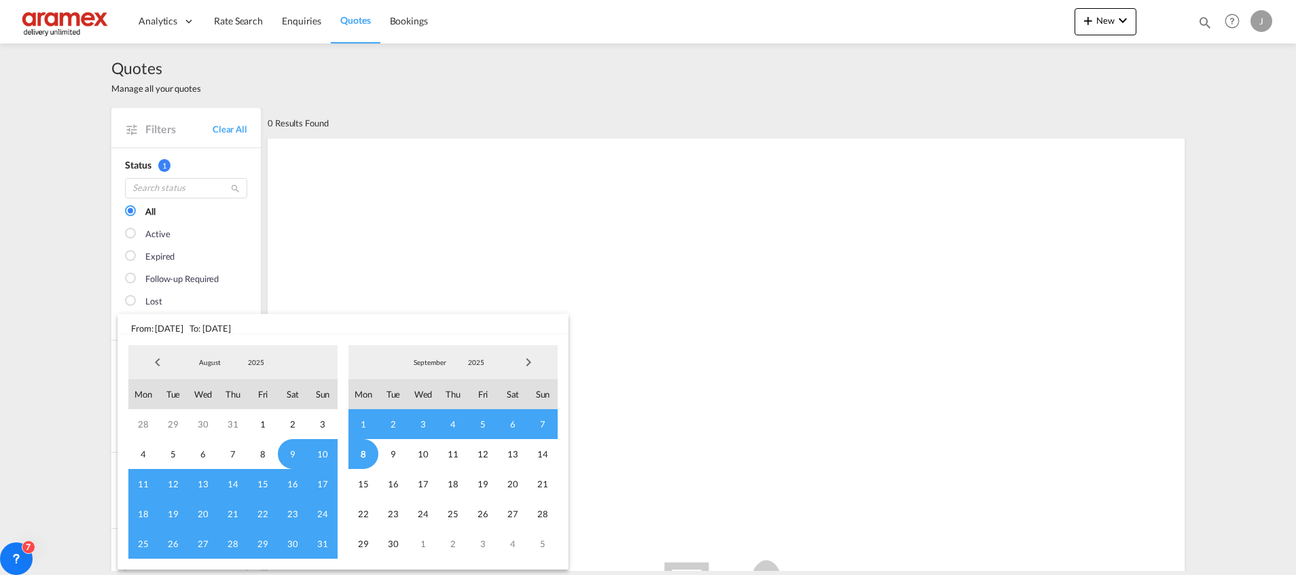
click at [152, 359] on span "Previous Month" at bounding box center [157, 361] width 27 height 27
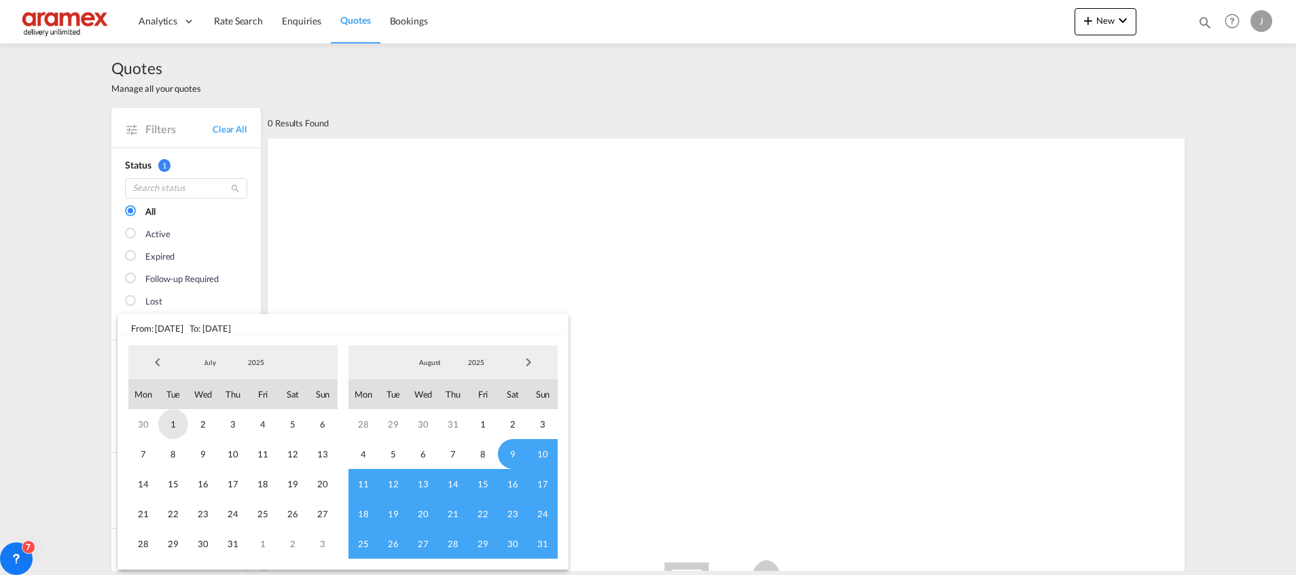
click at [171, 426] on span "1" at bounding box center [173, 424] width 30 height 30
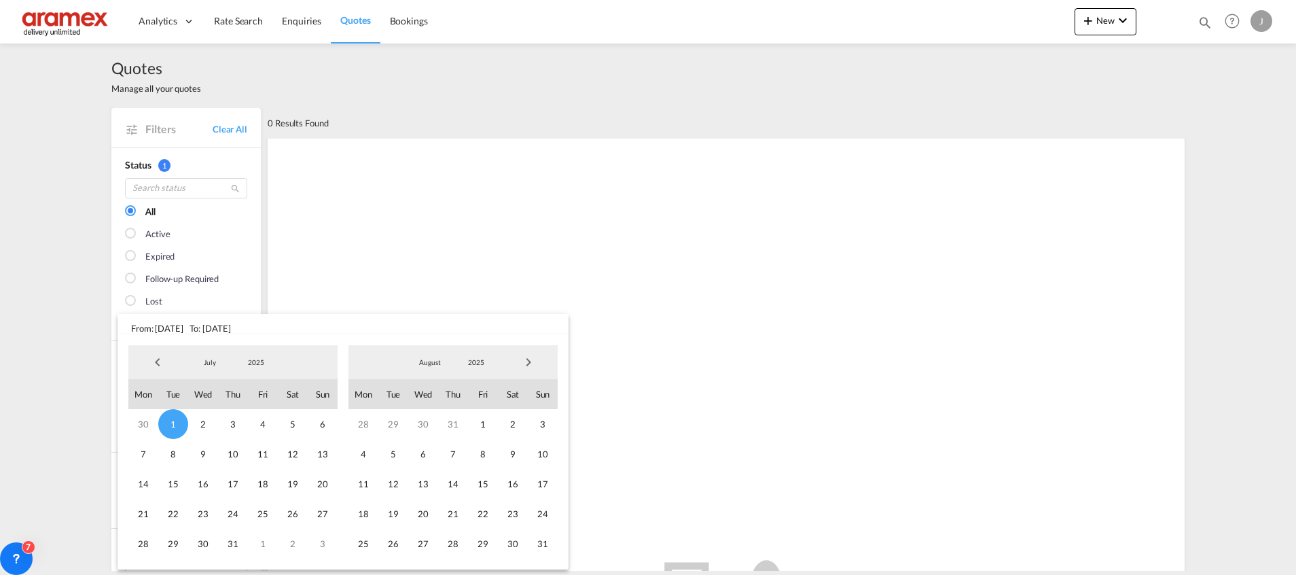
click at [529, 362] on span "Next Month" at bounding box center [528, 361] width 27 height 27
click at [392, 452] on span "9" at bounding box center [393, 454] width 30 height 30
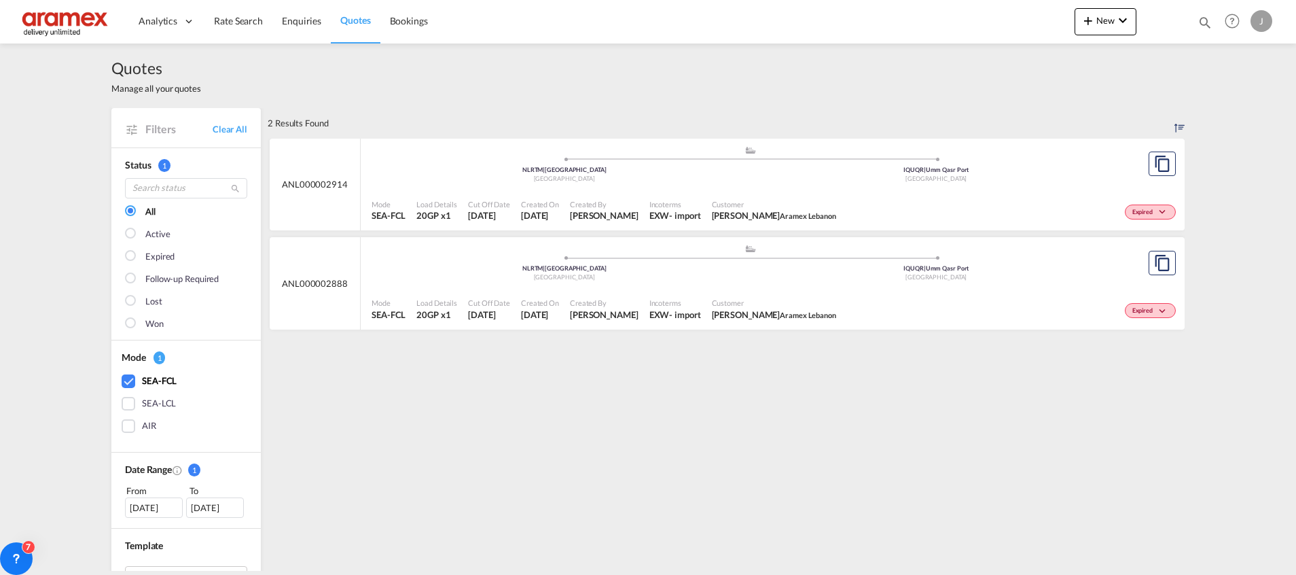
click at [154, 508] on div "[DATE]" at bounding box center [154, 507] width 58 height 20
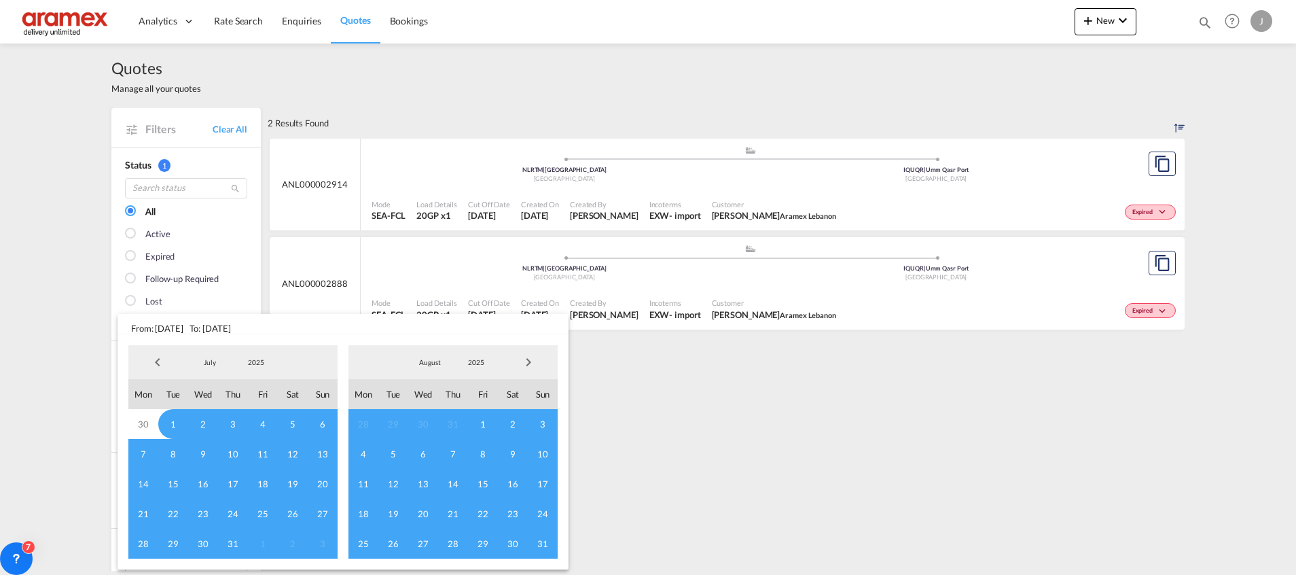
click at [161, 359] on span "Previous Month" at bounding box center [157, 361] width 27 height 27
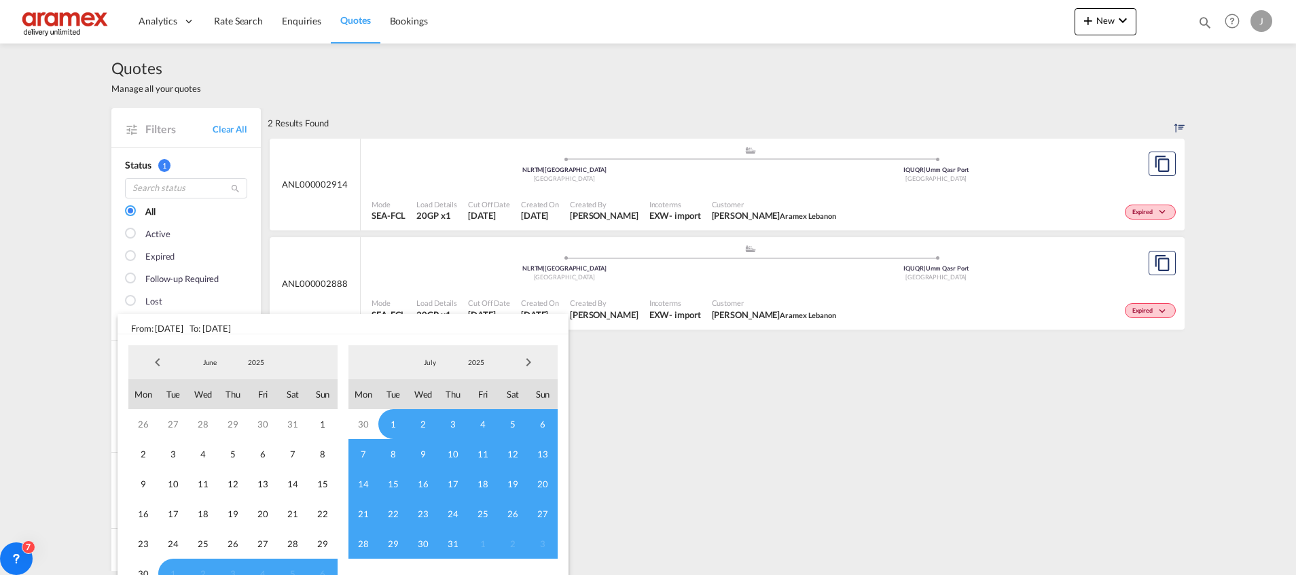
click at [161, 359] on span "Previous Month" at bounding box center [157, 361] width 27 height 27
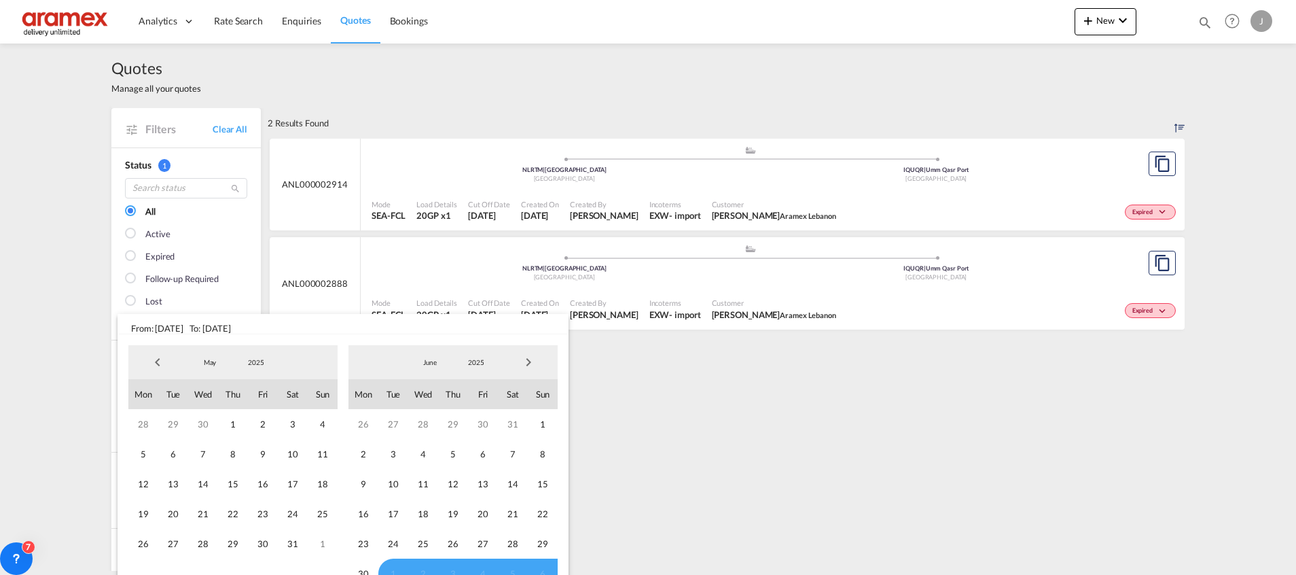
click at [161, 359] on span "Previous Month" at bounding box center [157, 361] width 27 height 27
click at [296, 420] on span "1" at bounding box center [293, 424] width 30 height 30
click at [539, 361] on span "Next Month" at bounding box center [528, 361] width 27 height 27
click at [534, 361] on span "Next Month" at bounding box center [528, 361] width 27 height 27
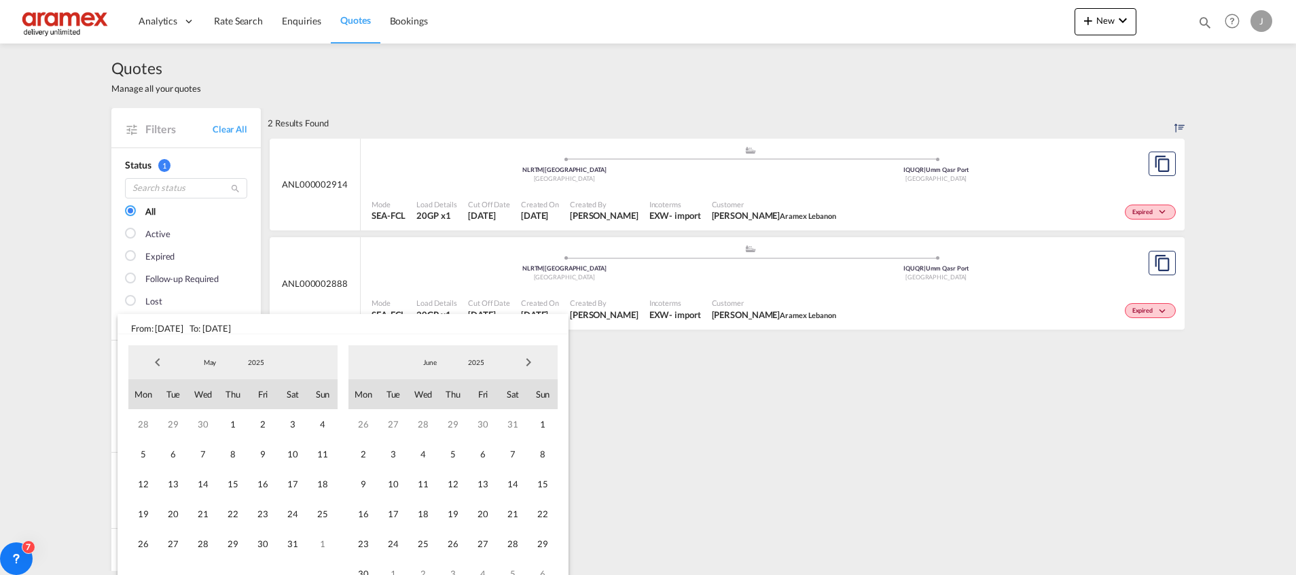
click at [534, 362] on span "Next Month" at bounding box center [528, 361] width 27 height 27
click at [541, 543] on span "31" at bounding box center [543, 544] width 30 height 30
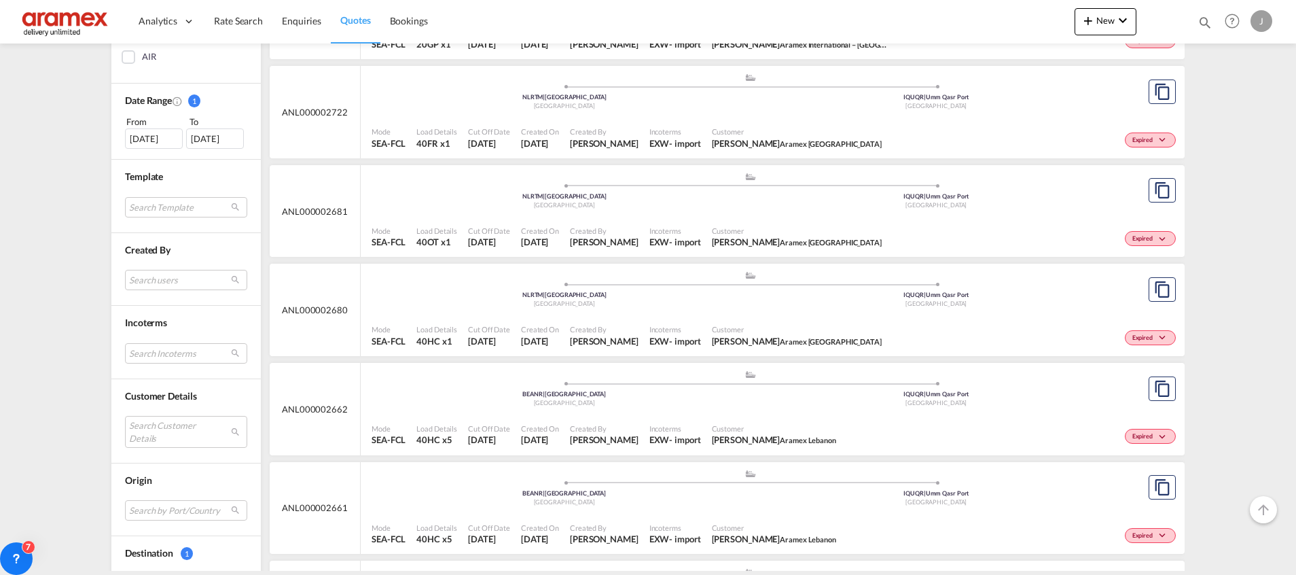
scroll to position [408, 0]
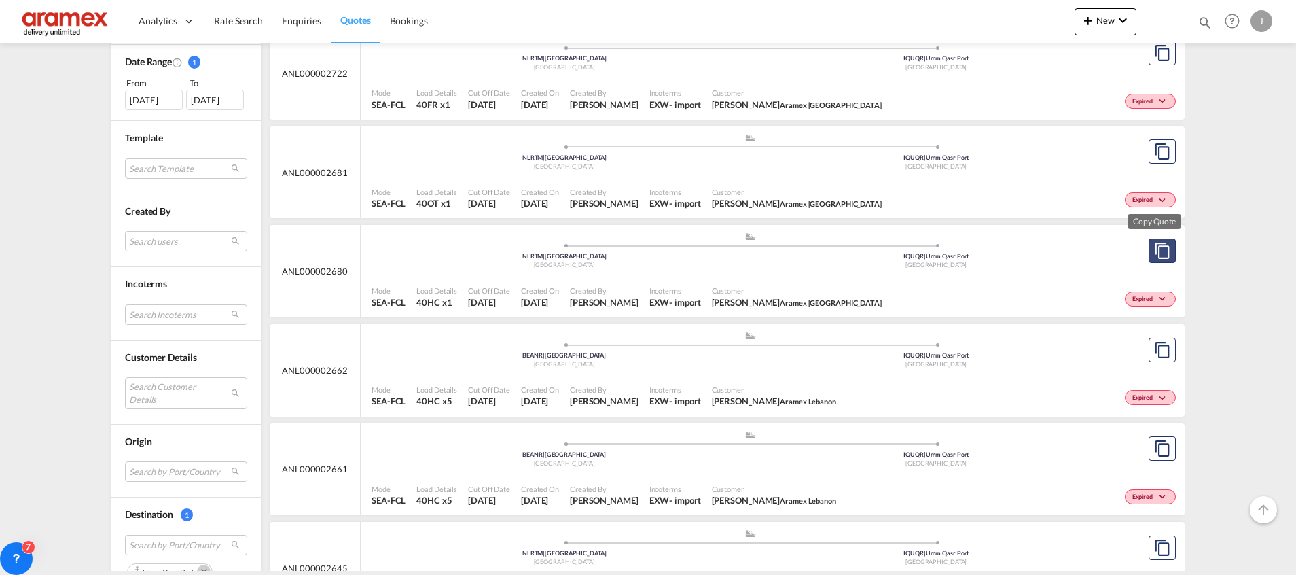
click at [1160, 245] on md-icon "assets/icons/custom/copyQuote.svg" at bounding box center [1162, 251] width 16 height 16
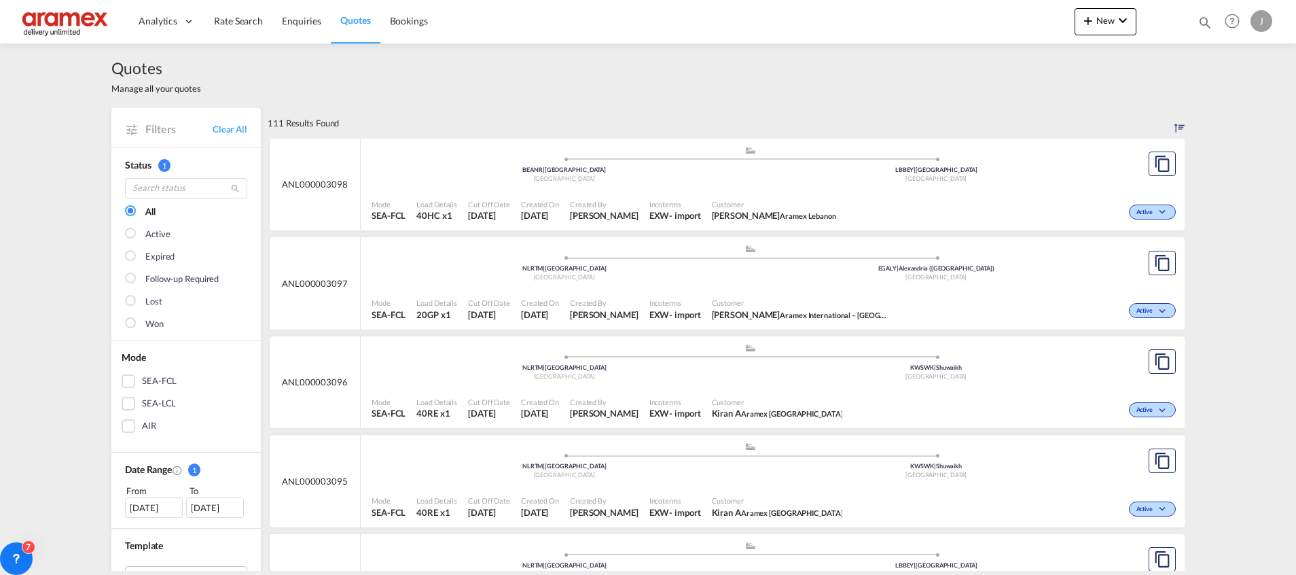
click at [123, 379] on div "SEA-FCL" at bounding box center [129, 381] width 14 height 14
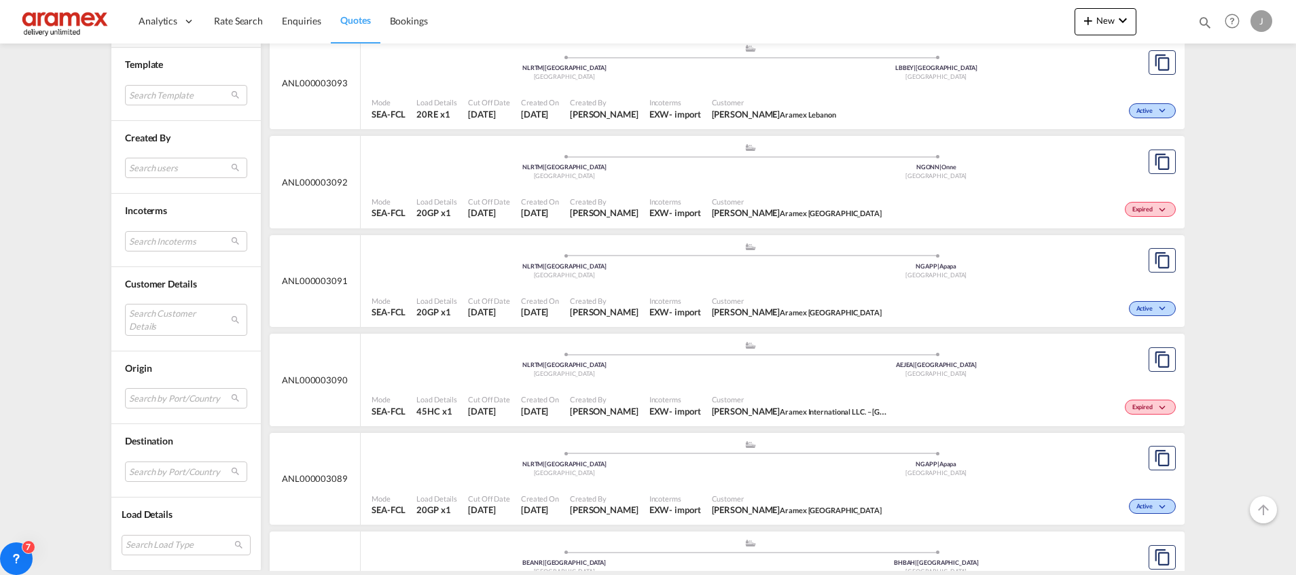
scroll to position [611, 0]
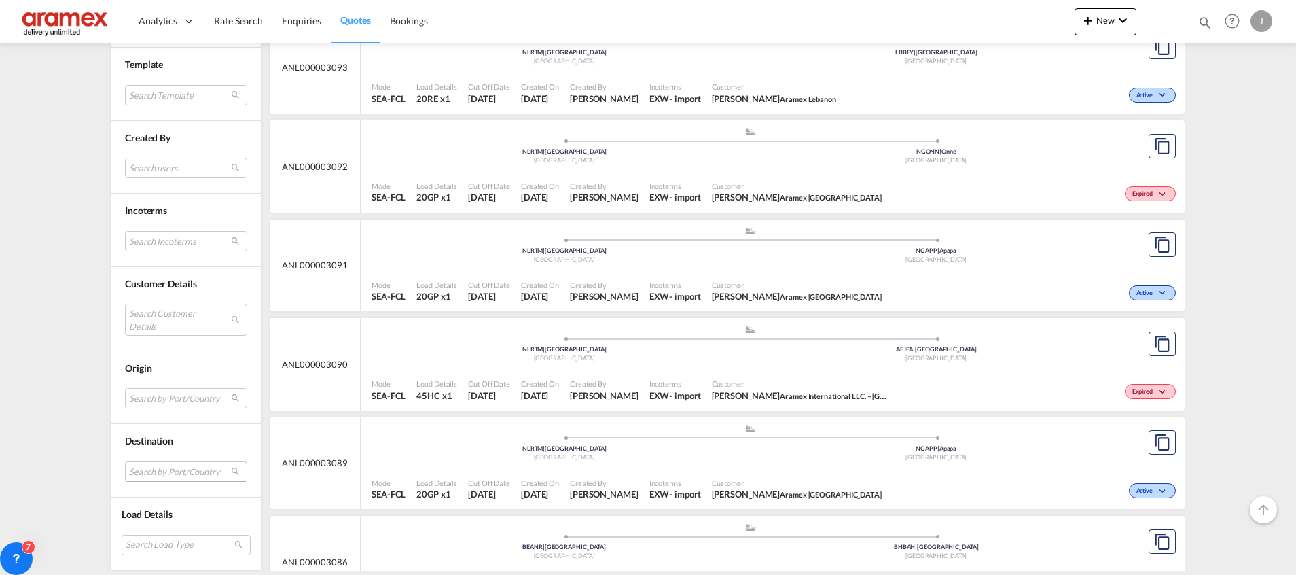
click at [130, 470] on md-select "Search by Port/Country JPNIC nichinan [GEOGRAPHIC_DATA] AEAMF mussafah [GEOGRAP…" at bounding box center [186, 471] width 122 height 20
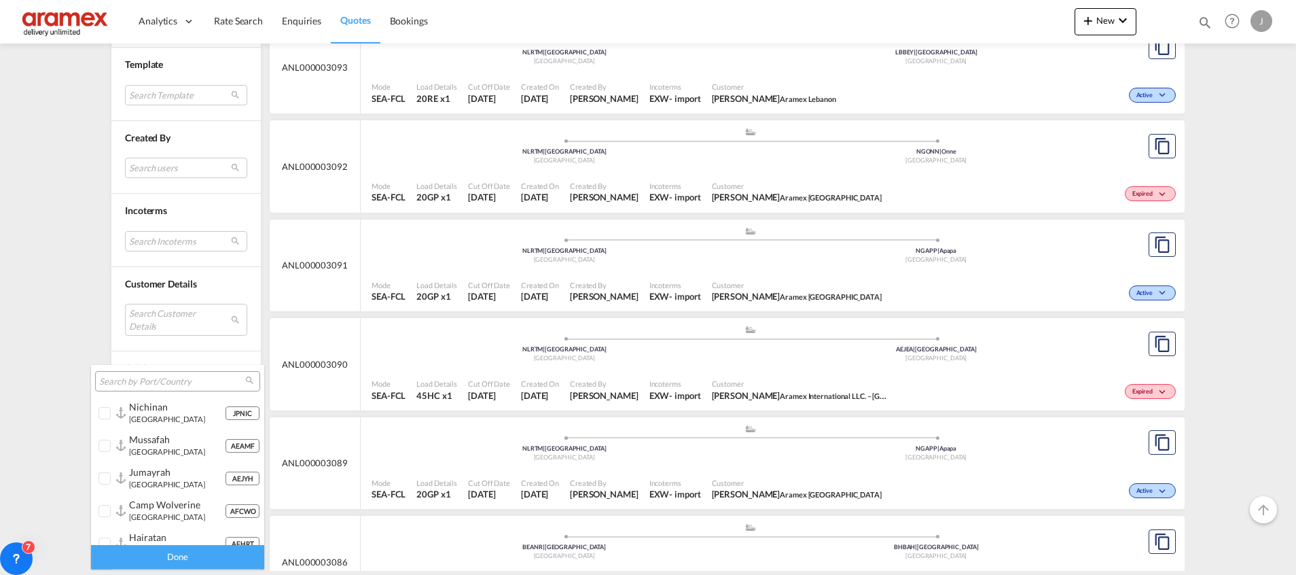
click at [141, 388] on div at bounding box center [177, 381] width 165 height 20
click at [141, 378] on input "search" at bounding box center [172, 382] width 146 height 12
paste input "Umm Qasr"
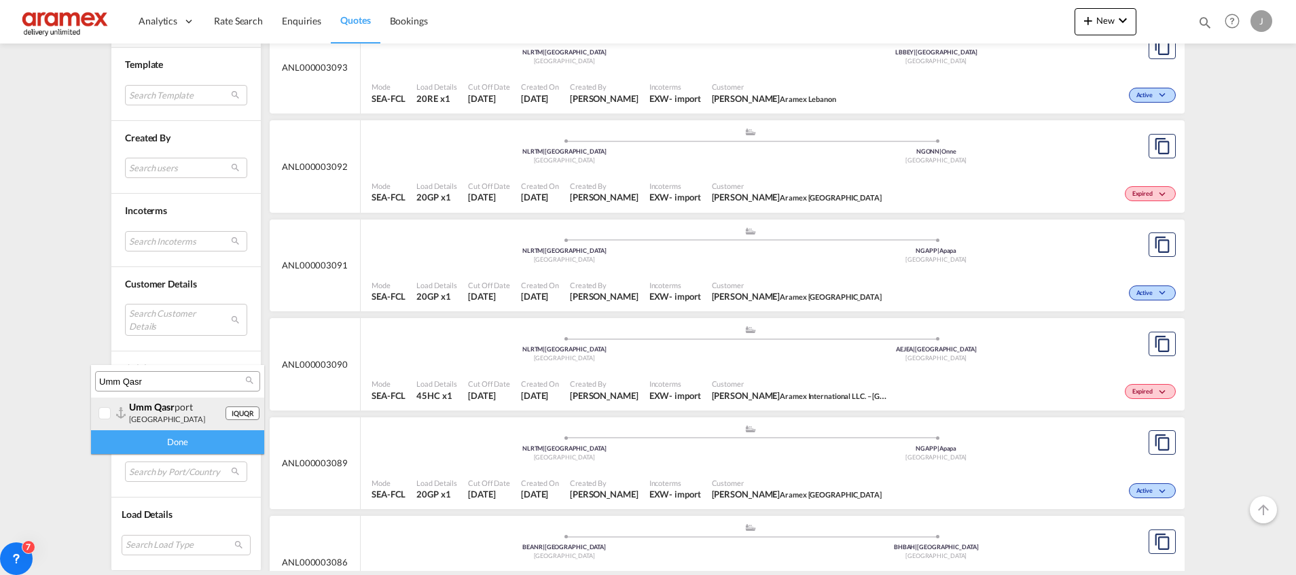
type input "Umm Qasr"
click at [158, 419] on div "umm qasr [GEOGRAPHIC_DATA]" at bounding box center [177, 412] width 96 height 23
click at [201, 437] on div "Done" at bounding box center [177, 442] width 173 height 24
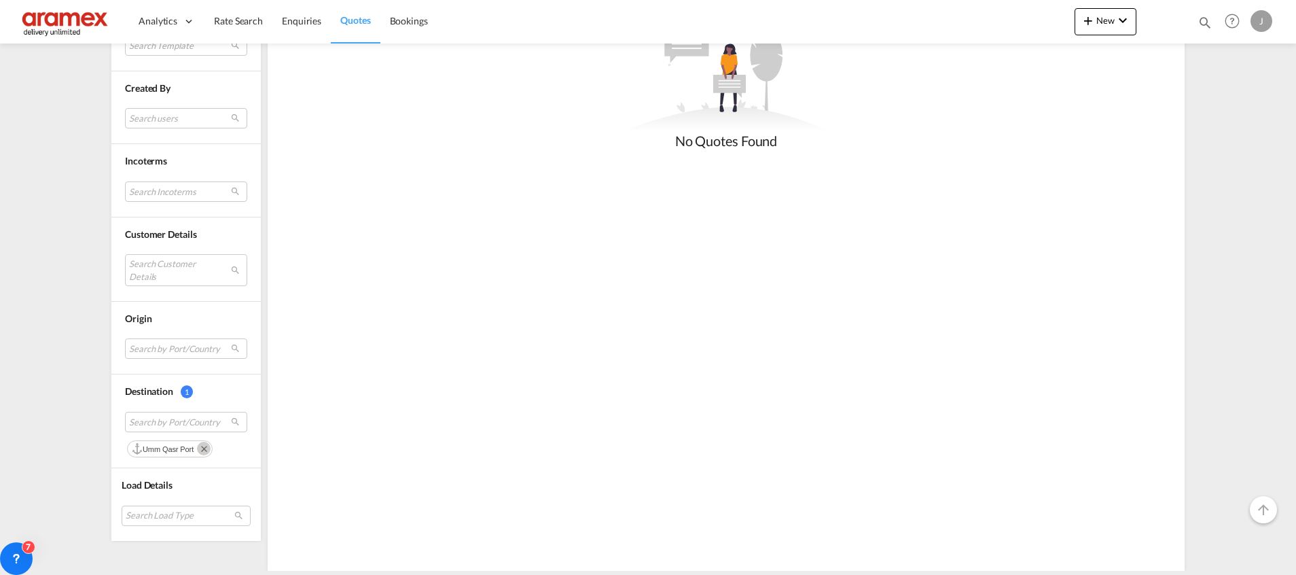
scroll to position [535, 0]
click at [171, 334] on md-select "Search by Port/Country JPNIC nichinan [GEOGRAPHIC_DATA] AEAMF mussafah [GEOGRAP…" at bounding box center [186, 344] width 122 height 20
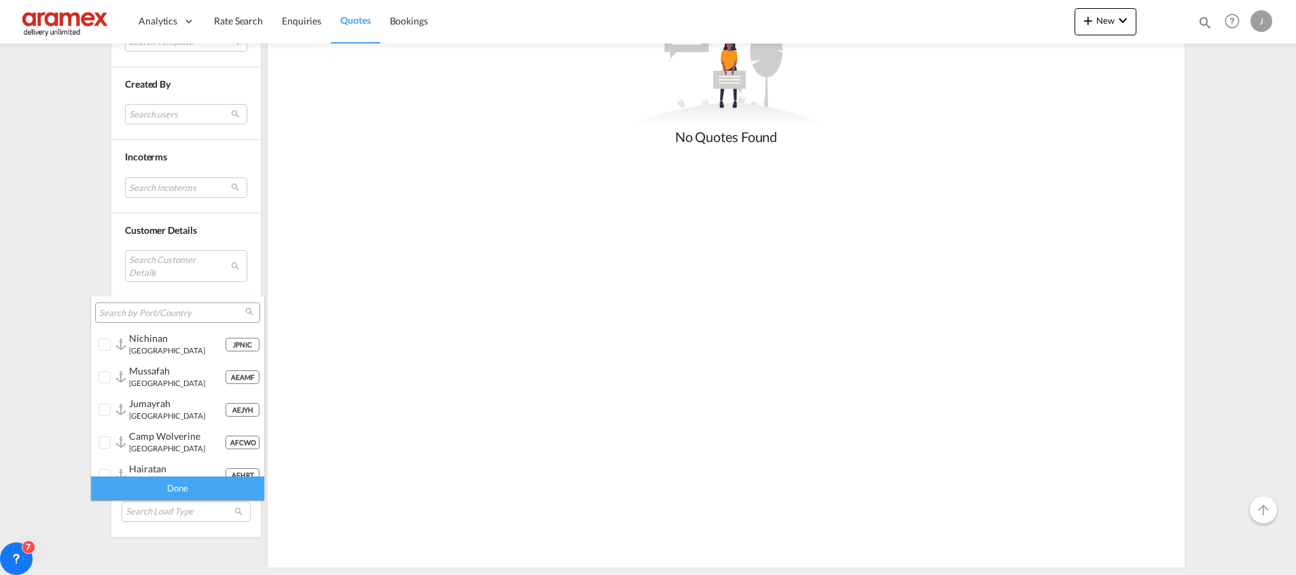
click at [158, 313] on input "search" at bounding box center [172, 313] width 146 height 12
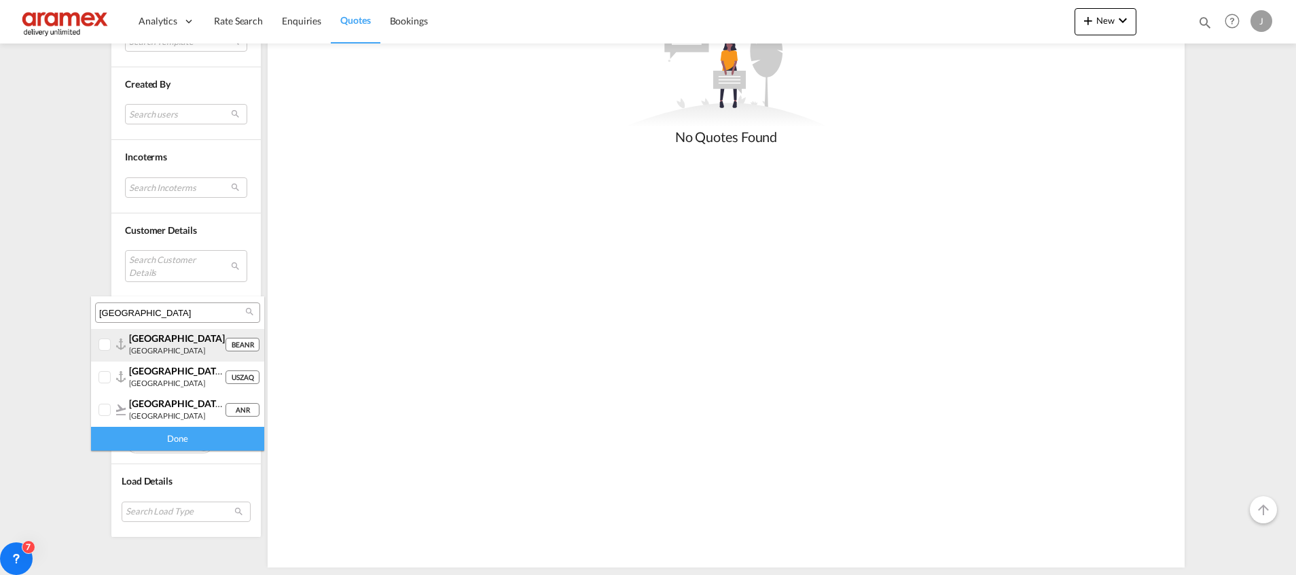
type input "[GEOGRAPHIC_DATA]"
click at [183, 344] on div "[GEOGRAPHIC_DATA] [GEOGRAPHIC_DATA]" at bounding box center [177, 343] width 96 height 23
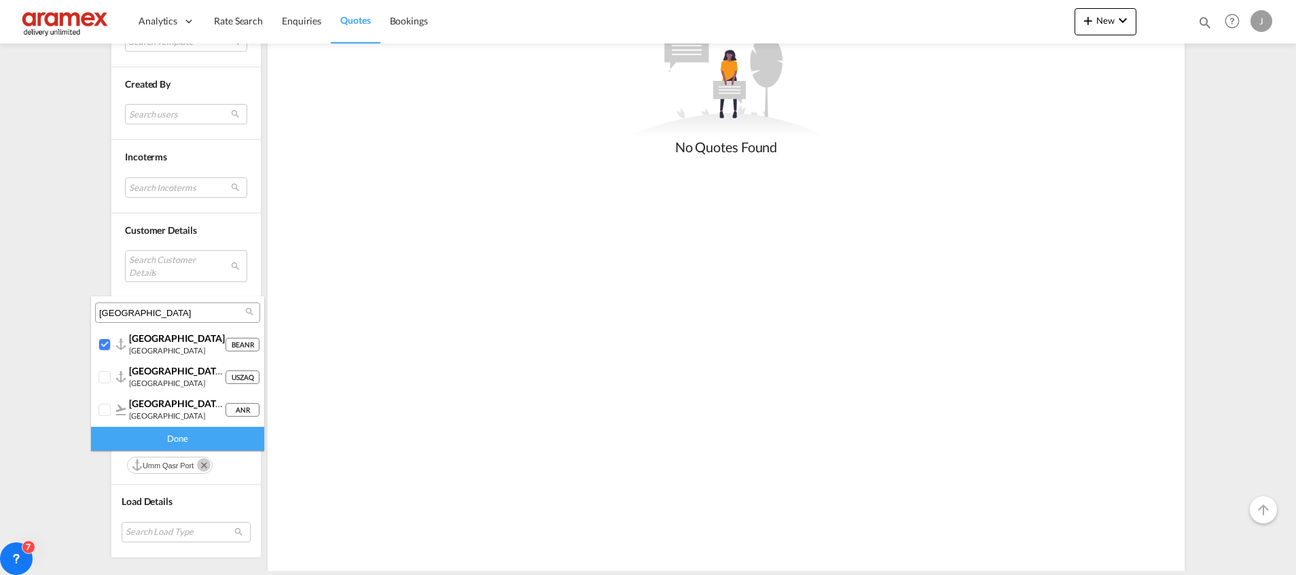
click at [191, 437] on div "Done" at bounding box center [177, 439] width 173 height 24
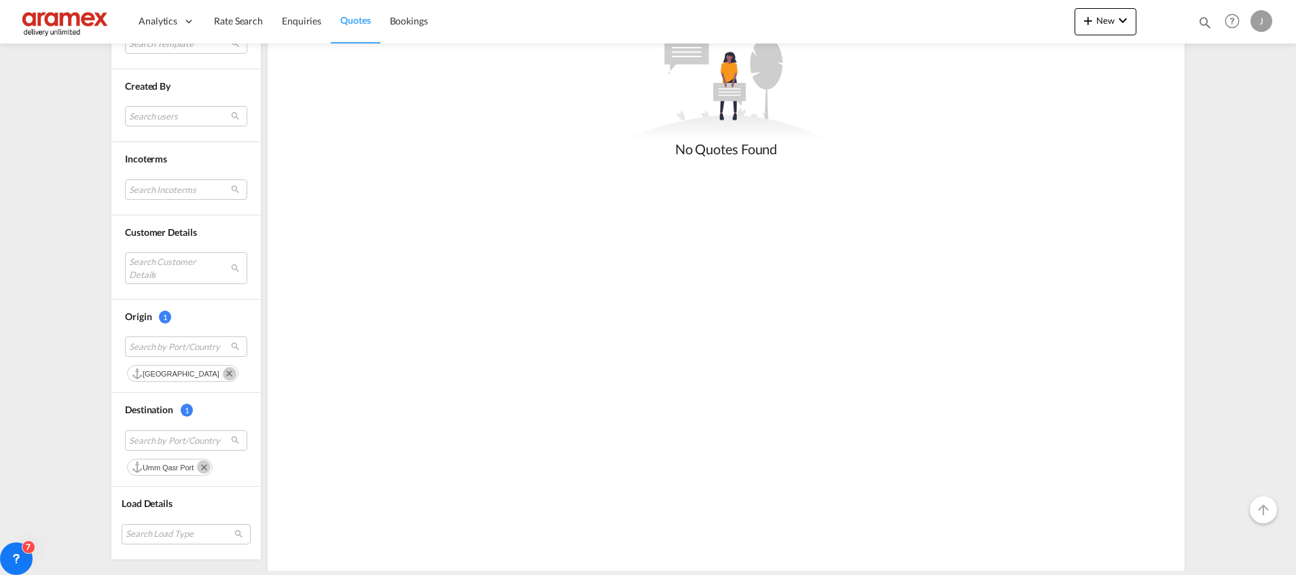
scroll to position [555, 0]
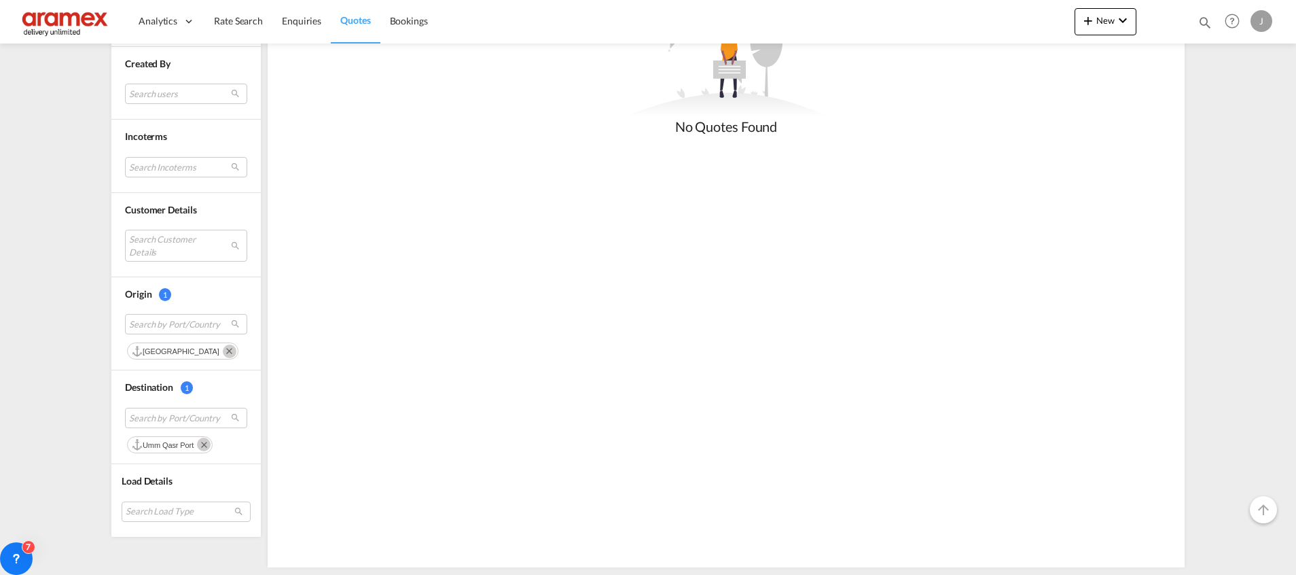
click at [197, 441] on md-icon "Remove" at bounding box center [204, 444] width 14 height 14
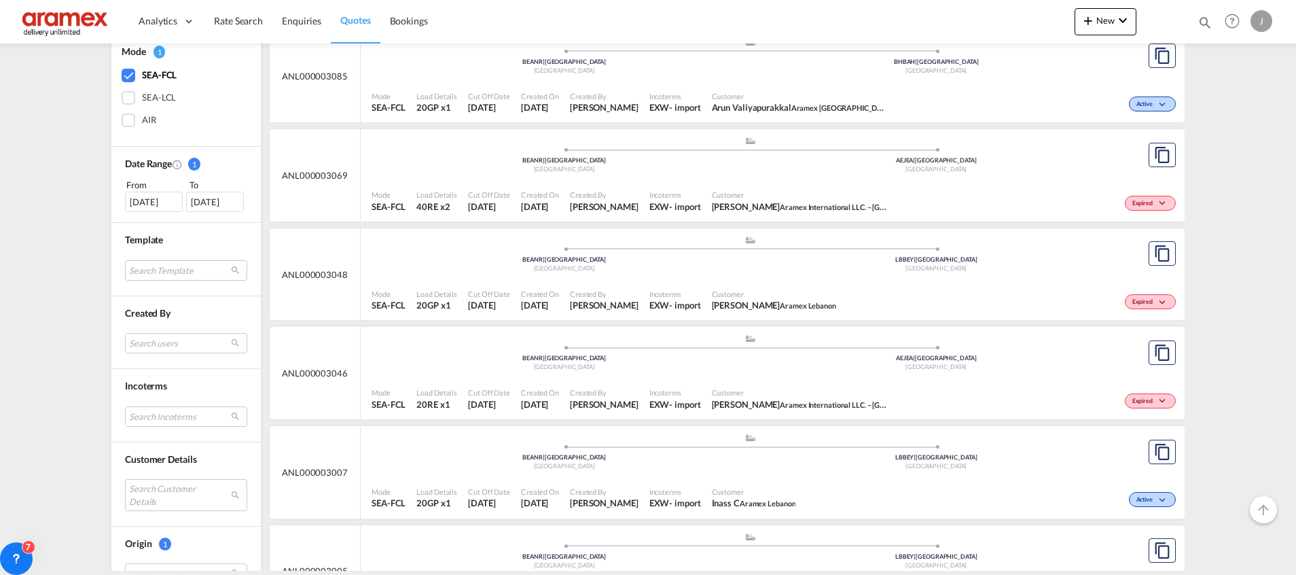
scroll to position [501, 0]
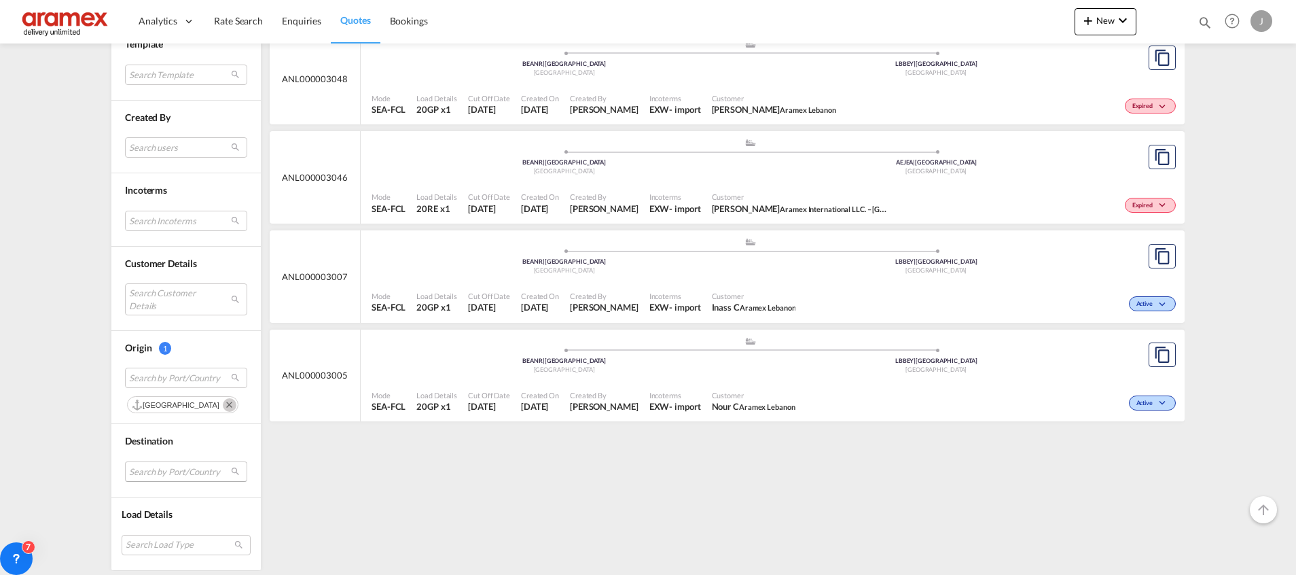
click at [156, 472] on md-select "Search by Port/Country" at bounding box center [186, 471] width 122 height 20
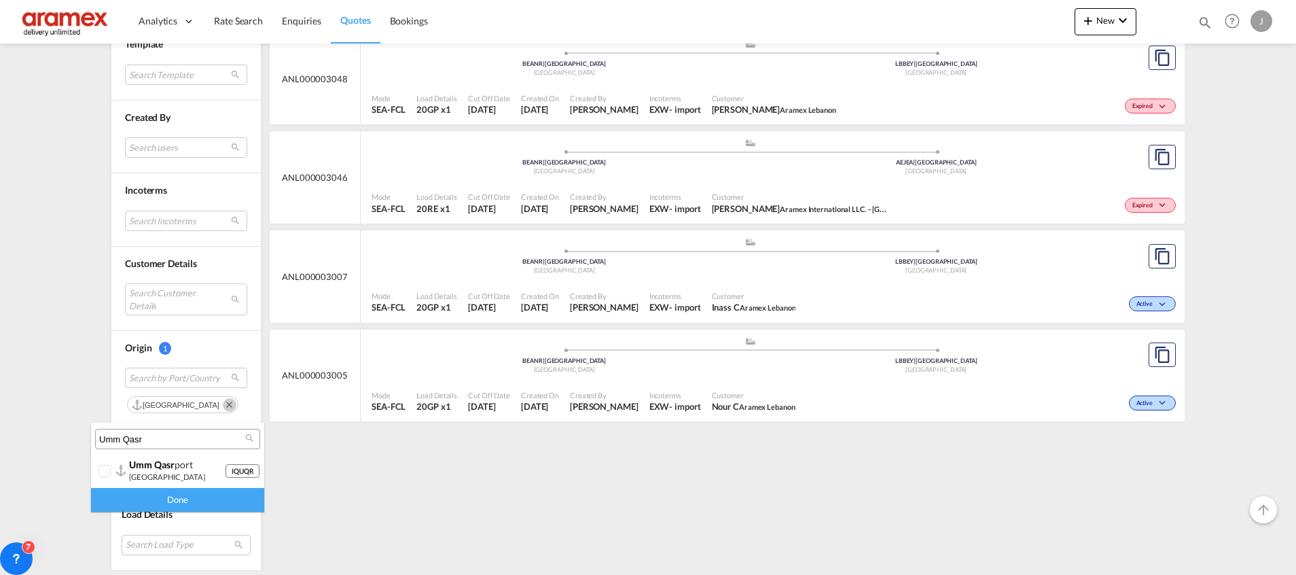
click at [162, 437] on input "Umm Qasr" at bounding box center [172, 439] width 146 height 12
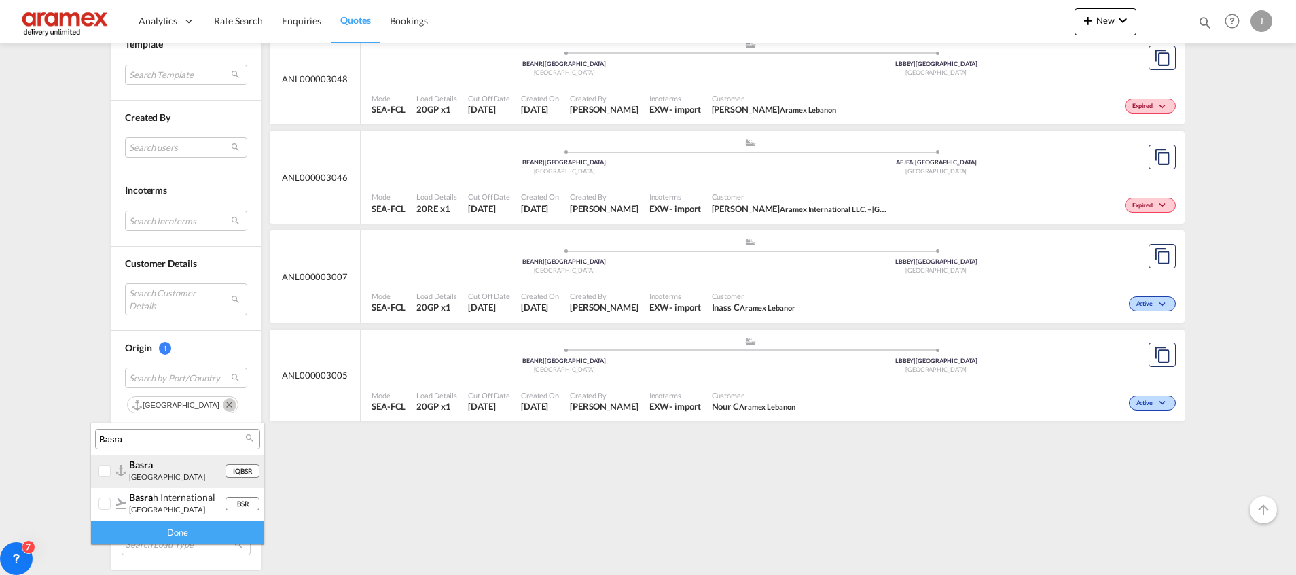
type input "Basra"
click at [175, 476] on div "basra [GEOGRAPHIC_DATA]" at bounding box center [177, 470] width 96 height 23
click at [181, 530] on div "Done" at bounding box center [177, 532] width 173 height 24
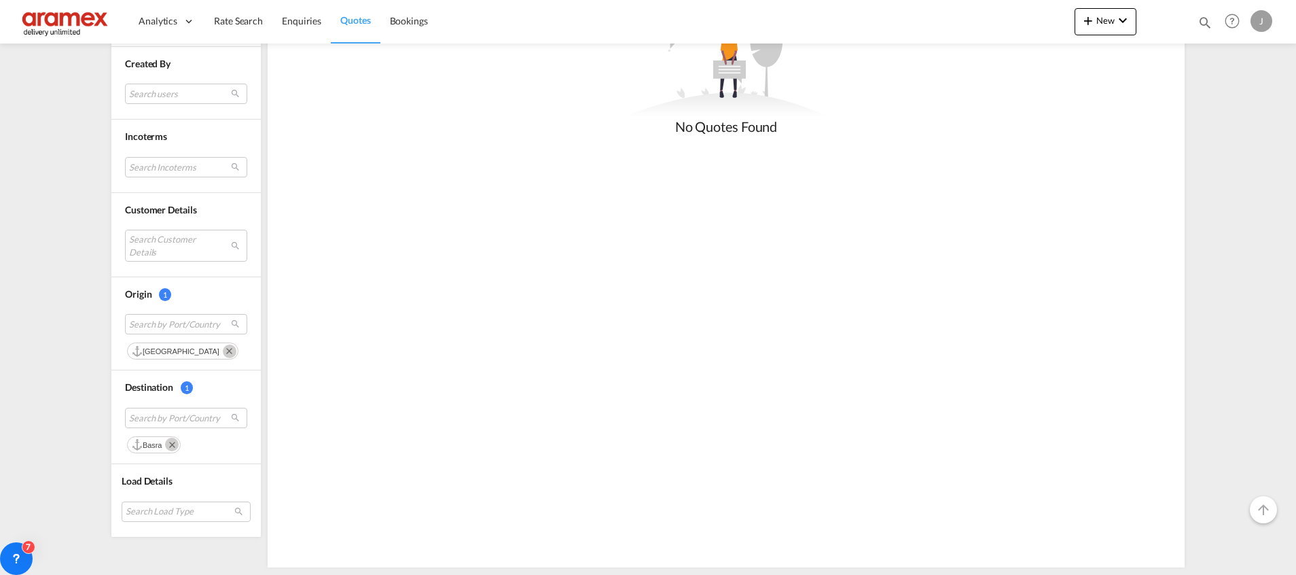
scroll to position [351, 0]
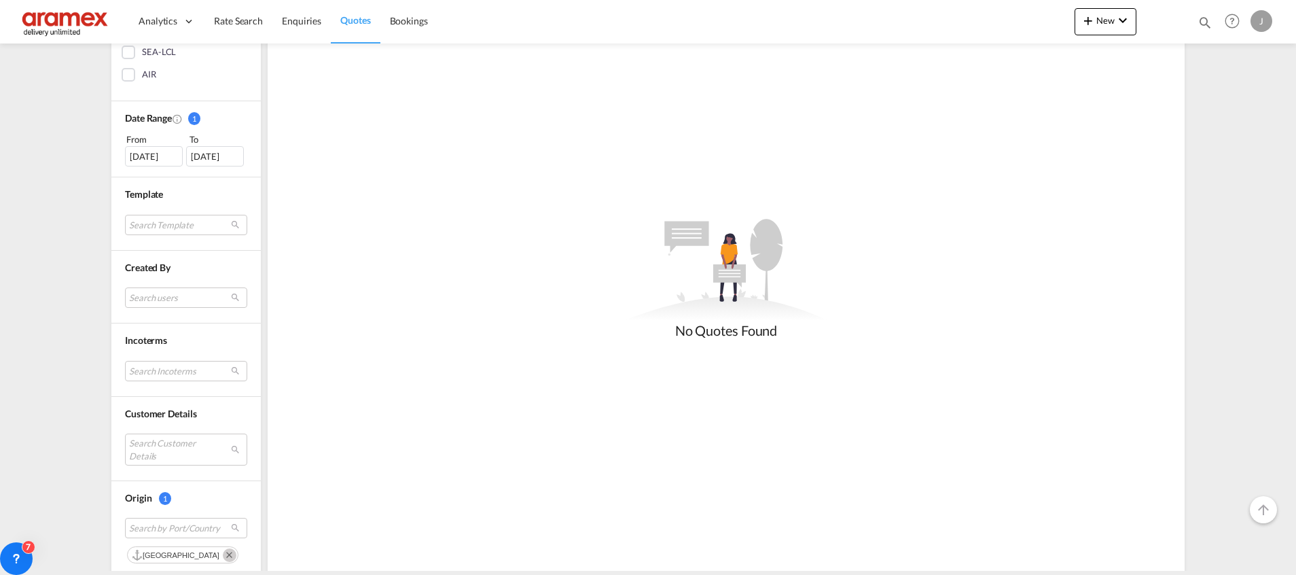
click at [162, 155] on div "[DATE]" at bounding box center [154, 156] width 58 height 20
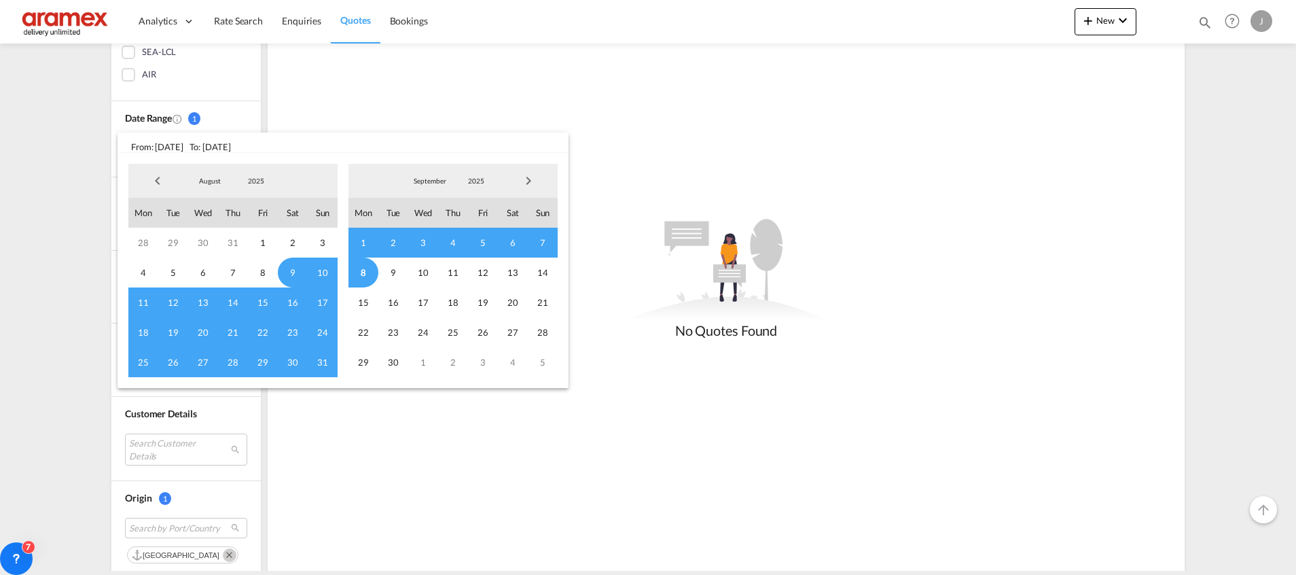
click at [154, 183] on span "Previous Month" at bounding box center [157, 180] width 27 height 27
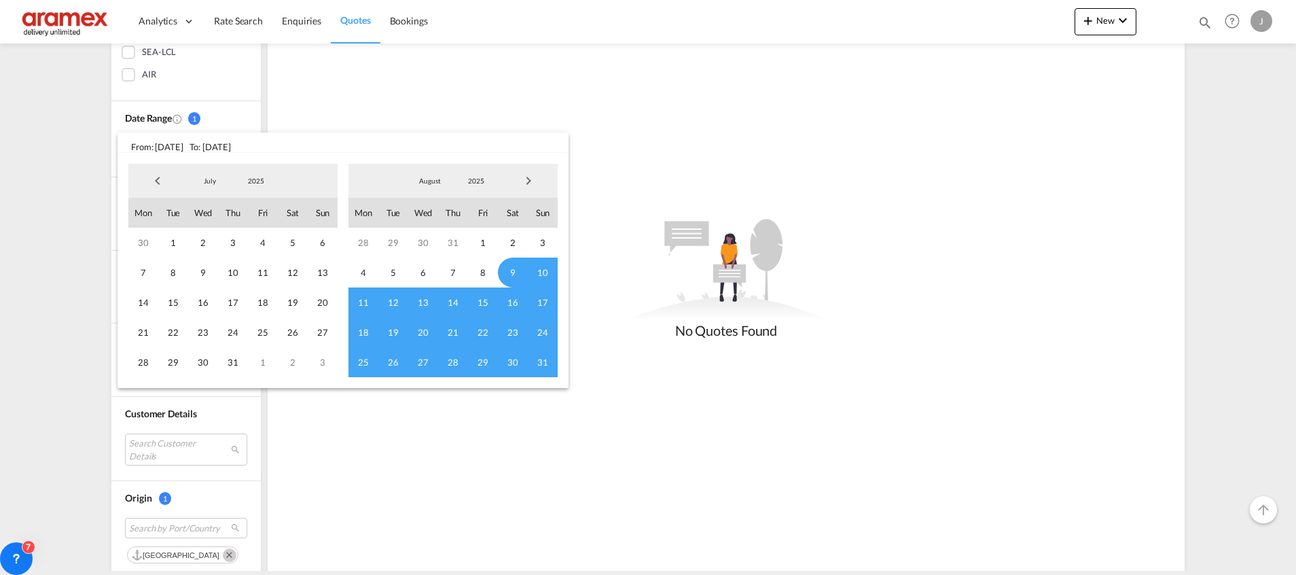
click at [154, 183] on span "Previous Month" at bounding box center [157, 180] width 27 height 27
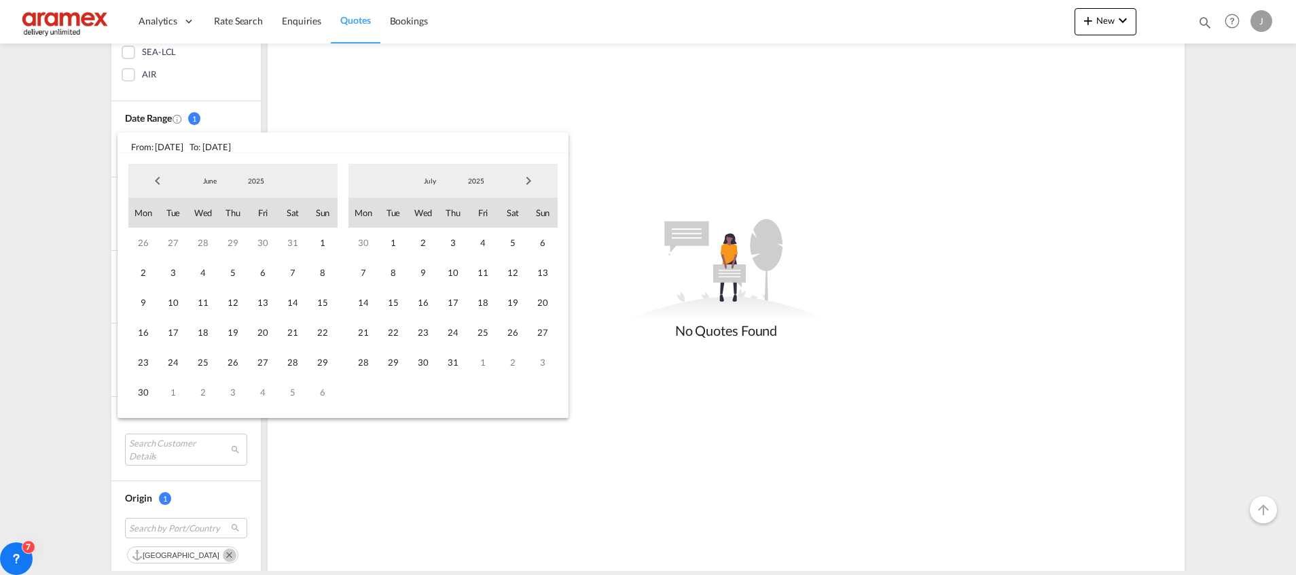
click at [154, 183] on span "Previous Month" at bounding box center [157, 180] width 27 height 27
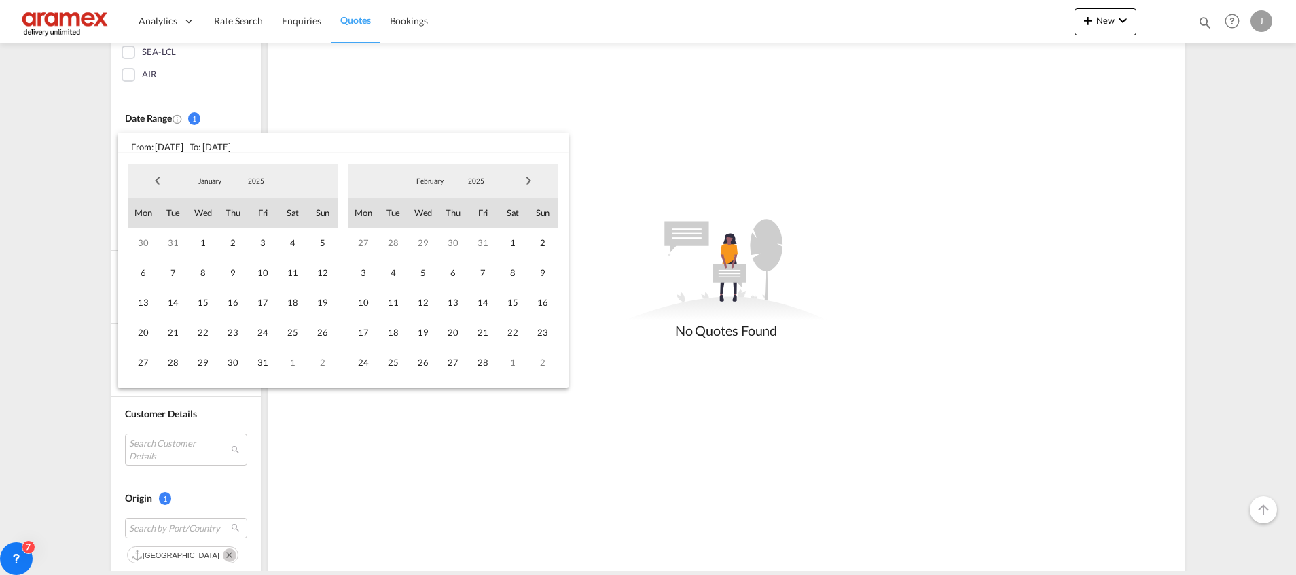
click at [154, 183] on span "Previous Month" at bounding box center [157, 180] width 27 height 27
click at [259, 237] on span "1" at bounding box center [263, 243] width 30 height 30
click at [529, 183] on span "Next Month" at bounding box center [528, 180] width 27 height 27
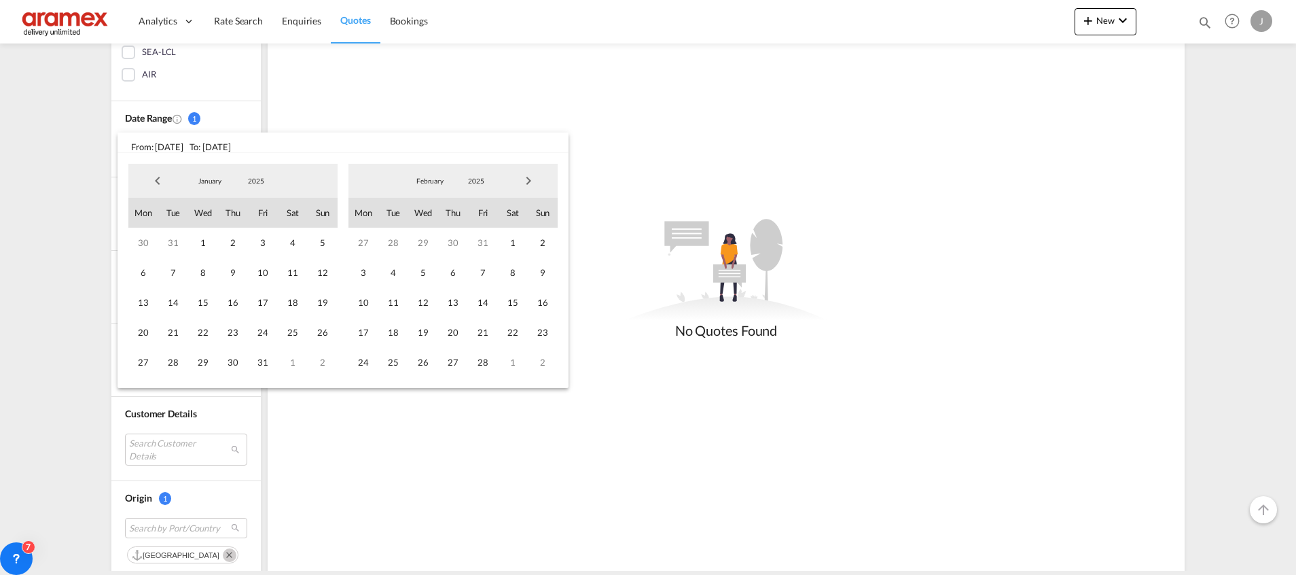
click at [529, 183] on span "Next Month" at bounding box center [528, 180] width 27 height 27
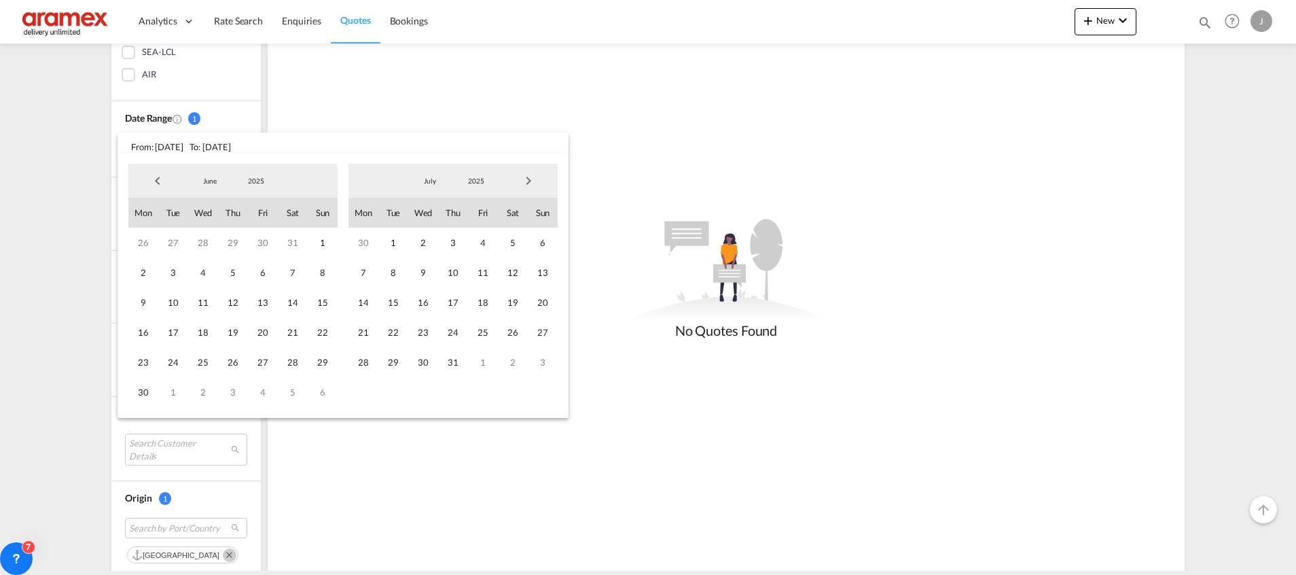
click at [529, 183] on span "Next Month" at bounding box center [528, 180] width 27 height 27
click at [545, 359] on span "31" at bounding box center [543, 362] width 30 height 30
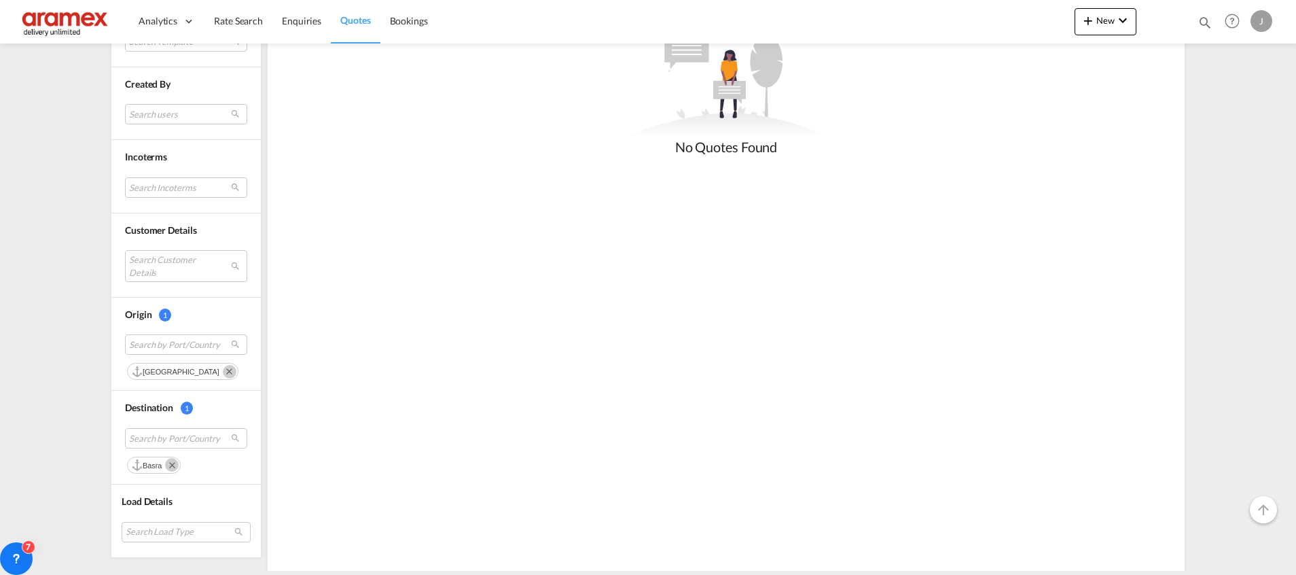
scroll to position [555, 0]
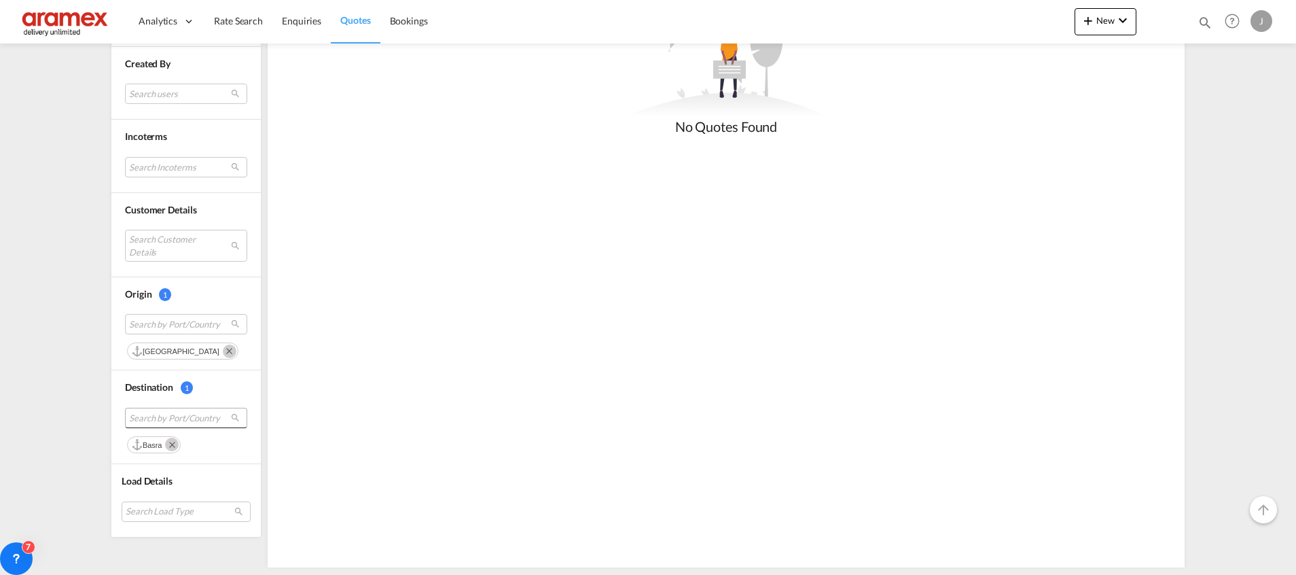
click at [168, 414] on span "Search by Port/Country" at bounding box center [175, 418] width 92 height 12
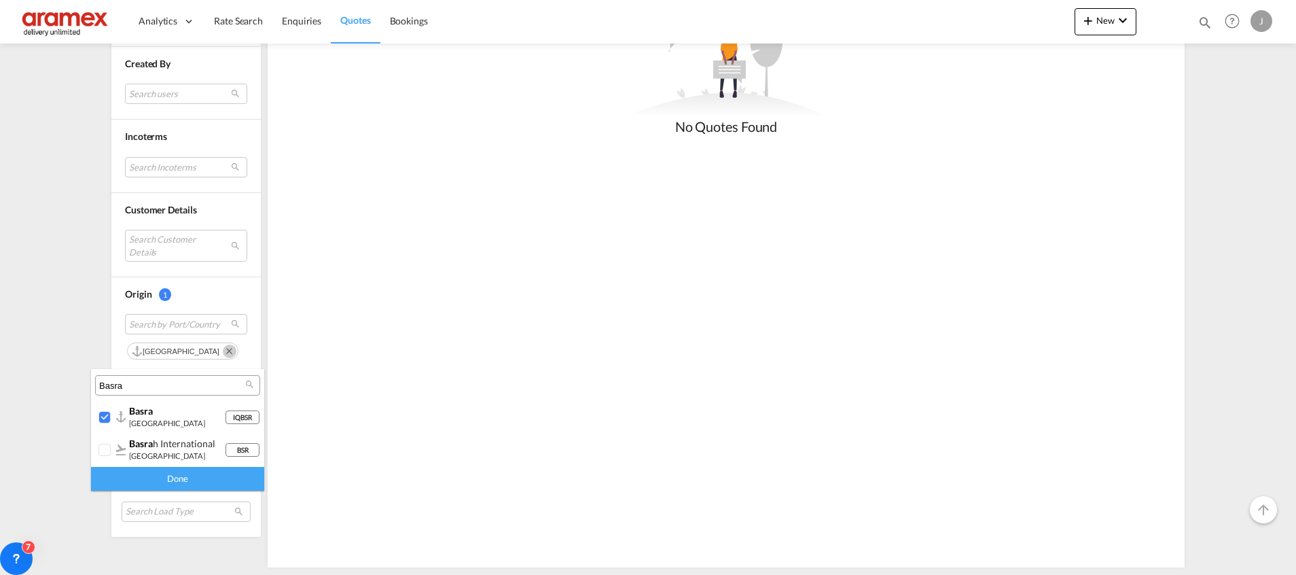
click at [166, 380] on input "Basra" at bounding box center [172, 386] width 146 height 12
paste input "Umm Qasr"
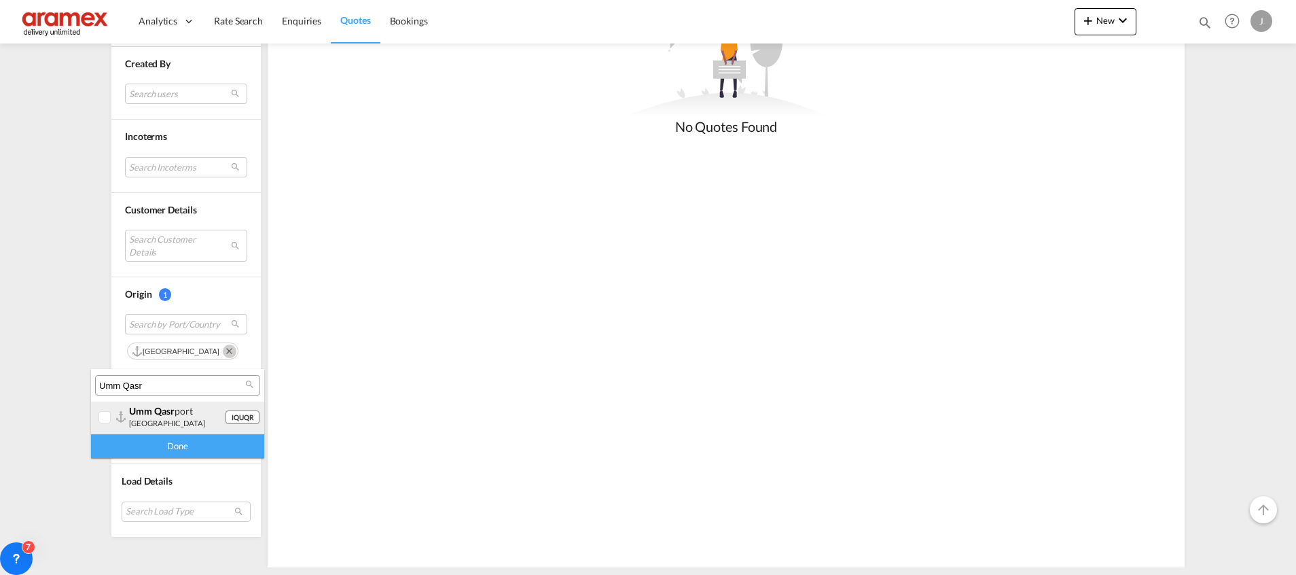
type input "Umm Qasr"
click at [158, 418] on div "umm qasr [GEOGRAPHIC_DATA]" at bounding box center [177, 416] width 96 height 23
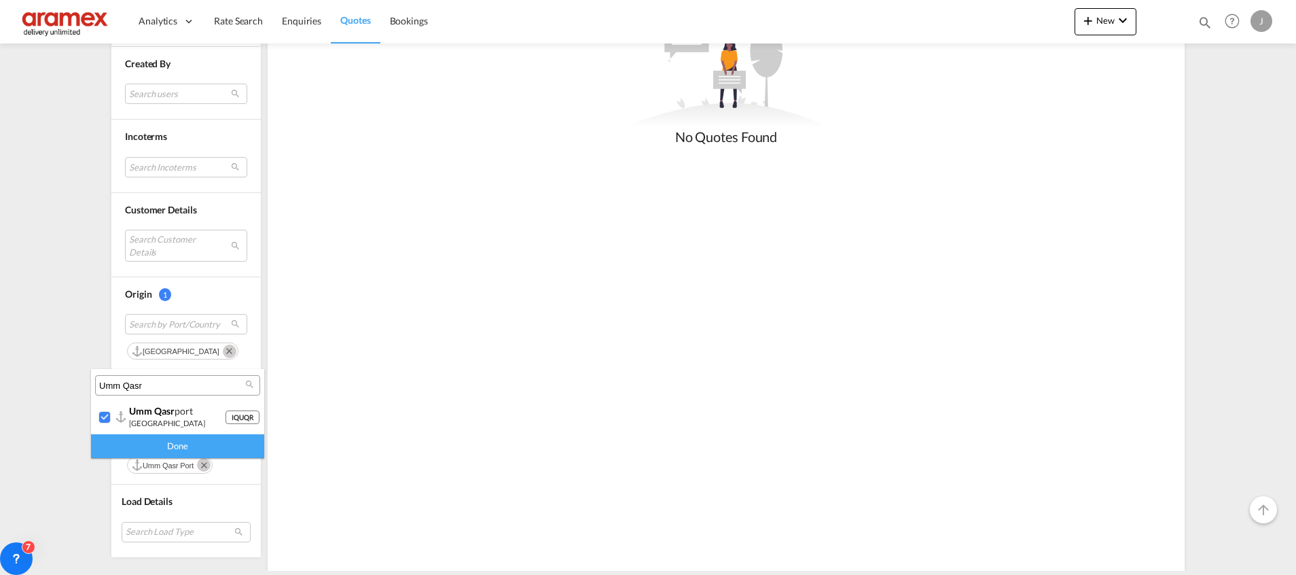
click at [191, 442] on div "Done" at bounding box center [177, 446] width 173 height 24
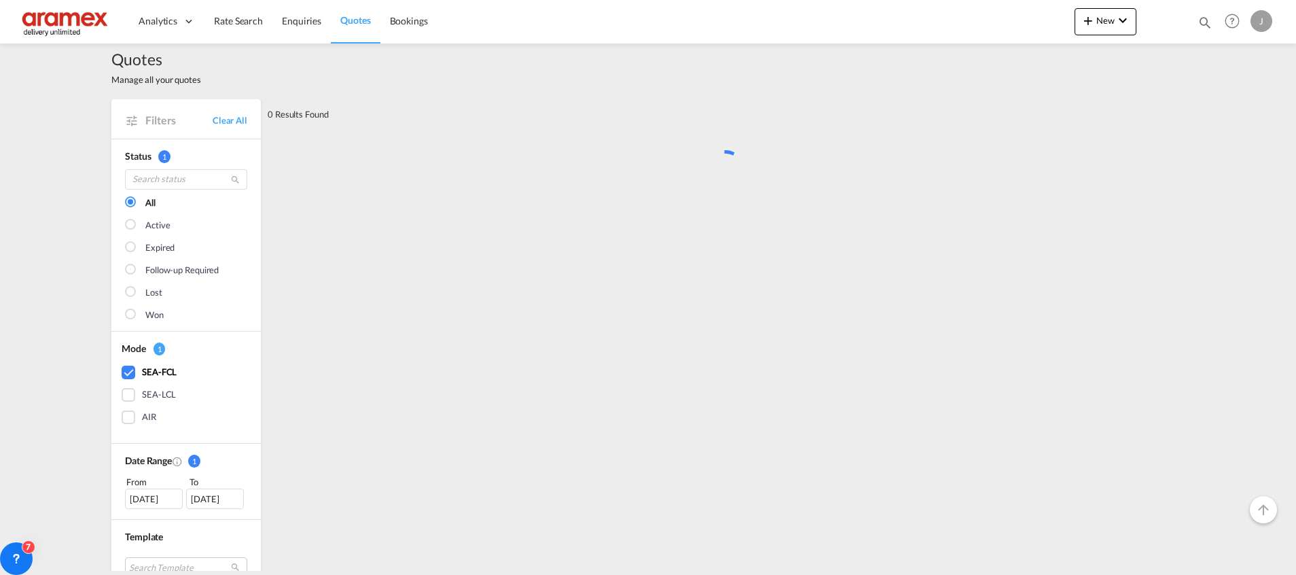
scroll to position [0, 0]
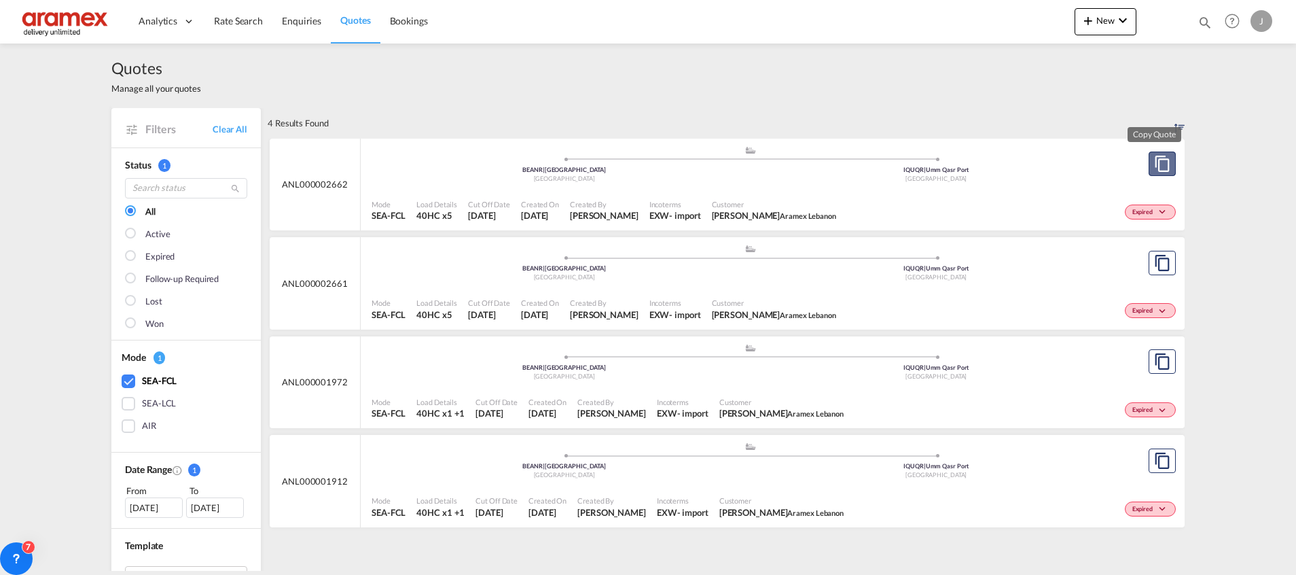
click at [1154, 163] on md-icon "assets/icons/custom/copyQuote.svg" at bounding box center [1162, 164] width 16 height 16
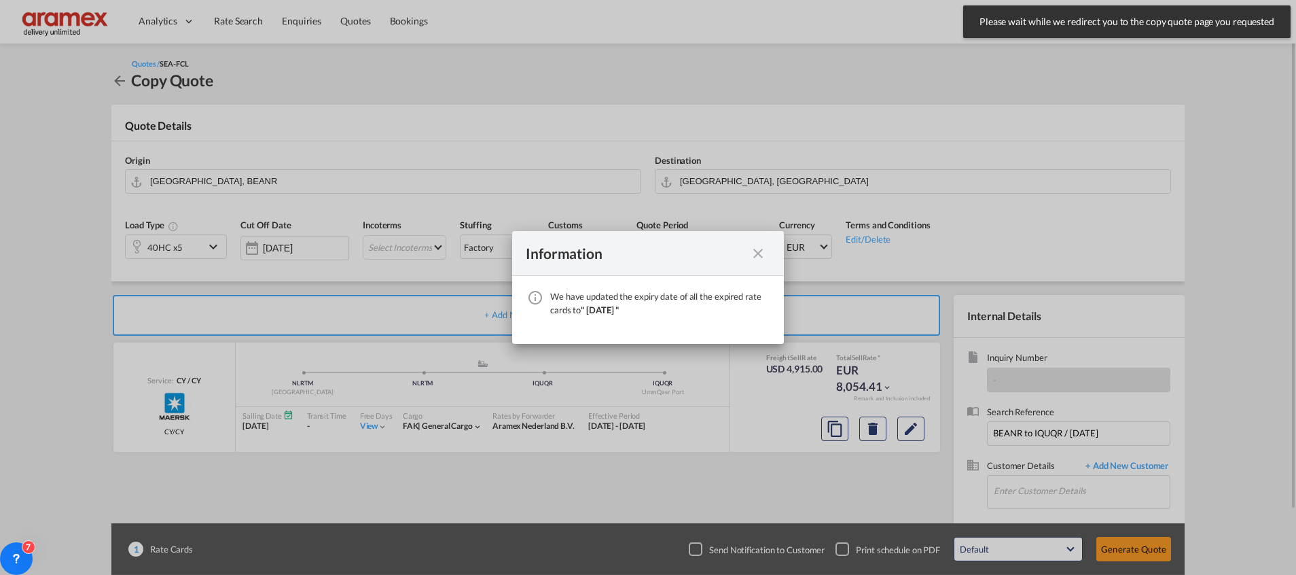
click at [762, 251] on md-icon "icon-close fg-AAA8AD cursor" at bounding box center [758, 253] width 16 height 16
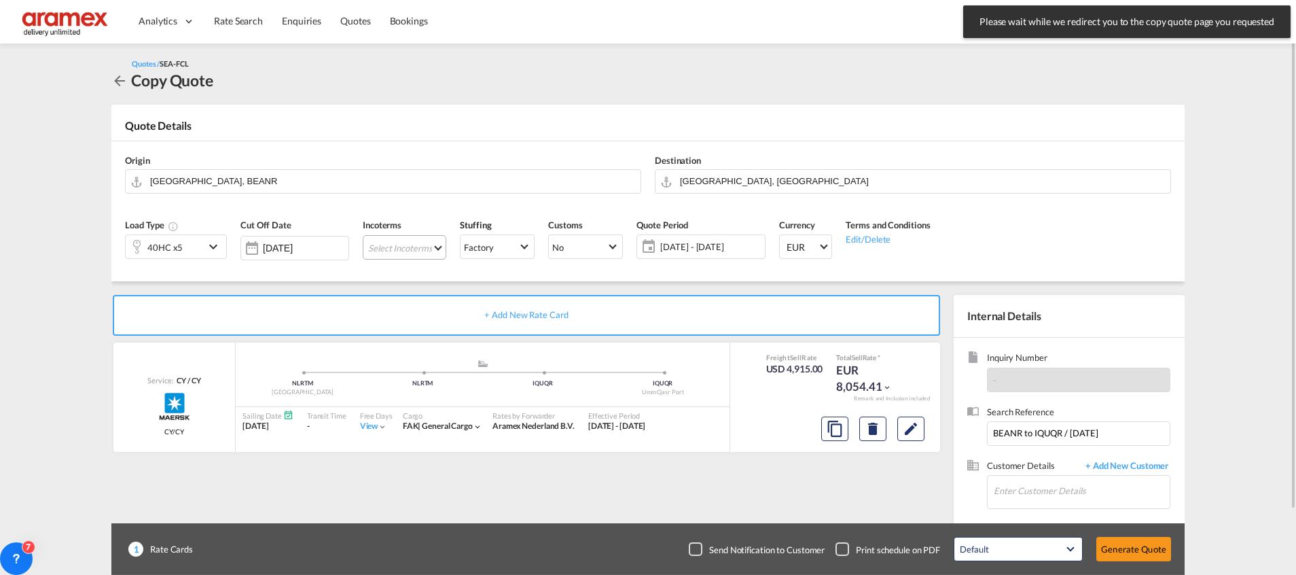
click at [383, 251] on md-select "Select Incoterms FCA - export Free Carrier FOB - export Free on Board CPT - imp…" at bounding box center [405, 247] width 84 height 24
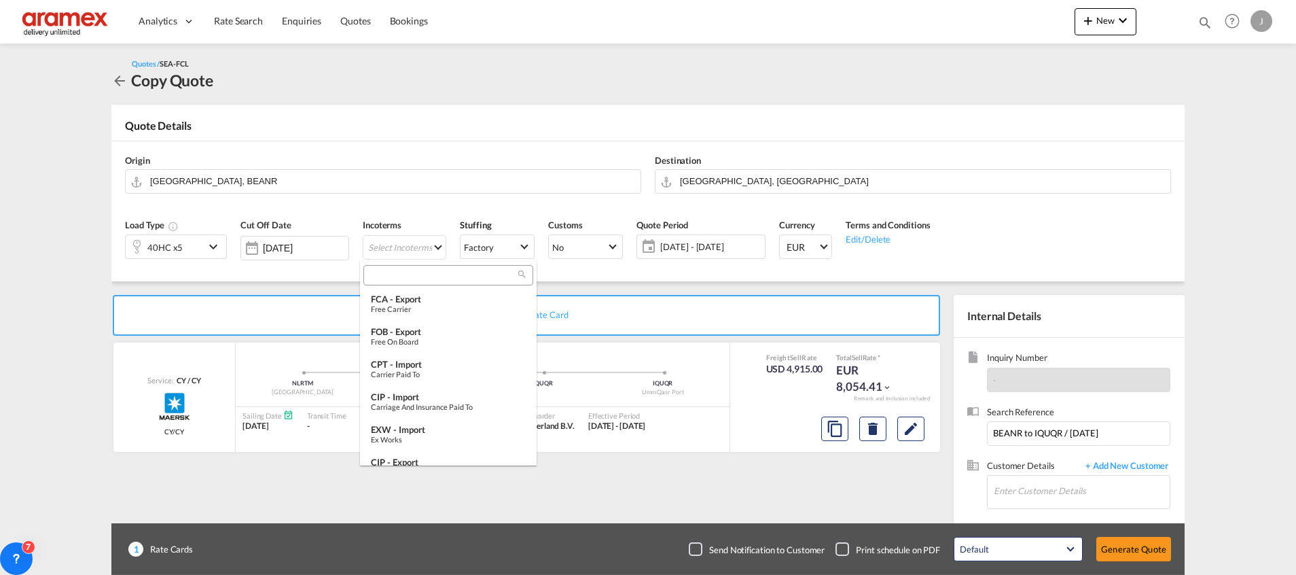
click at [389, 276] on input "search" at bounding box center [443, 275] width 151 height 12
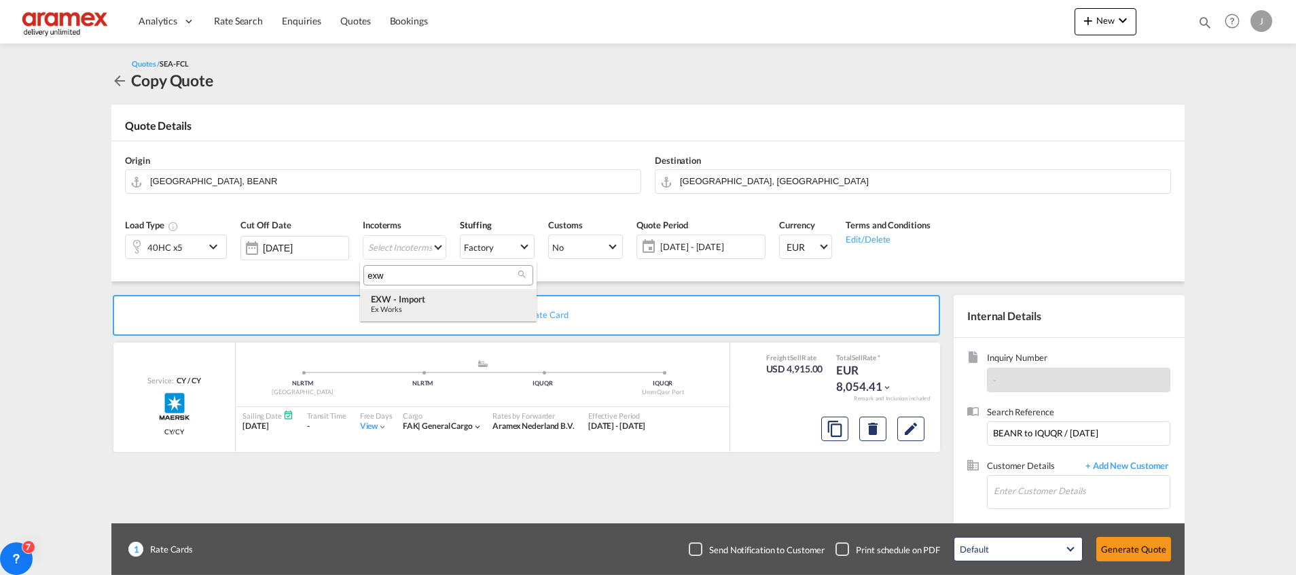
type input "exw"
click at [430, 298] on div "EXW - import" at bounding box center [448, 298] width 155 height 11
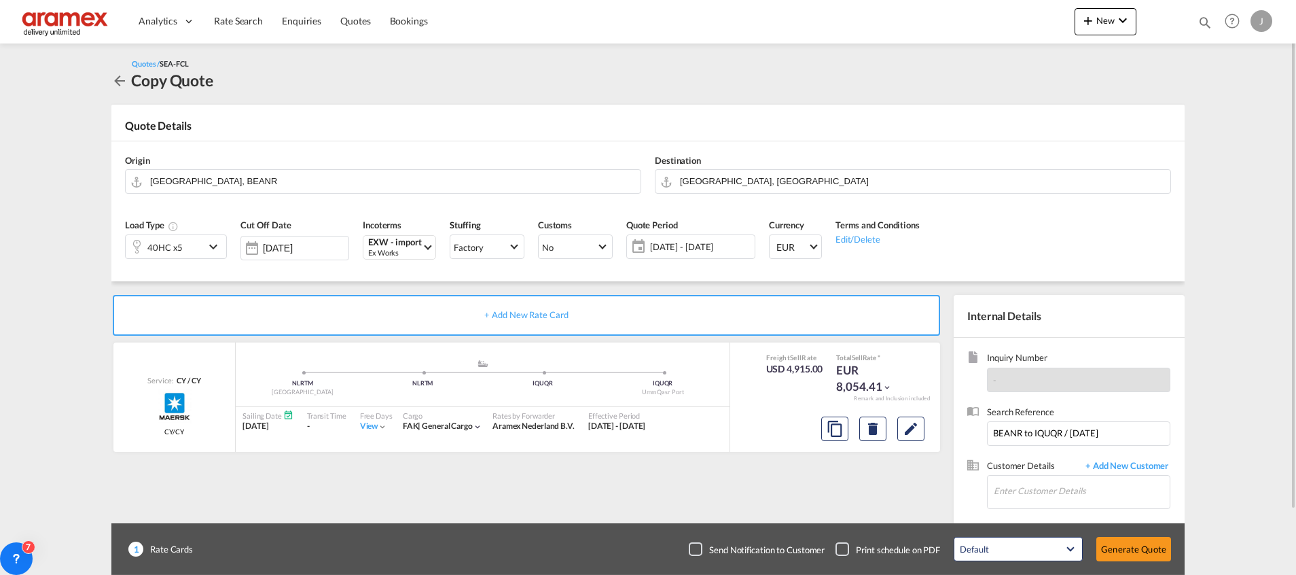
click at [196, 243] on div "40HC x5" at bounding box center [165, 246] width 79 height 23
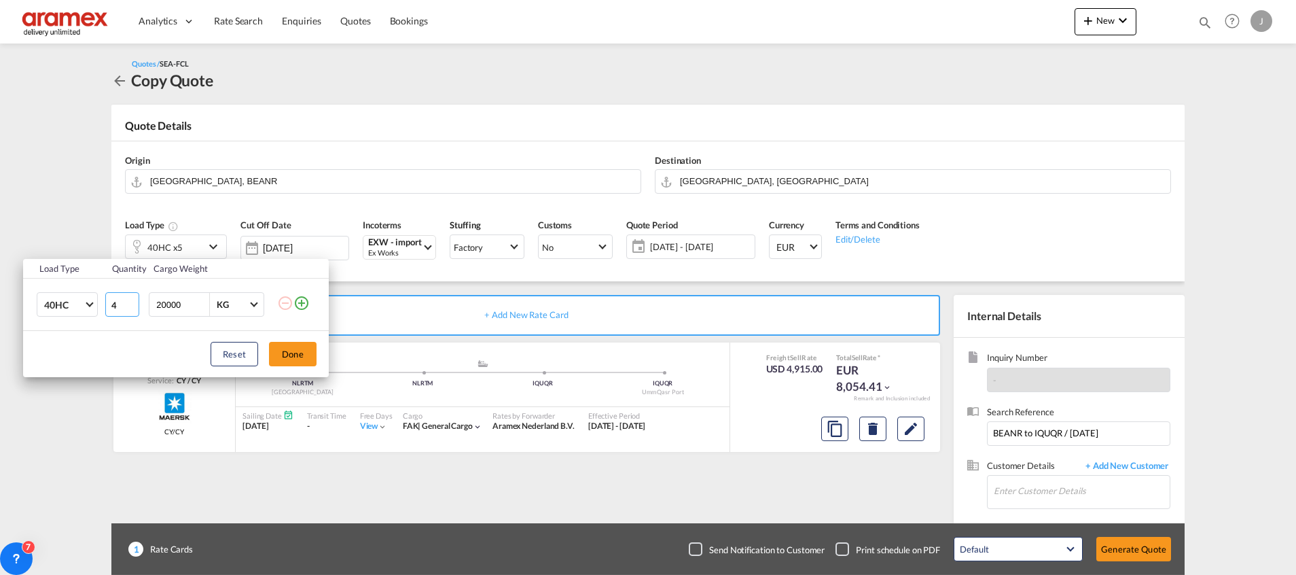
click at [134, 307] on input "4" at bounding box center [122, 304] width 34 height 24
click at [134, 307] on input "3" at bounding box center [122, 304] width 34 height 24
click at [134, 307] on input "2" at bounding box center [122, 304] width 34 height 24
type input "1"
click at [134, 307] on input "1" at bounding box center [122, 304] width 34 height 24
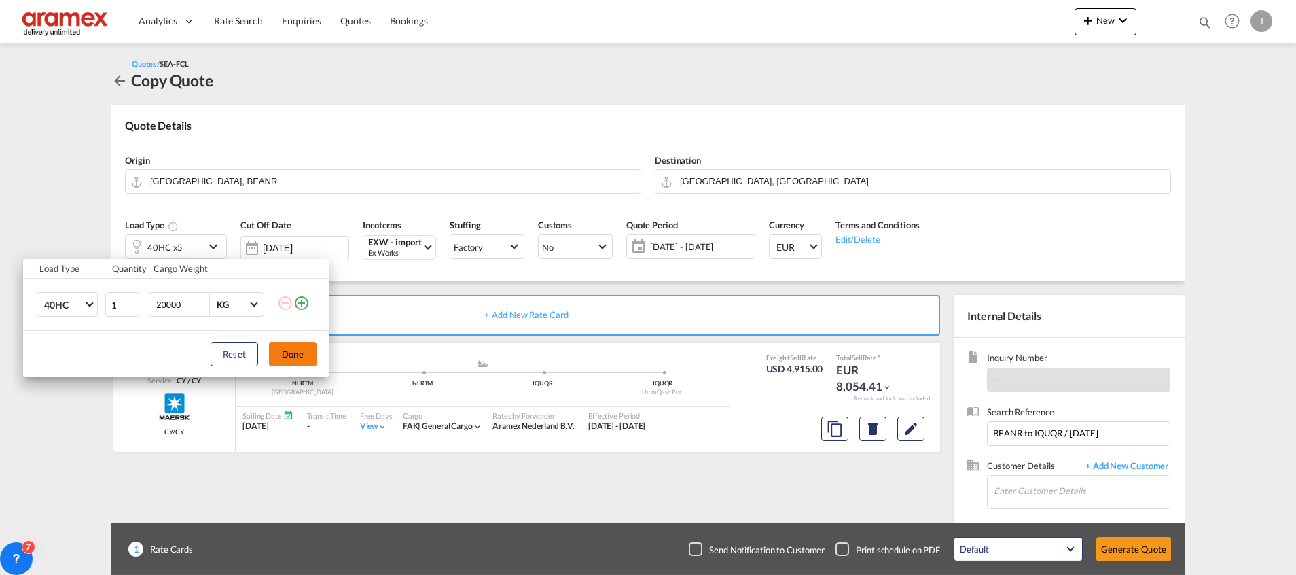
click at [295, 352] on button "Done" at bounding box center [293, 354] width 48 height 24
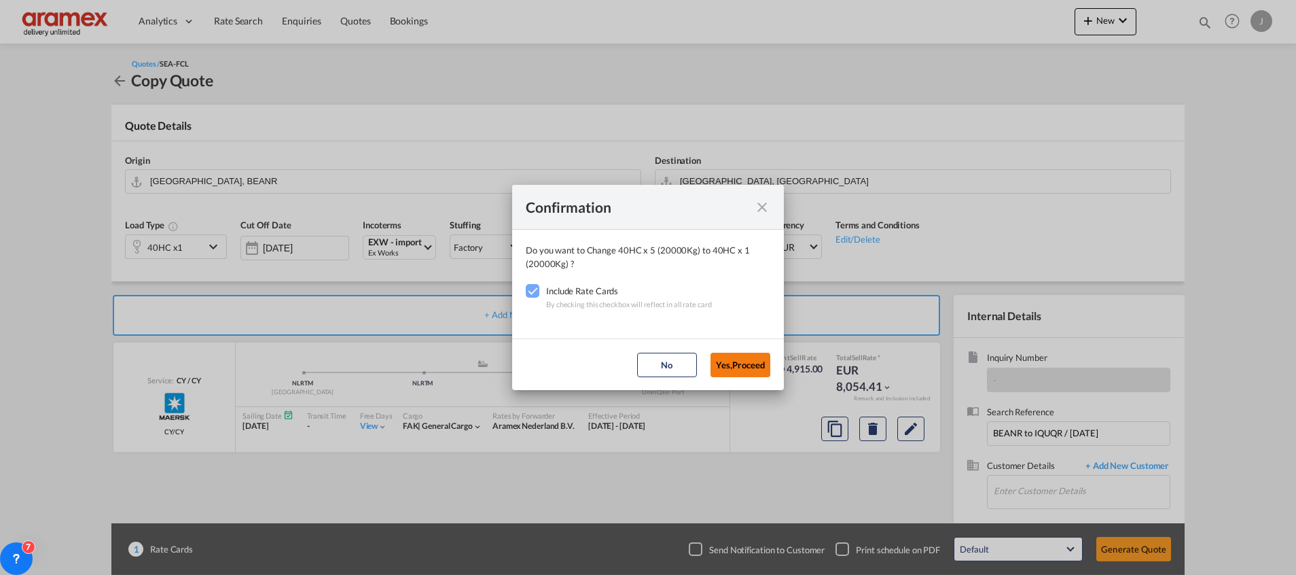
click at [728, 364] on button "Yes,Proceed" at bounding box center [741, 365] width 60 height 24
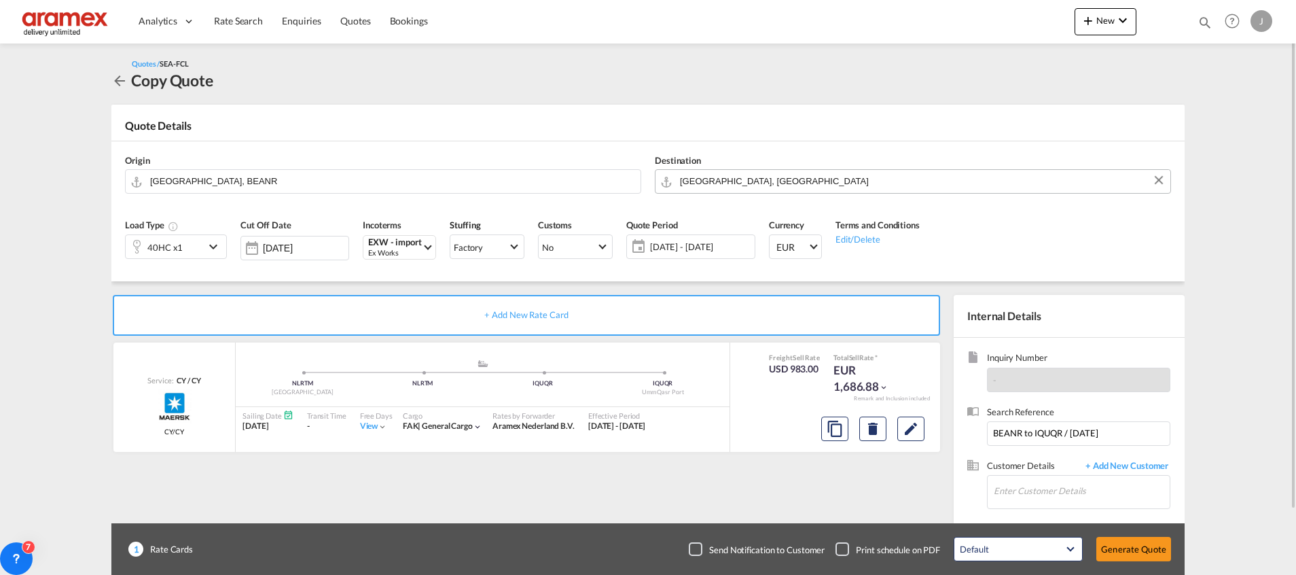
click at [795, 179] on input "[GEOGRAPHIC_DATA], [GEOGRAPHIC_DATA]" at bounding box center [922, 181] width 484 height 24
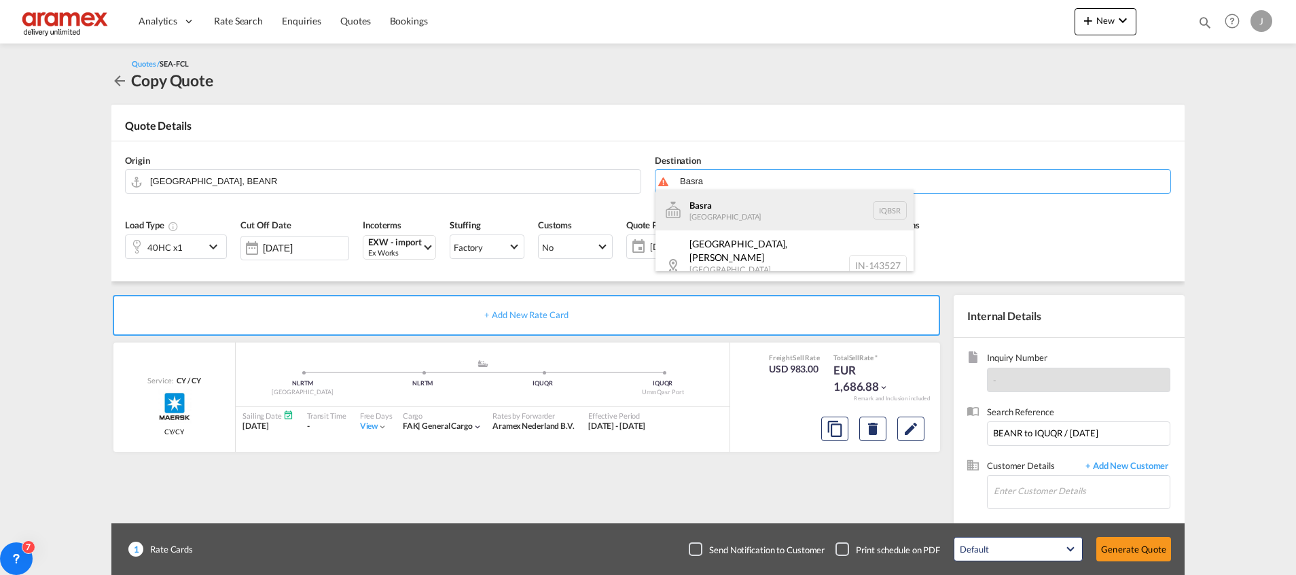
click at [746, 208] on div "Basra [GEOGRAPHIC_DATA] IQBSR" at bounding box center [785, 210] width 258 height 41
type input "Basra, IQBSR"
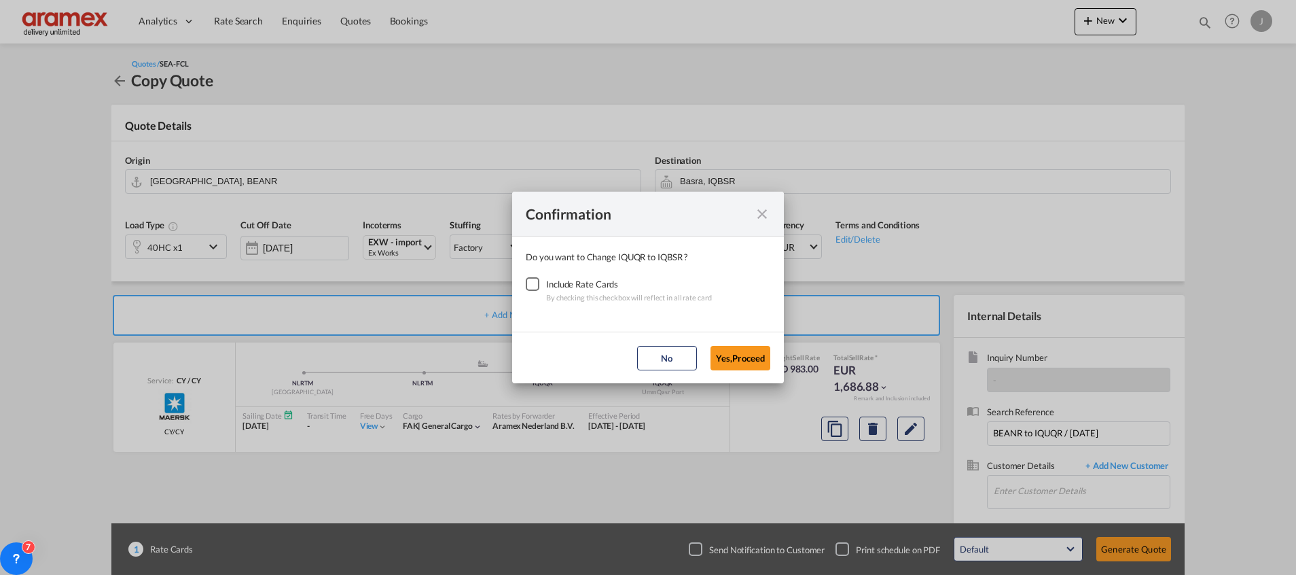
click at [537, 287] on div "Checkbox No Ink" at bounding box center [533, 284] width 14 height 14
click at [742, 358] on button "Yes,Proceed" at bounding box center [741, 358] width 60 height 24
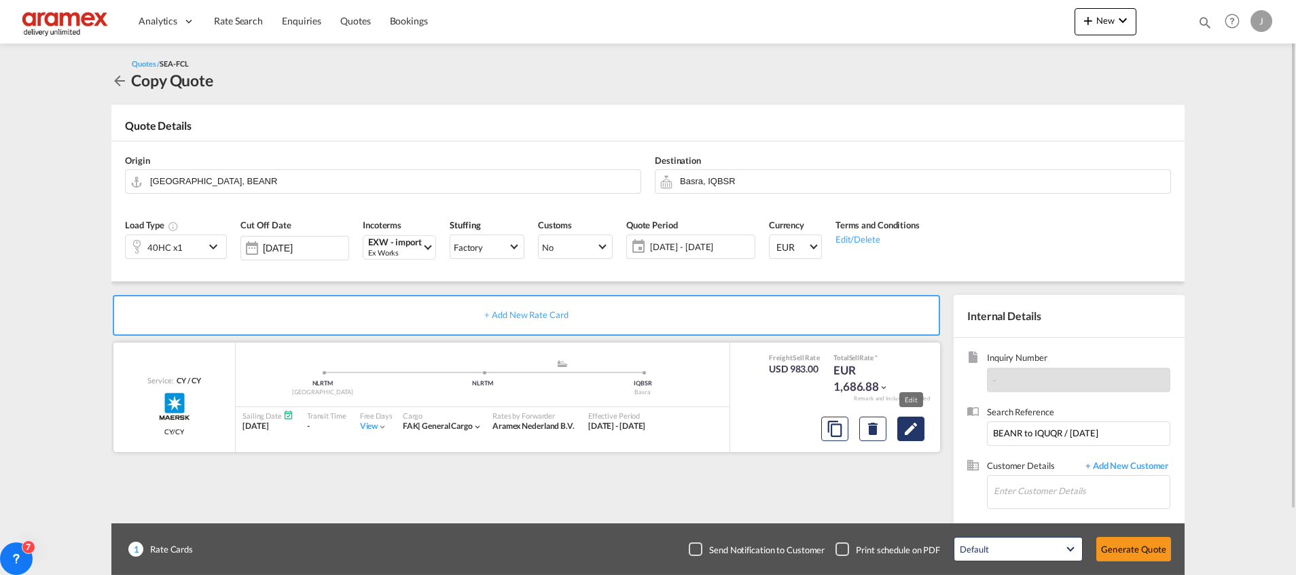
click at [908, 430] on md-icon "Edit" at bounding box center [911, 429] width 16 height 16
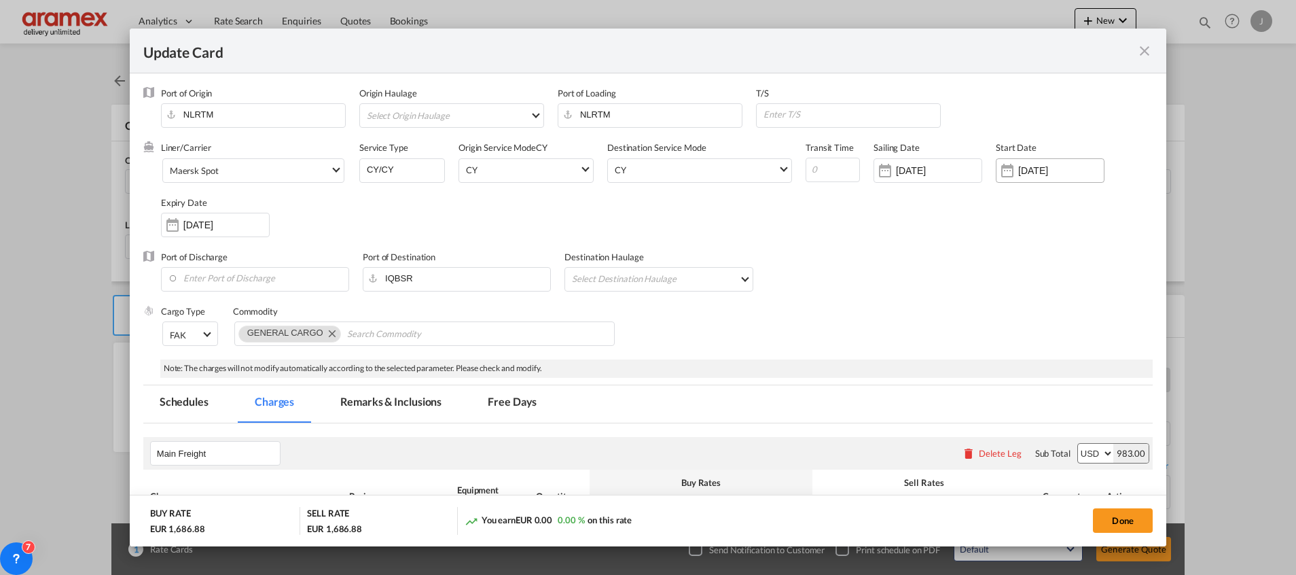
click at [1028, 175] on input "[DATE]" at bounding box center [1061, 170] width 86 height 11
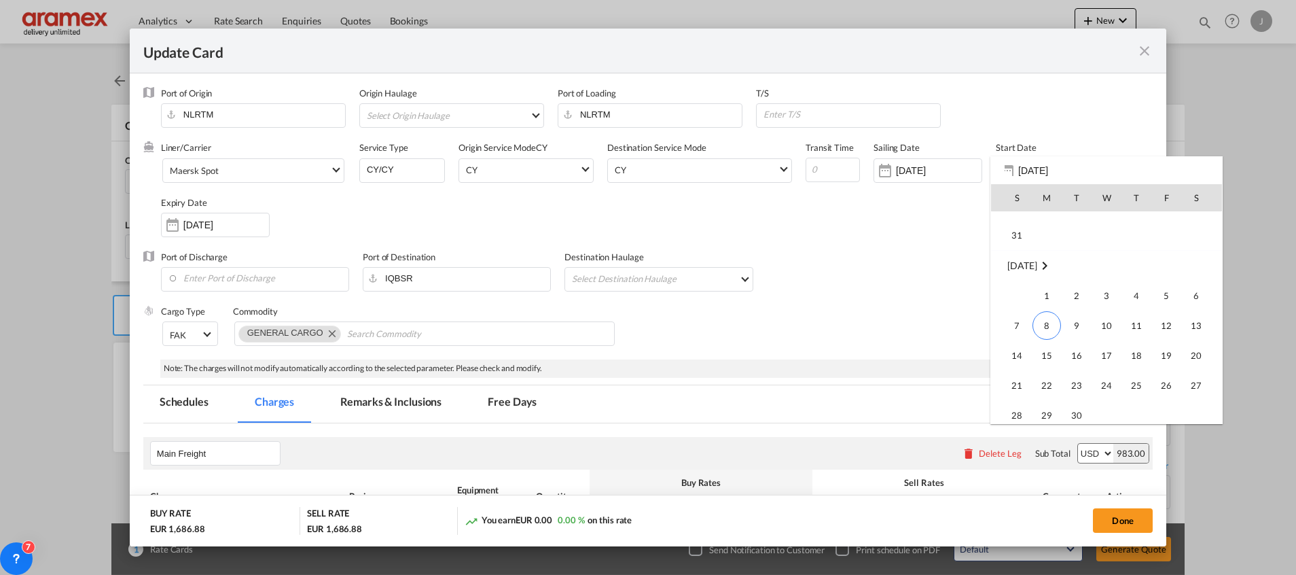
scroll to position [314669, 0]
click at [1041, 291] on span "8" at bounding box center [1047, 293] width 29 height 29
type input "[DATE]"
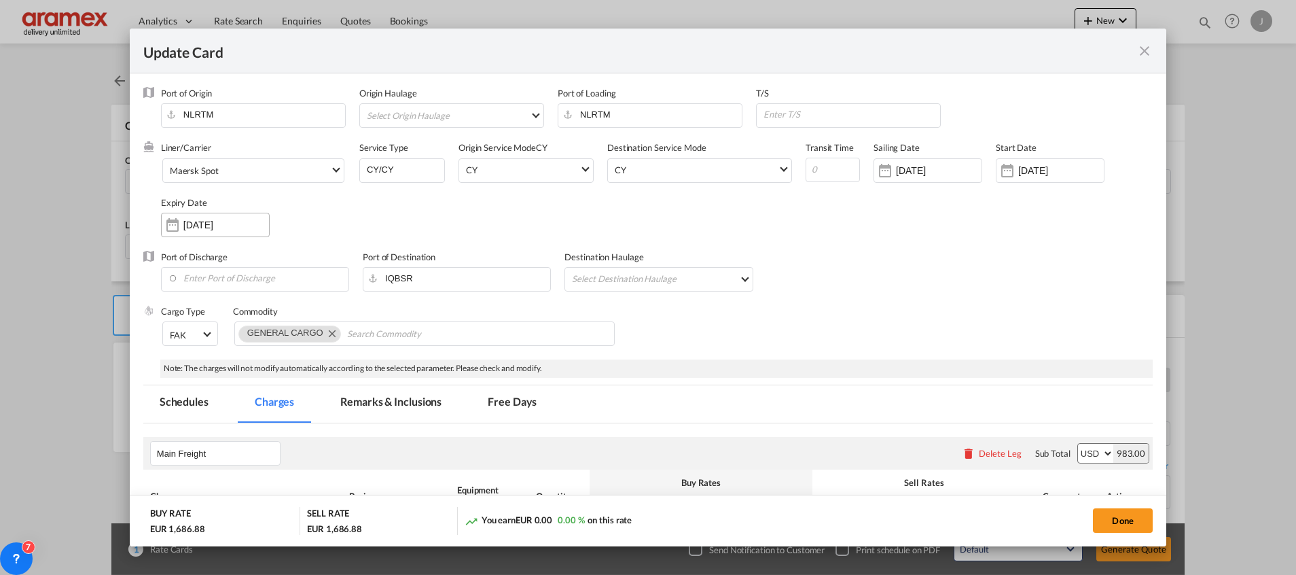
click at [227, 222] on input "[DATE]" at bounding box center [226, 224] width 86 height 11
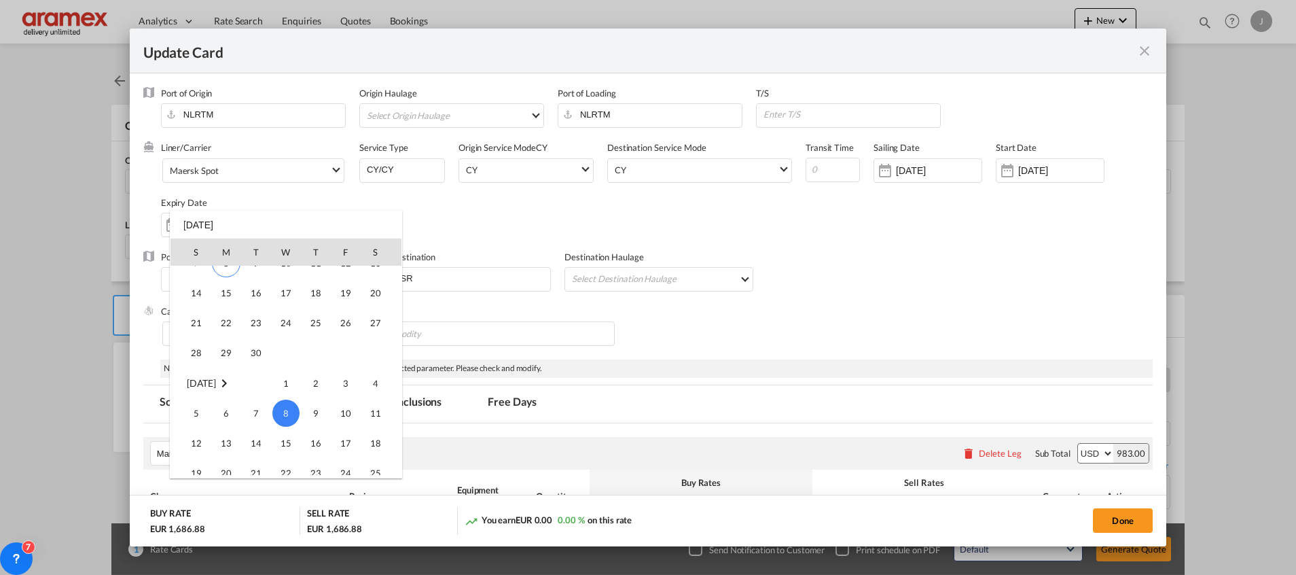
scroll to position [0, 0]
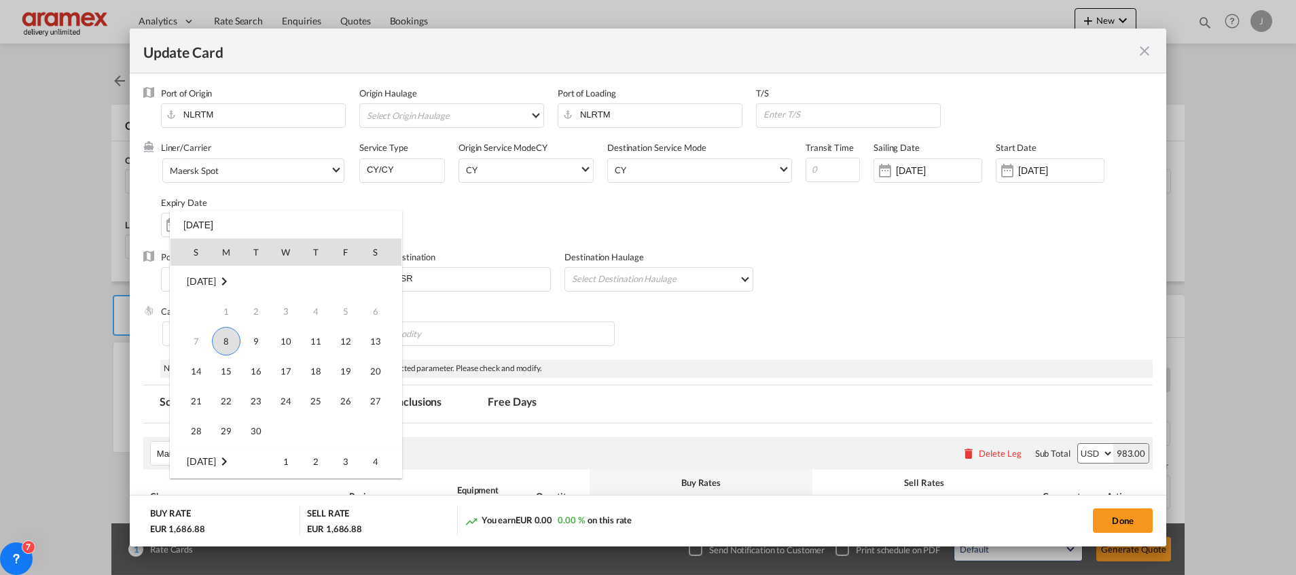
click at [225, 333] on span "8" at bounding box center [226, 341] width 29 height 29
type input "[DATE]"
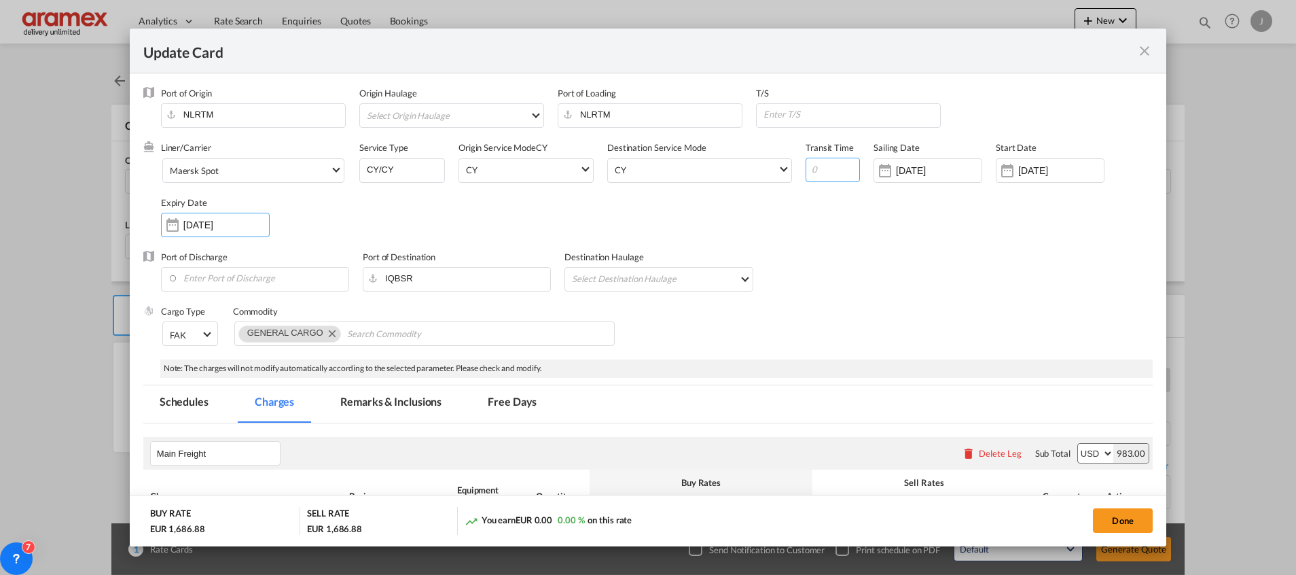
click at [808, 168] on input "Update Card Port ..." at bounding box center [833, 170] width 54 height 24
type input "39"
click at [833, 245] on div "Liner/Carrier Maersk Spot 2HM LOGISTICS D.O.O AAXL GLOBAL SHIPPING LINES LLC [P…" at bounding box center [657, 195] width 992 height 109
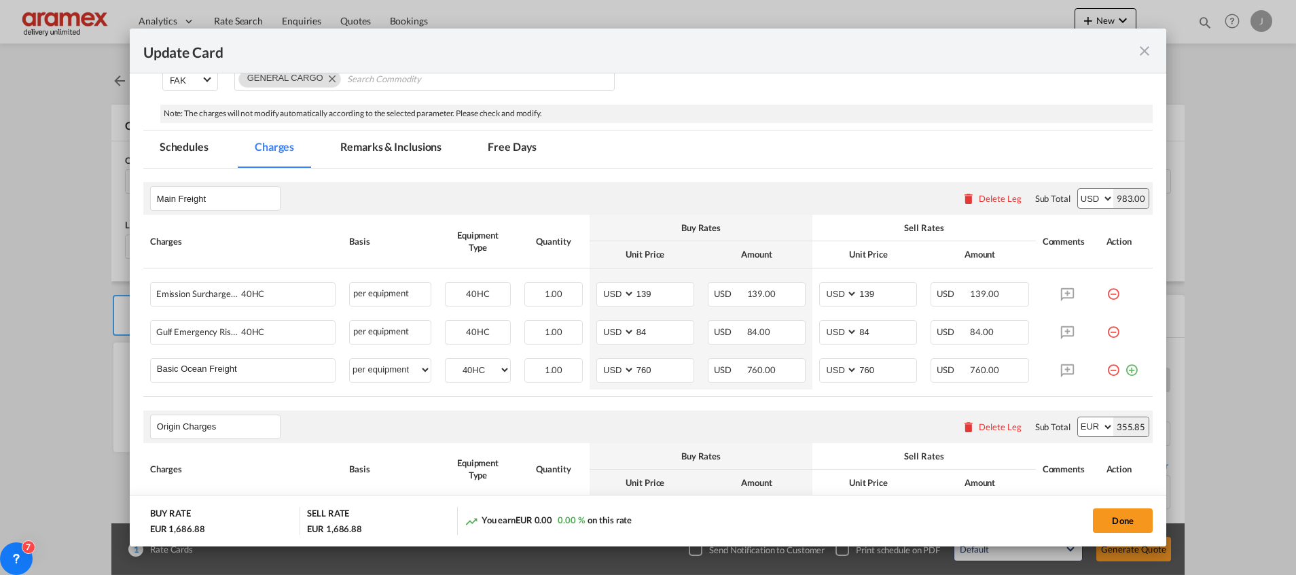
scroll to position [306, 0]
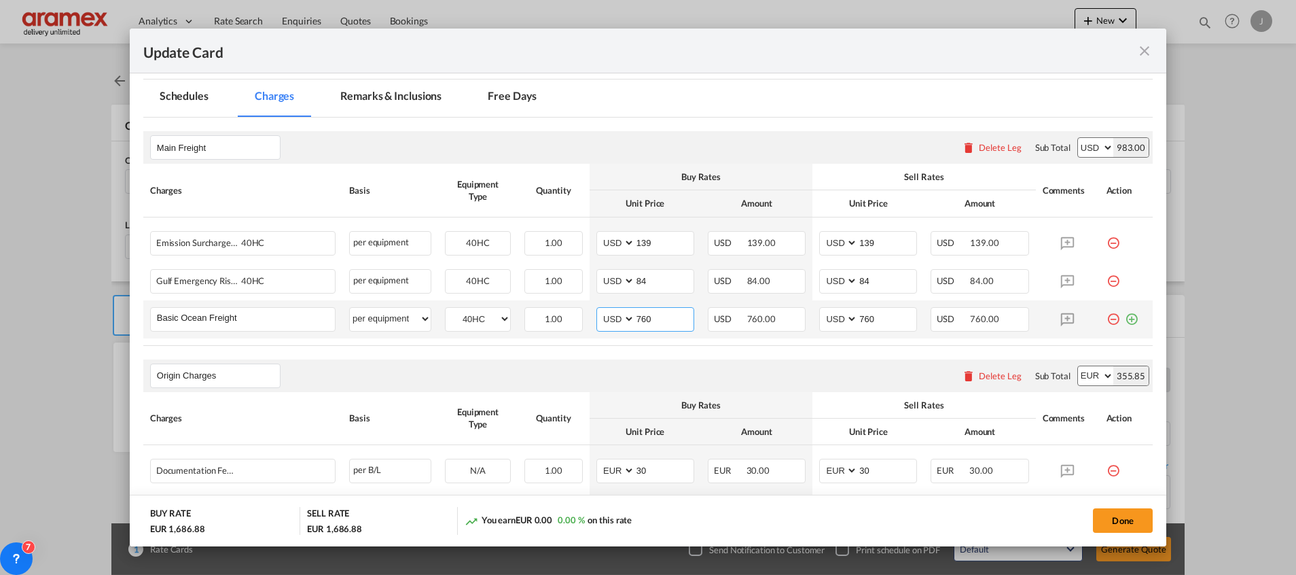
click at [654, 318] on input "760" at bounding box center [664, 318] width 58 height 20
paste input "165"
type input "1650"
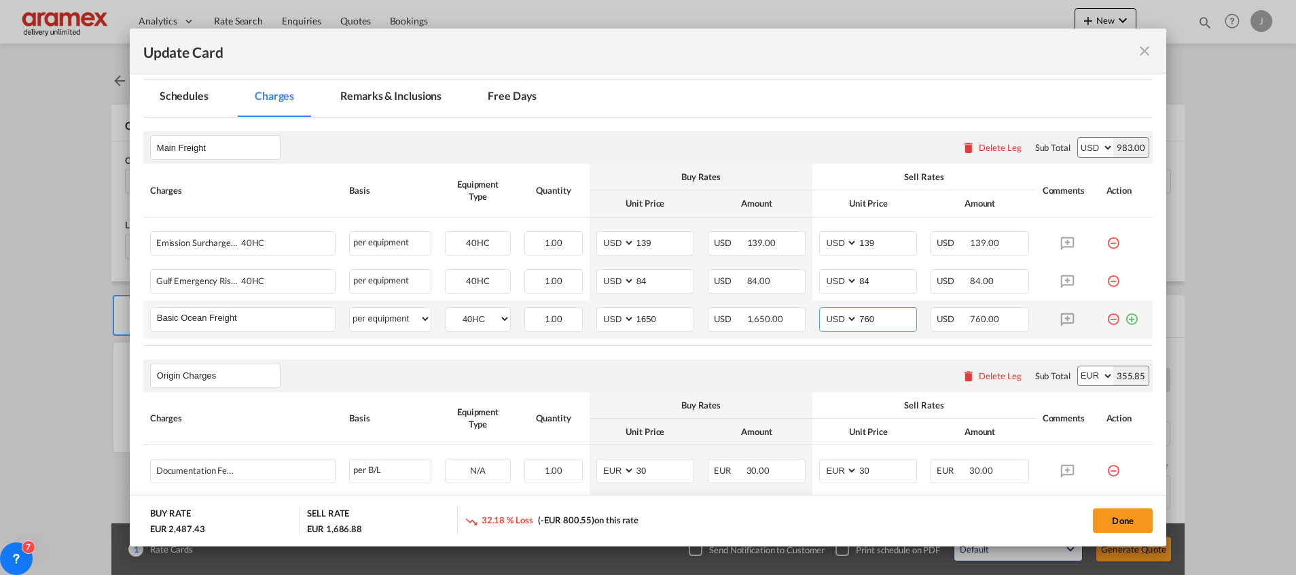
click at [868, 318] on input "760" at bounding box center [887, 318] width 58 height 20
paste input "165"
type input "1650"
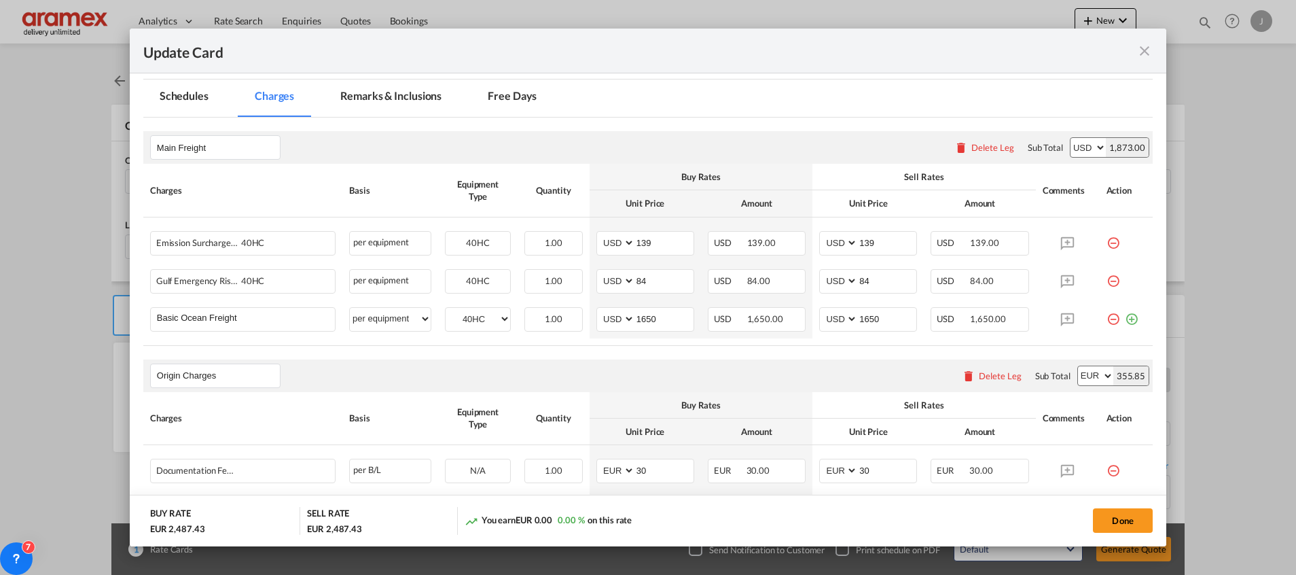
click at [387, 95] on md-tab-item "Remarks & Inclusions" at bounding box center [391, 97] width 134 height 37
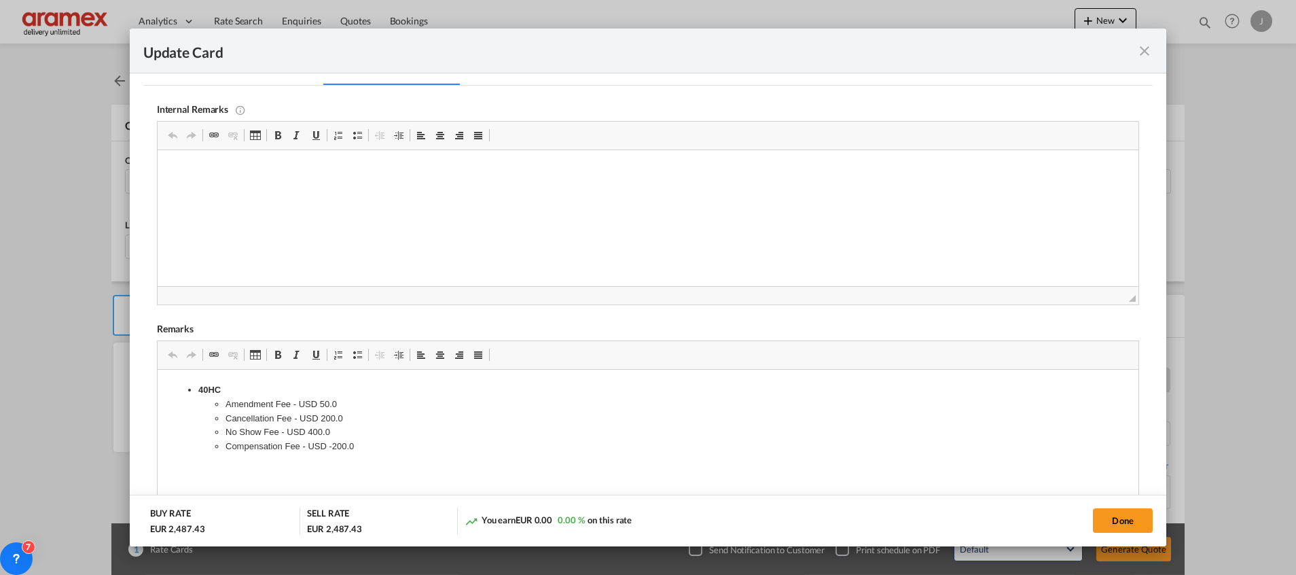
scroll to position [301, 0]
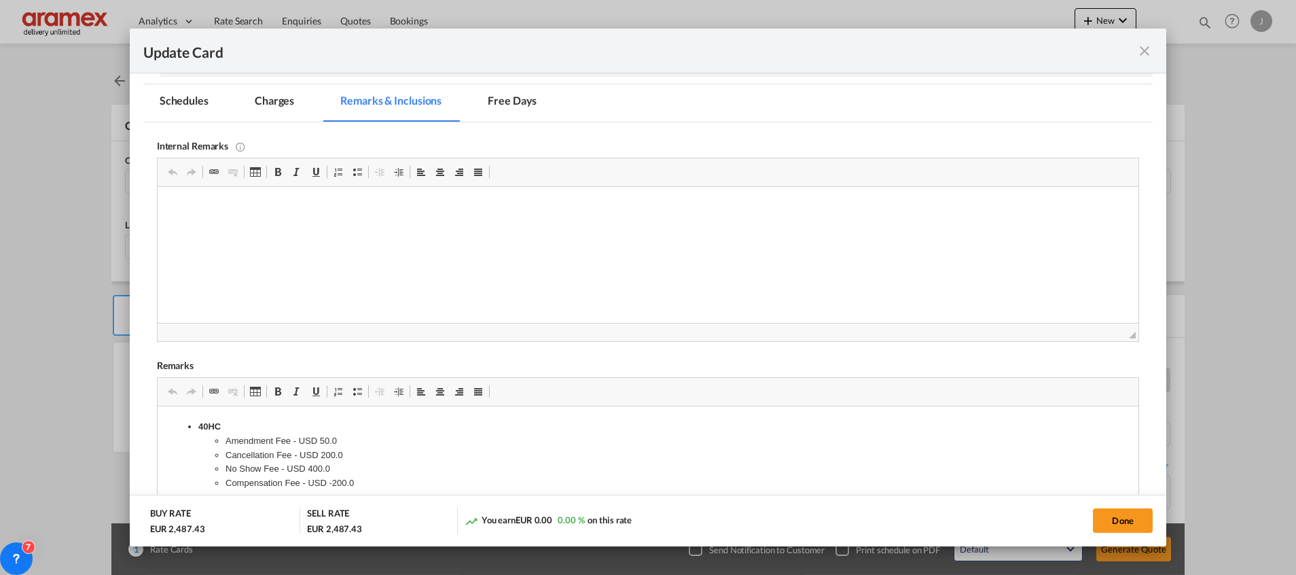
click at [265, 100] on md-tab-item "Charges" at bounding box center [274, 102] width 72 height 37
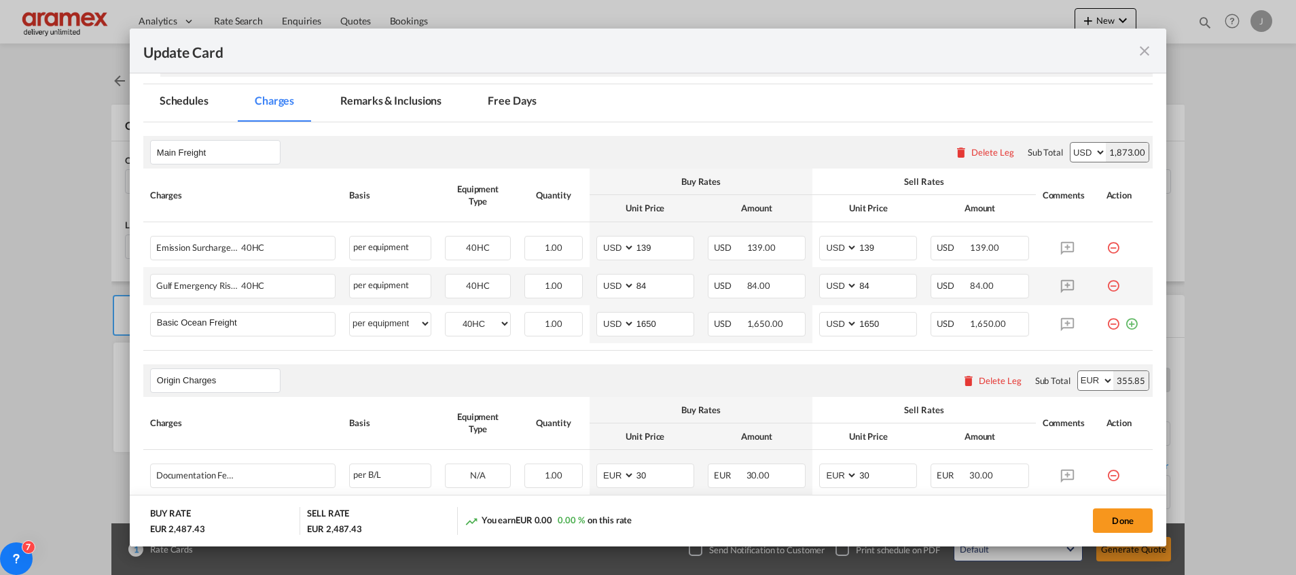
click at [1107, 286] on md-icon "icon-minus-circle-outline red-400-fg" at bounding box center [1114, 281] width 14 height 14
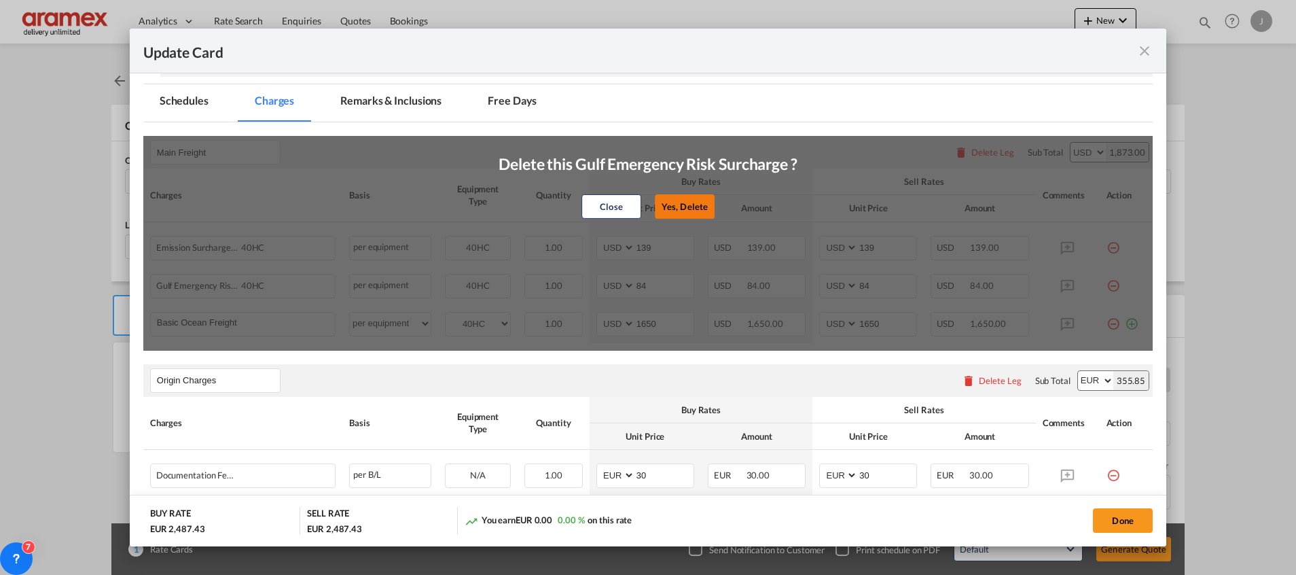
click at [673, 210] on button "Yes, Delete" at bounding box center [685, 206] width 60 height 24
type input "1650"
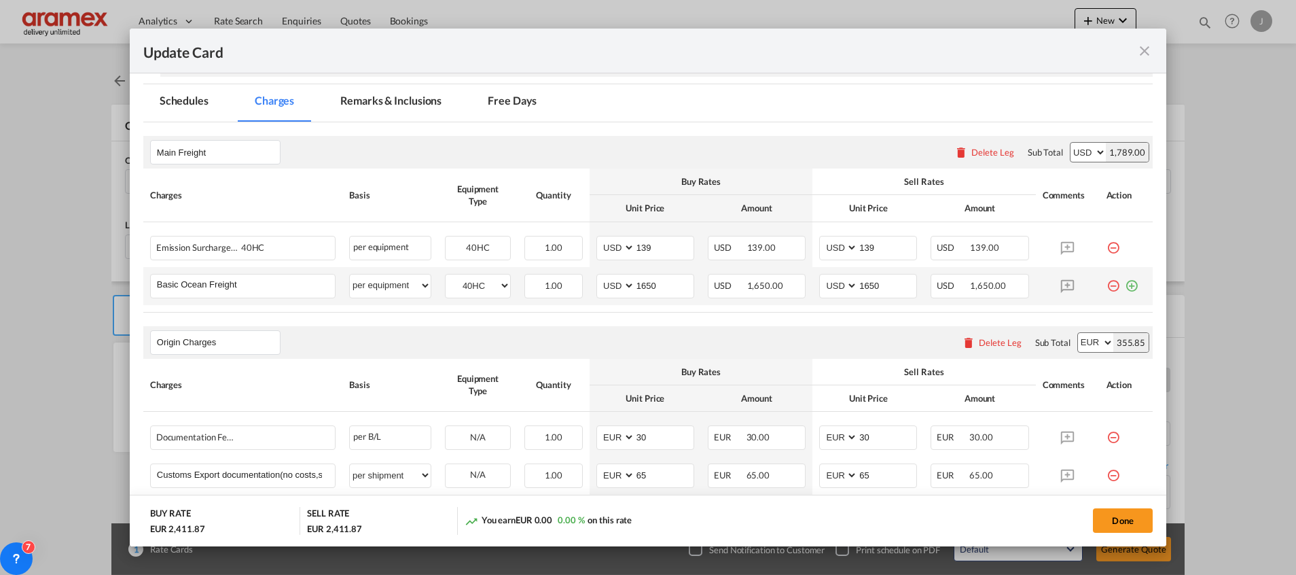
click at [1125, 287] on md-icon "icon-plus-circle-outline green-400-fg" at bounding box center [1132, 281] width 14 height 14
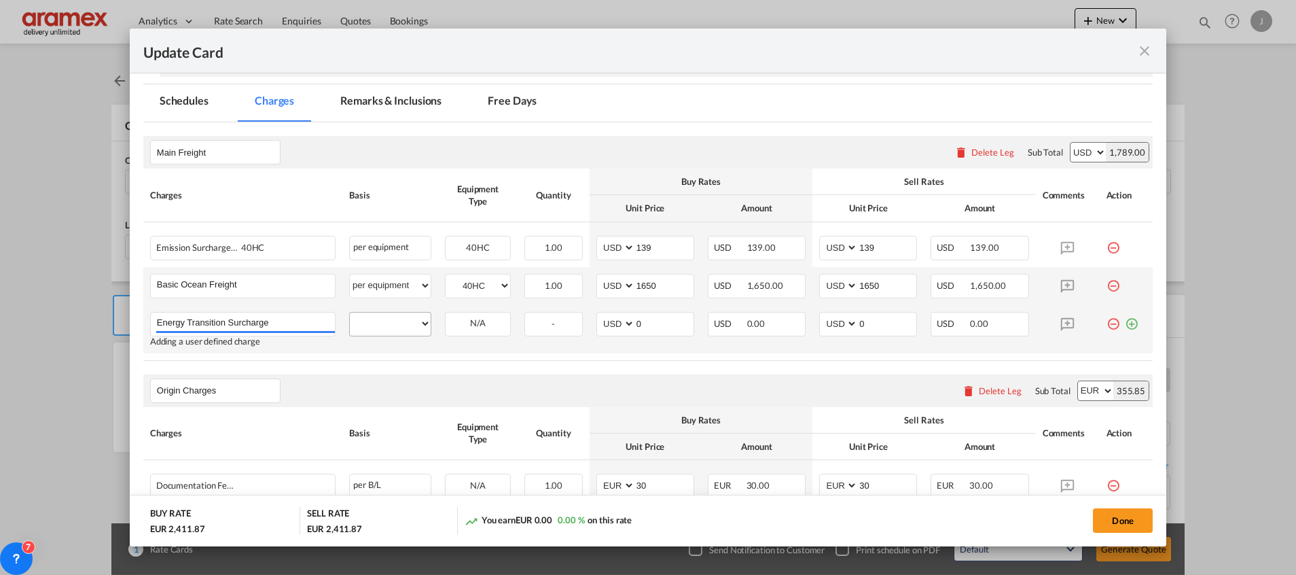
type input "Energy Transition Surcharge"
click at [402, 321] on select "per equipment per container per B/L per shipping bill per shipment % on freight…" at bounding box center [390, 323] width 81 height 22
select select "per equipment"
click at [350, 312] on select "per equipment per container per B/L per shipping bill per shipment % on freight…" at bounding box center [390, 323] width 81 height 22
click at [472, 316] on select "40HC" at bounding box center [478, 324] width 65 height 18
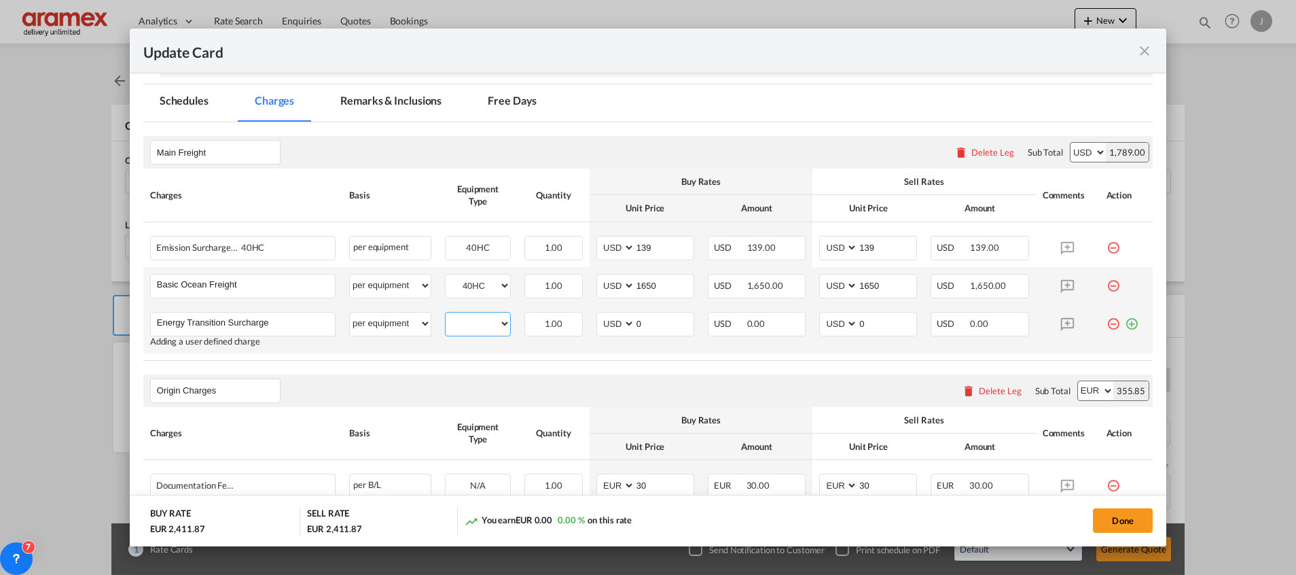
select select "40HC"
click at [446, 315] on select "40HC" at bounding box center [478, 324] width 65 height 18
click at [596, 323] on md-input-container "AED AFN ALL AMD ANG AOA ARS AUD AWG AZN BAM BBD BDT BGN BHD BIF BMD BND BOB BRL…" at bounding box center [645, 324] width 98 height 24
type input "80"
click at [876, 323] on input "0" at bounding box center [887, 322] width 58 height 20
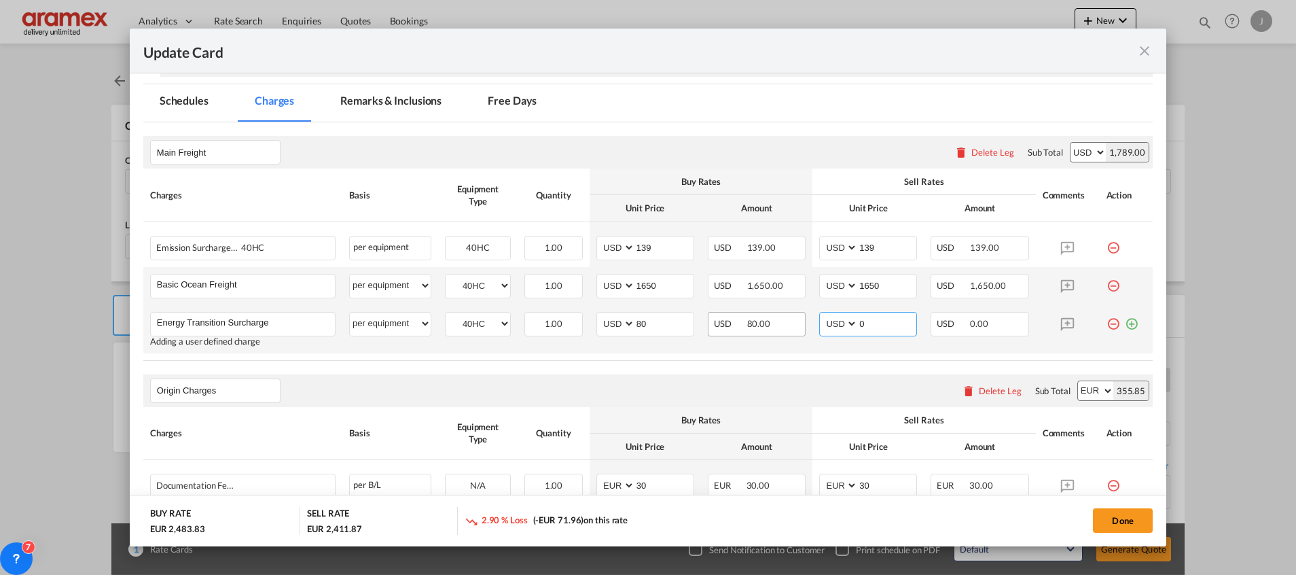
drag, startPoint x: 876, startPoint y: 323, endPoint x: 793, endPoint y: 325, distance: 82.9
click at [795, 327] on tr "Energy Transition Surcharge Please Enter User Defined Charges Cannot Be Publish…" at bounding box center [647, 329] width 1009 height 48
type input "80"
click at [715, 390] on div "Origin Charges Please enter leg name Leg Name Already Exists Delete Leg Sub Tot…" at bounding box center [647, 390] width 1009 height 33
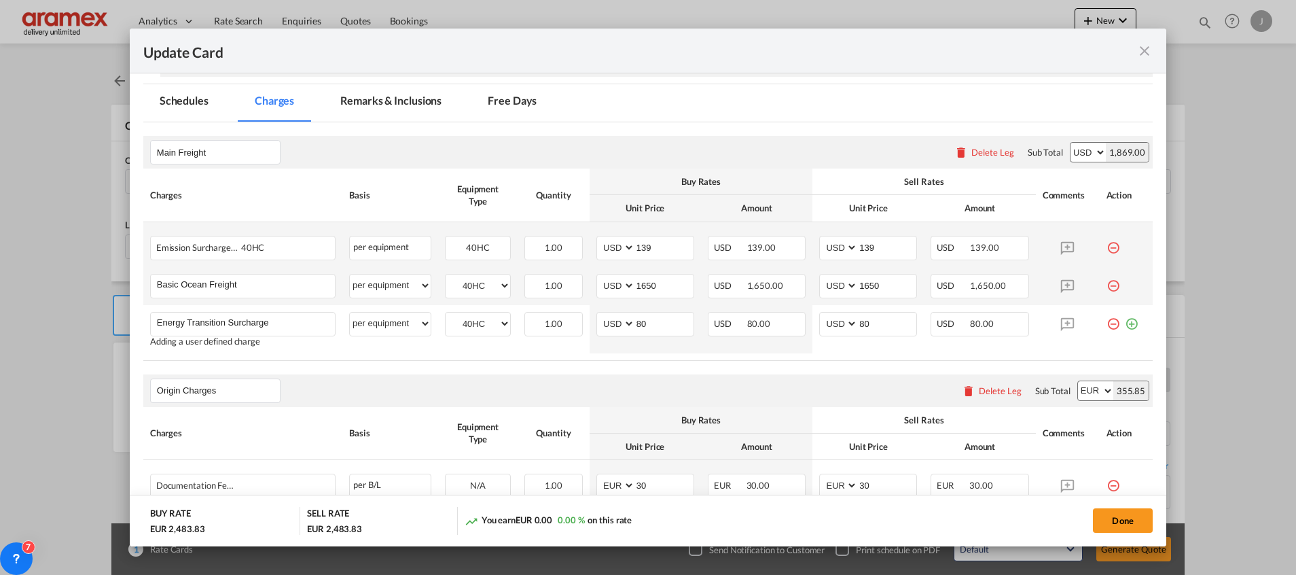
click at [1107, 243] on md-icon "icon-minus-circle-outline red-400-fg" at bounding box center [1114, 243] width 14 height 14
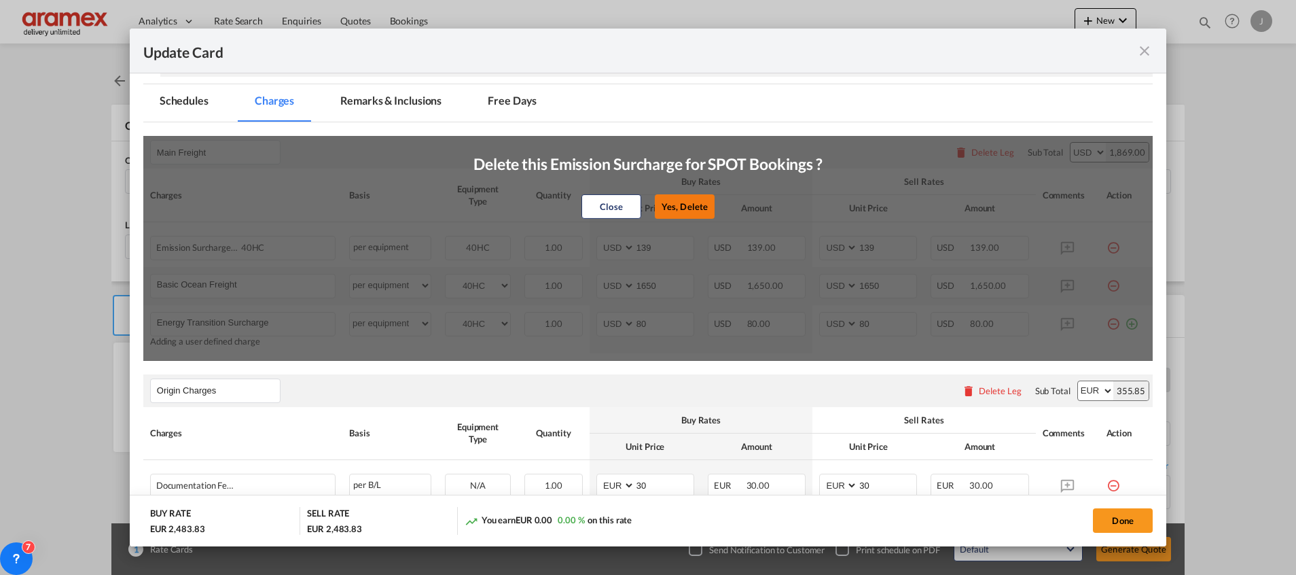
click at [688, 207] on button "Yes, Delete" at bounding box center [685, 206] width 60 height 24
type input "1650"
type input "80"
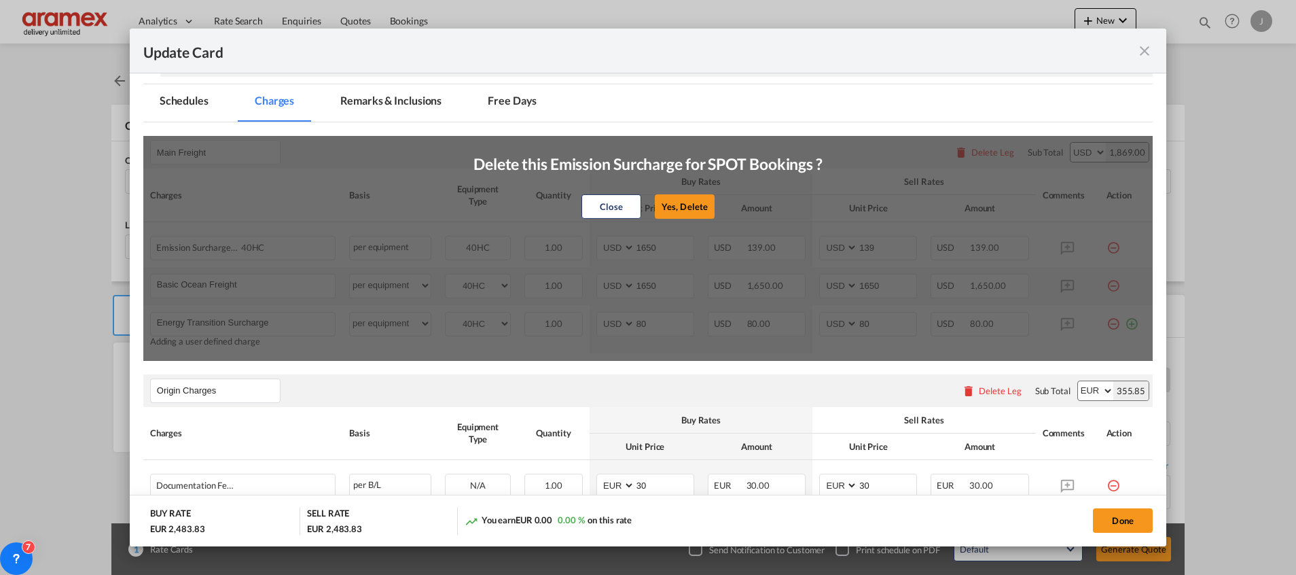
type input "Energy Transition Surcharge"
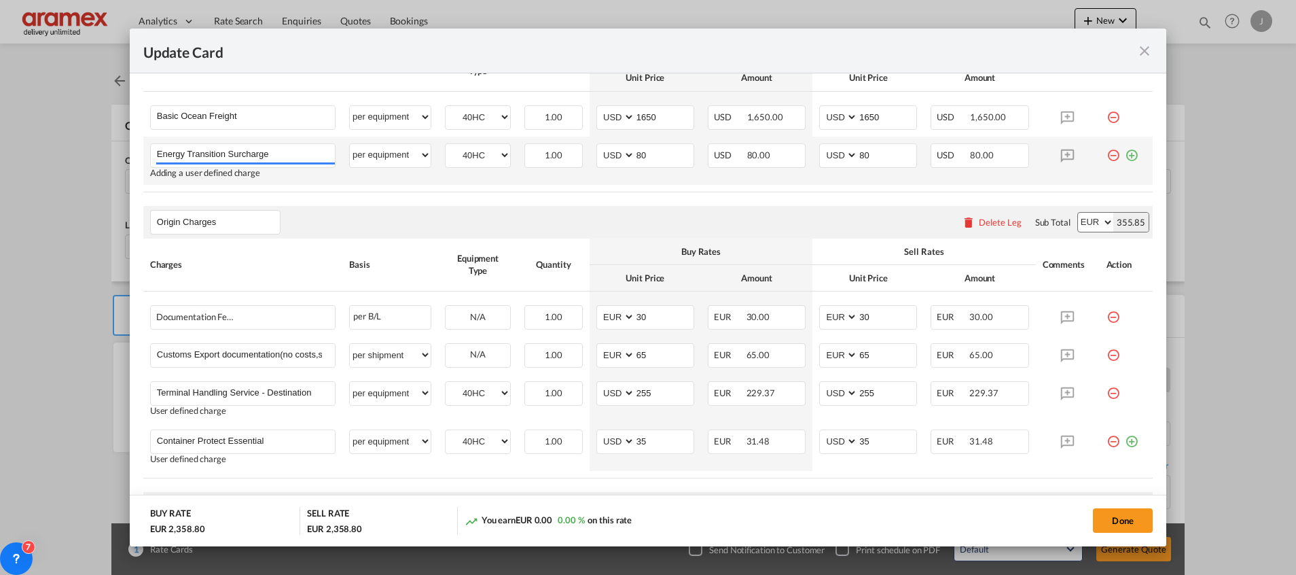
scroll to position [505, 0]
